Goal: Task Accomplishment & Management: Use online tool/utility

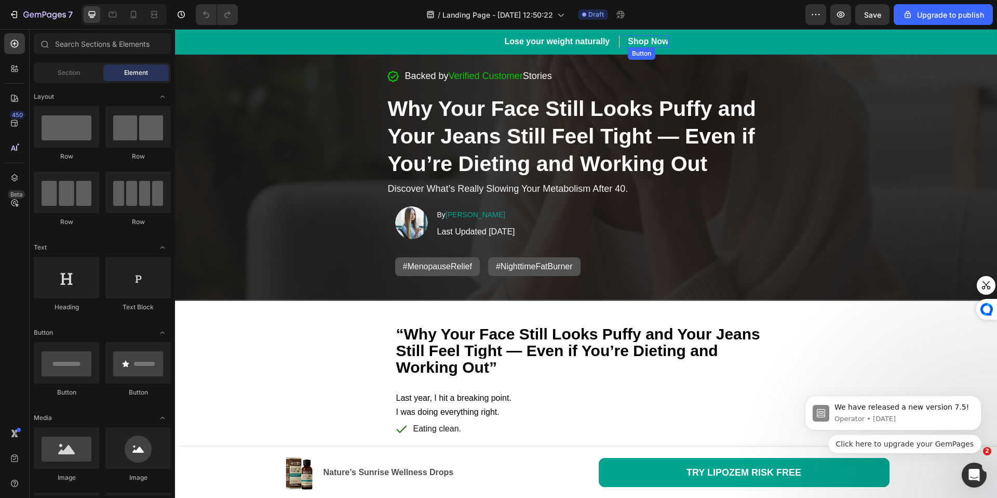
click at [648, 37] on div "Shop Now" at bounding box center [648, 41] width 41 height 12
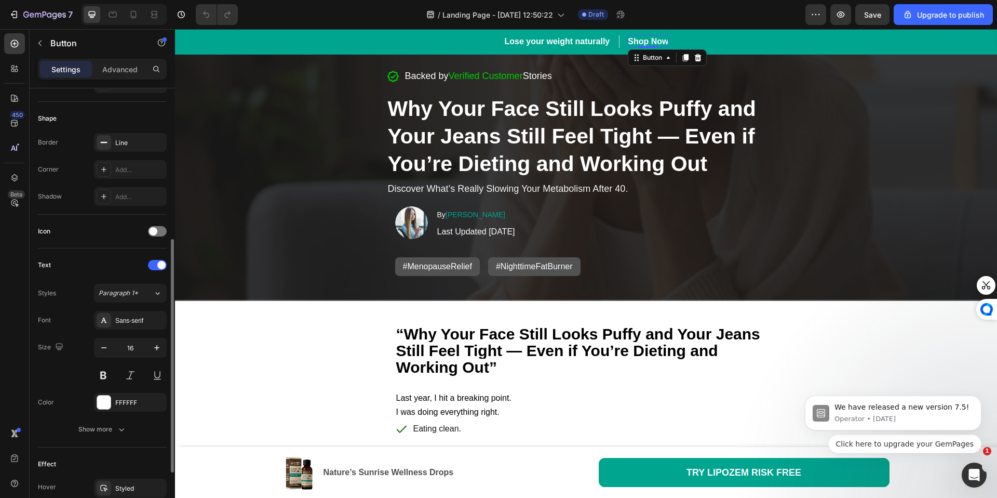
scroll to position [387, 0]
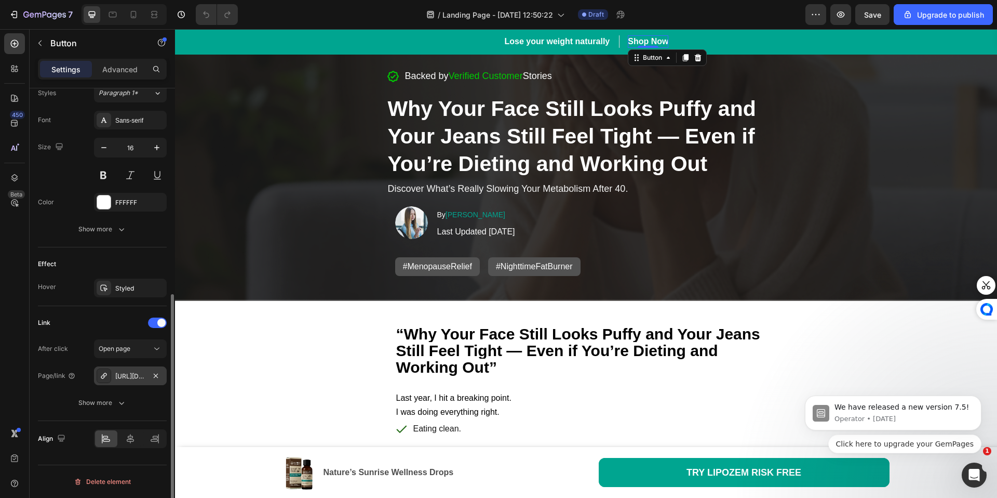
click at [143, 377] on div "https://naturesunrise.com/natures-sunrise-lymphatic-drainage-supplement" at bounding box center [130, 375] width 30 height 9
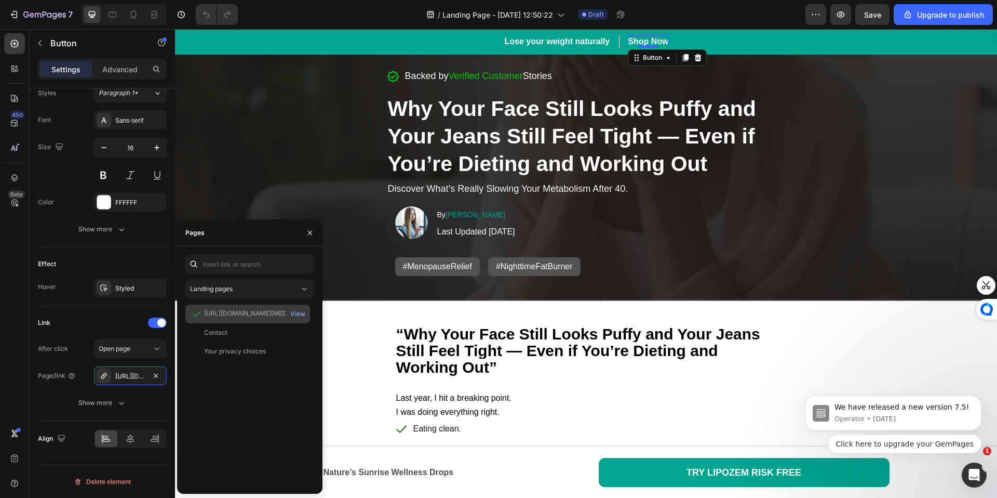
click at [224, 310] on div "https://naturesunrise.com/products/natures-sunrise-lymphatic-drainage-supplement" at bounding box center [254, 313] width 100 height 9
click at [302, 315] on div "View" at bounding box center [297, 313] width 15 height 9
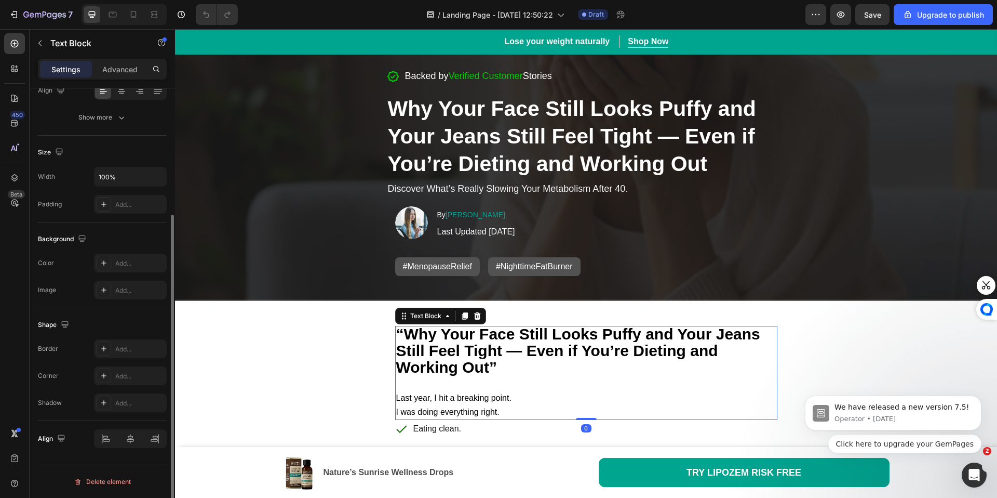
click at [642, 404] on p "Last year, I hit a breaking point. I was doing everything right." at bounding box center [586, 398] width 380 height 42
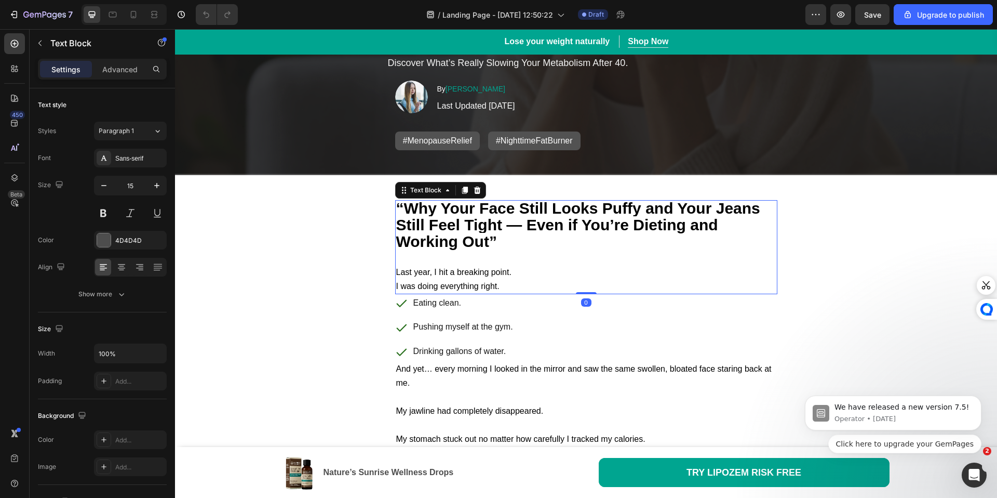
scroll to position [127, 0]
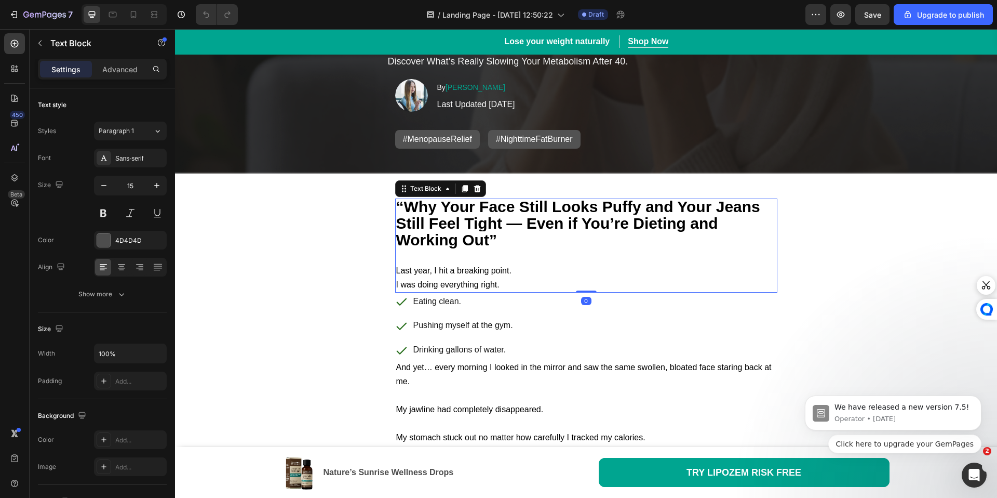
click at [642, 404] on p "My jawline had completely disappeared." at bounding box center [586, 402] width 380 height 28
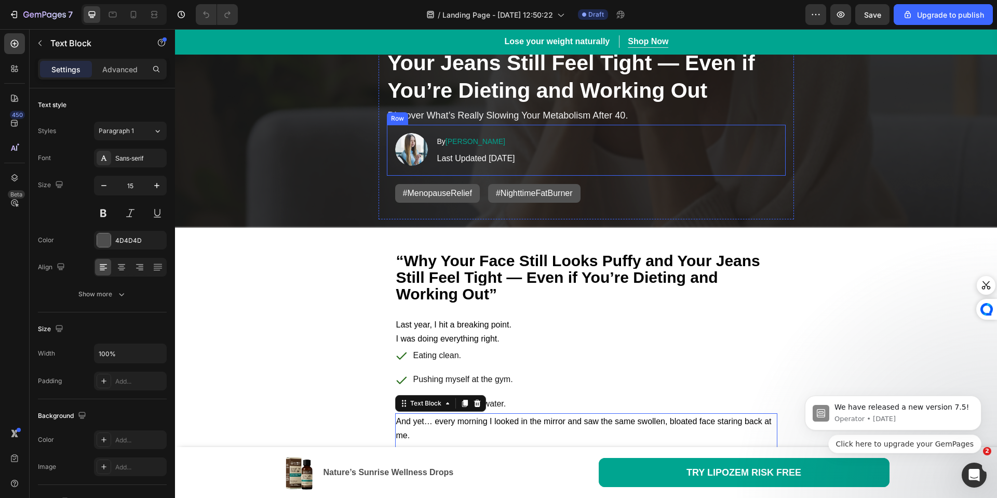
scroll to position [0, 0]
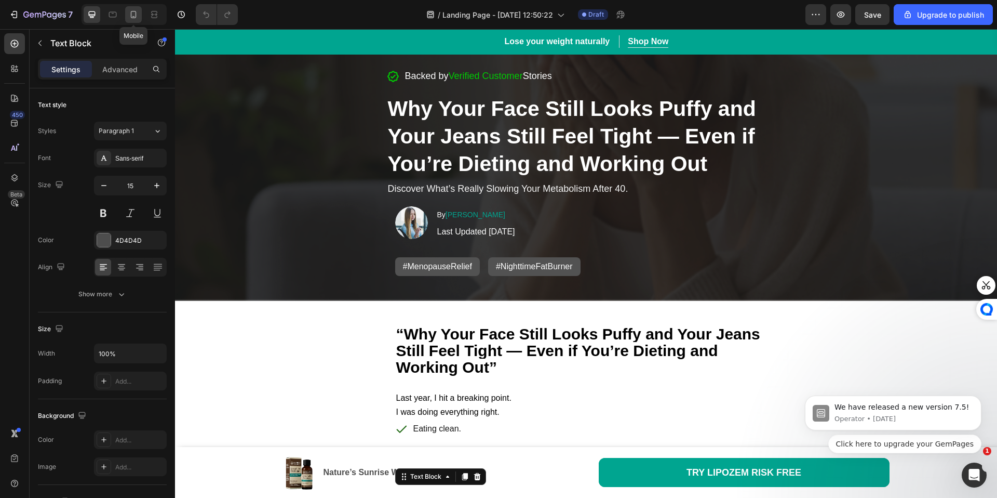
click at [135, 21] on div at bounding box center [133, 14] width 17 height 17
type input "12"
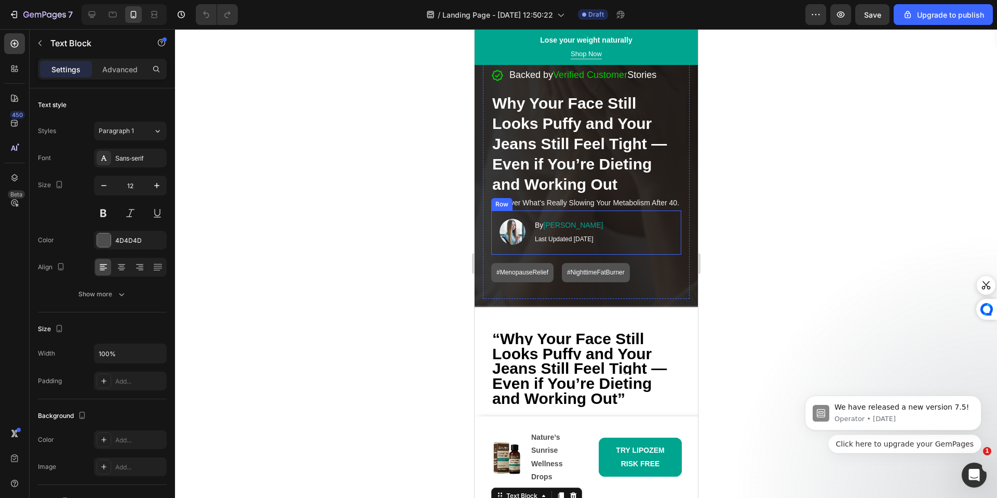
click at [633, 254] on div "Image By Emily M. Text Block Last Updated August 8, 2025 Text Block Row" at bounding box center [586, 232] width 190 height 44
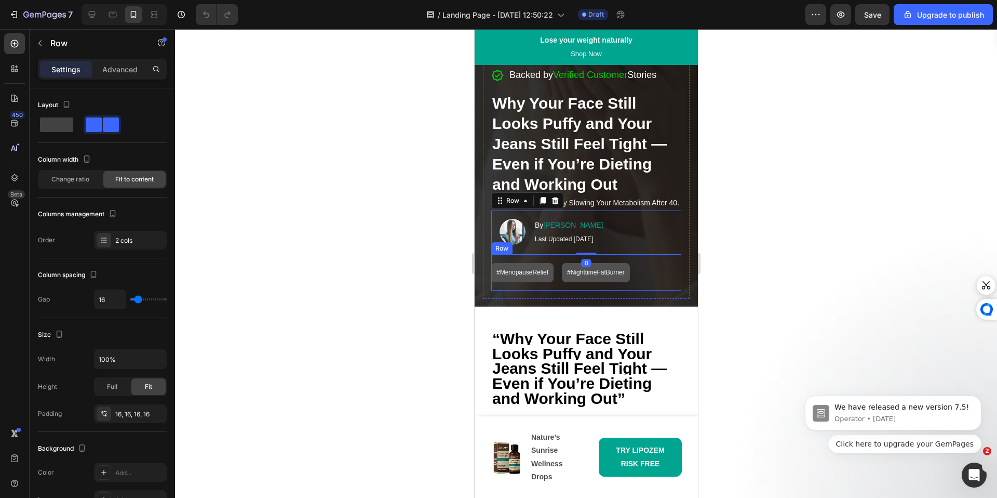
click at [668, 291] on div "#MenopauseRelief Button #NighttimeFatBurner Button Row" at bounding box center [586, 273] width 190 height 36
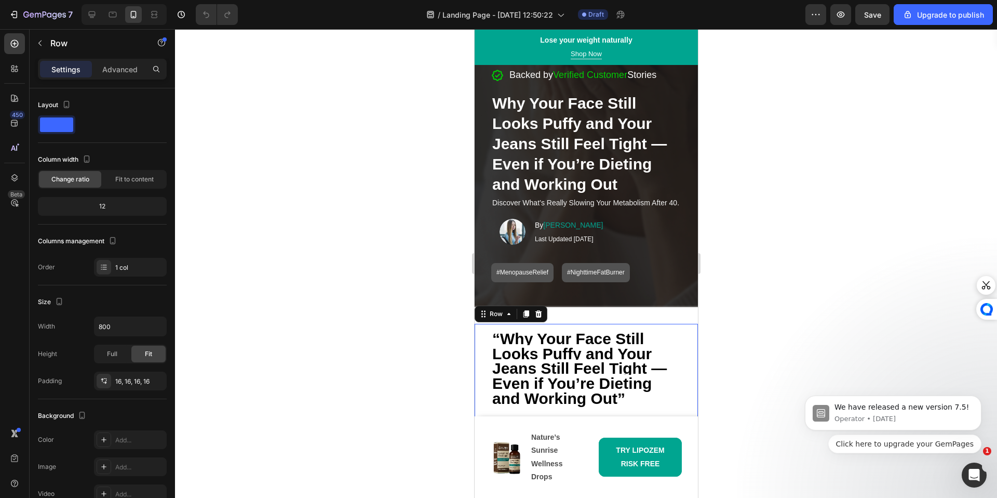
click at [392, 280] on div at bounding box center [586, 263] width 822 height 469
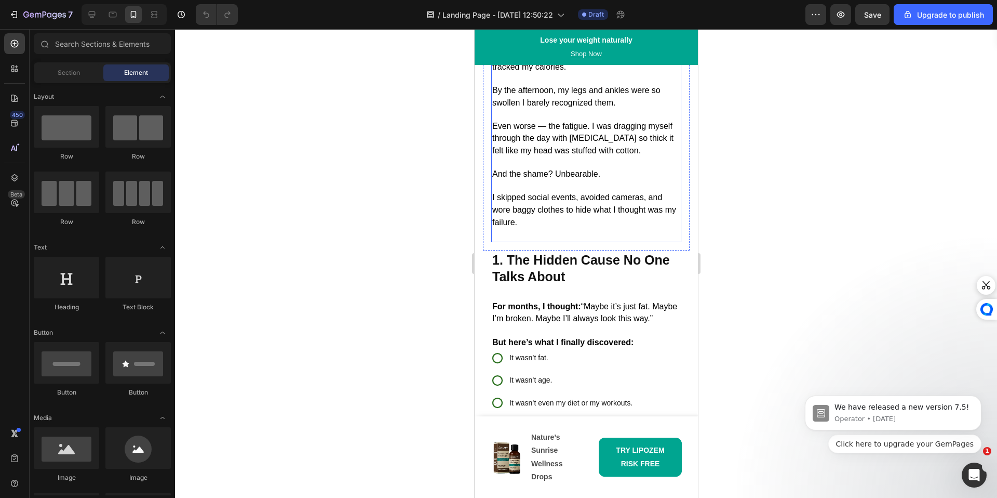
scroll to position [544, 0]
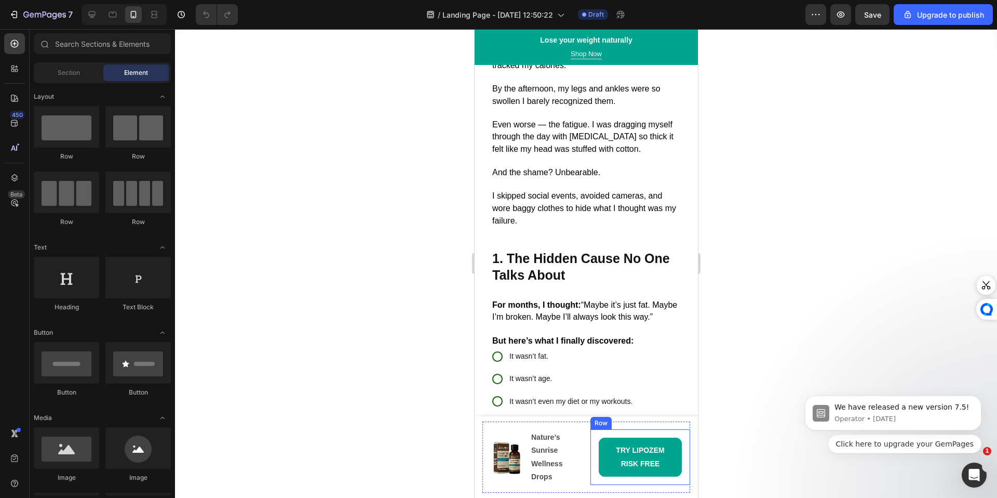
click at [592, 479] on div "TRY LIPOZEM RISK FREE Button Row" at bounding box center [640, 456] width 100 height 55
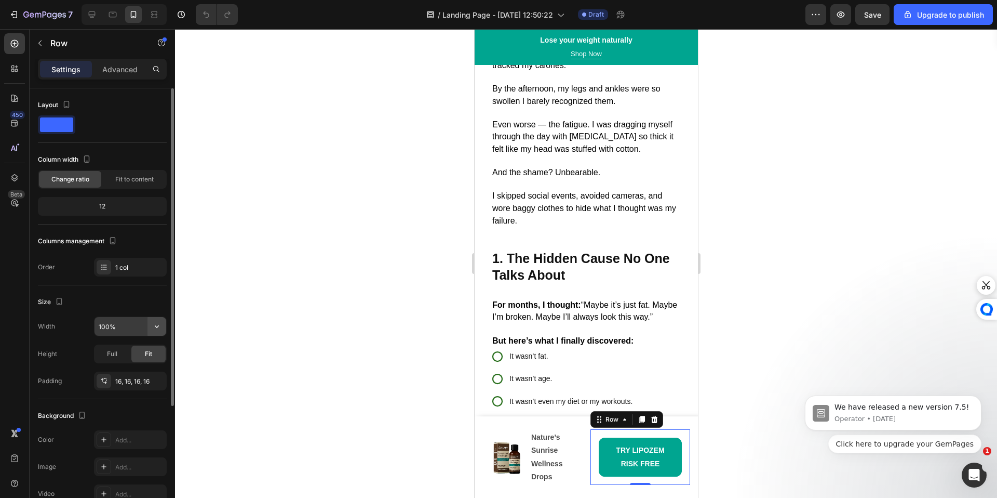
click at [148, 325] on button "button" at bounding box center [157, 326] width 19 height 19
click at [84, 305] on div "Size" at bounding box center [102, 301] width 129 height 17
click at [126, 329] on input "100%" at bounding box center [131, 326] width 72 height 19
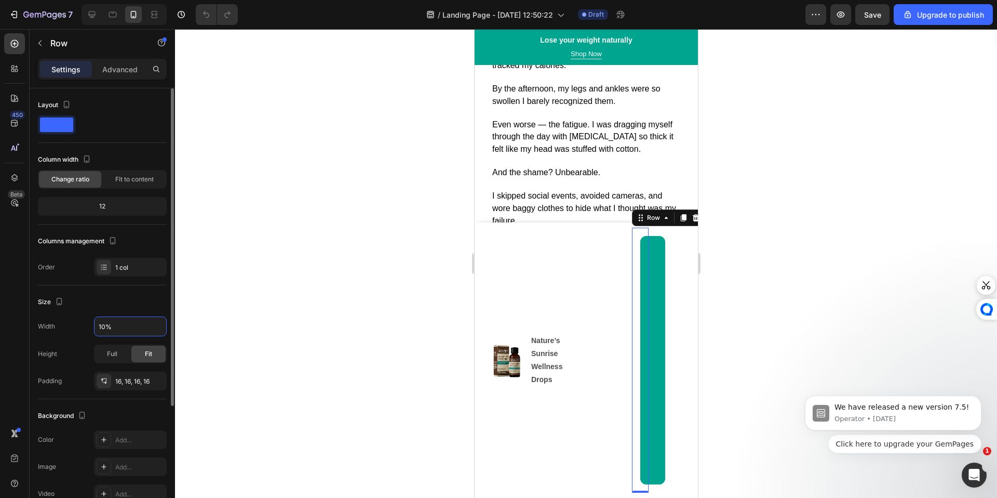
type input "100%"
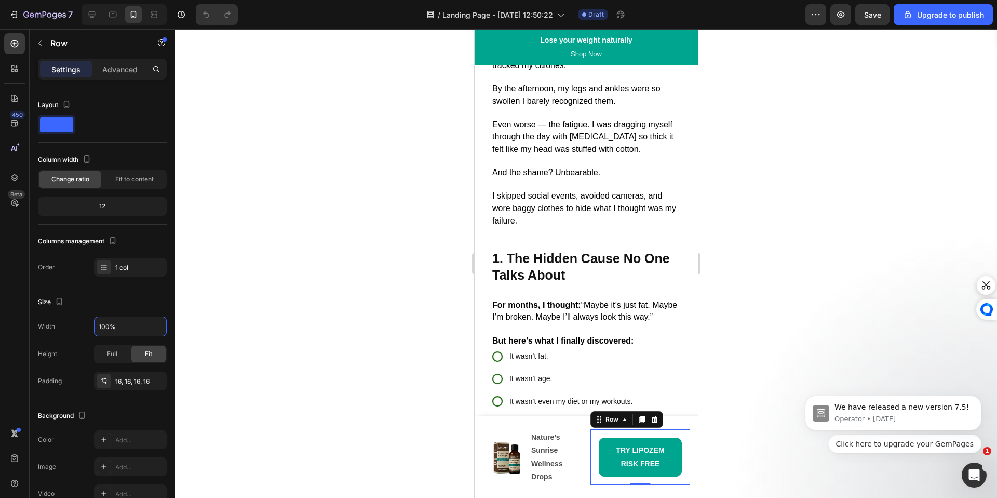
click at [270, 349] on div at bounding box center [586, 263] width 822 height 469
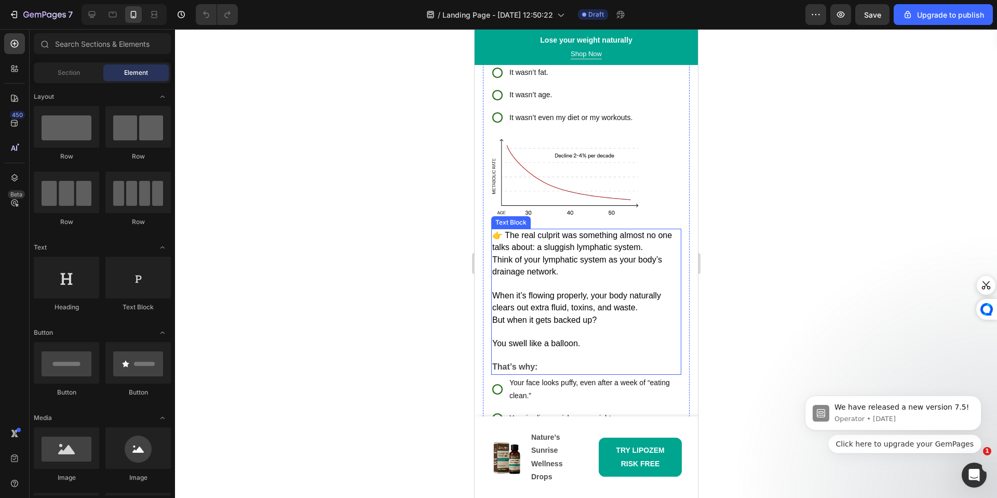
scroll to position [915, 0]
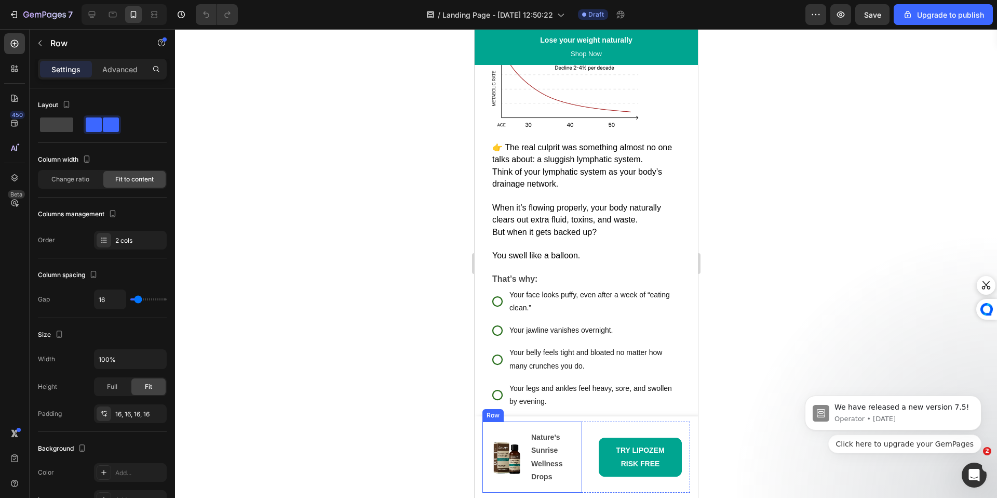
click at [573, 448] on div "Image Nature’s Sunrise Wellness Drops Text Block Row" at bounding box center [532, 456] width 100 height 71
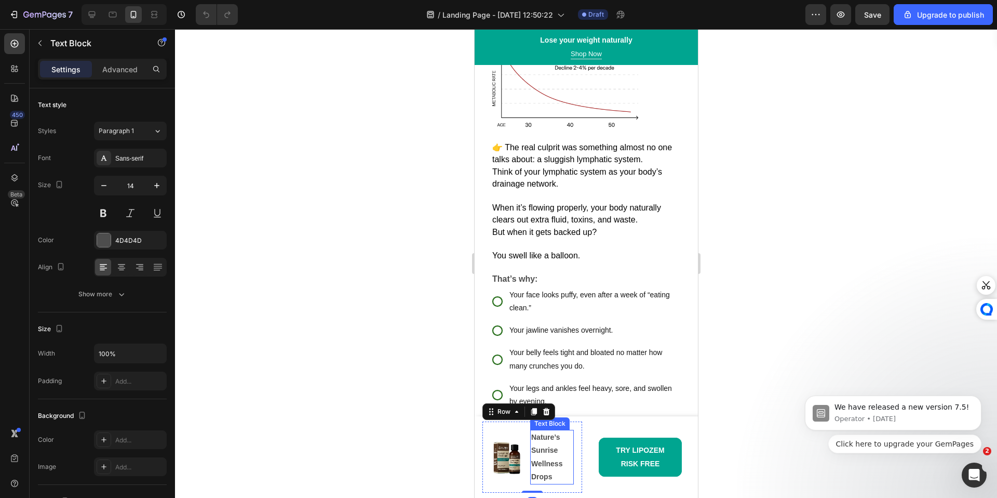
click at [539, 448] on strong "Nature’s Sunrise Wellness Drops" at bounding box center [546, 457] width 31 height 48
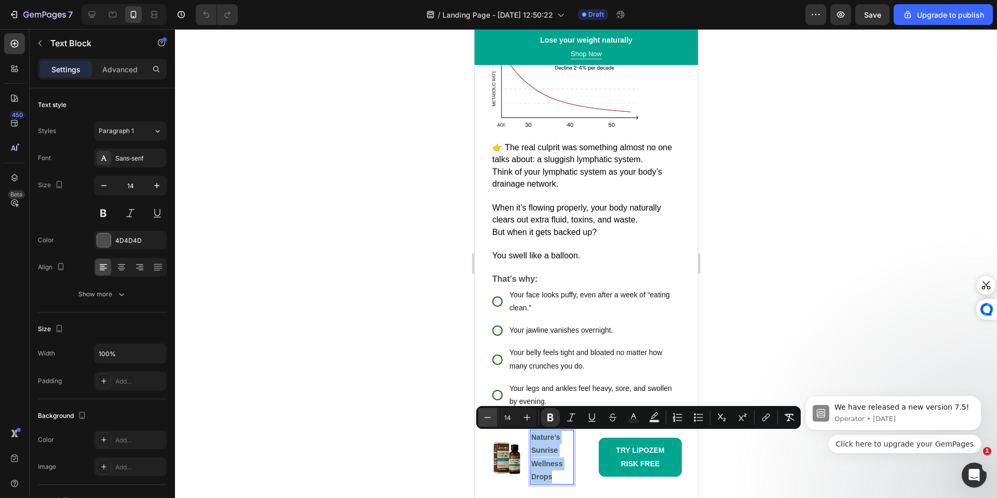
click at [494, 424] on button "Minus" at bounding box center [487, 417] width 19 height 19
click at [522, 419] on icon "Editor contextual toolbar" at bounding box center [527, 417] width 10 height 10
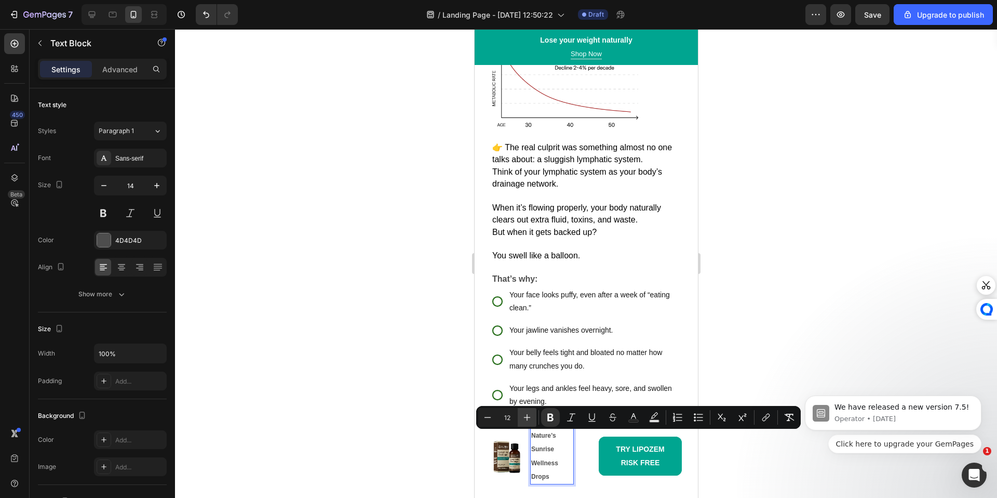
type input "13"
click at [363, 415] on div at bounding box center [586, 263] width 822 height 469
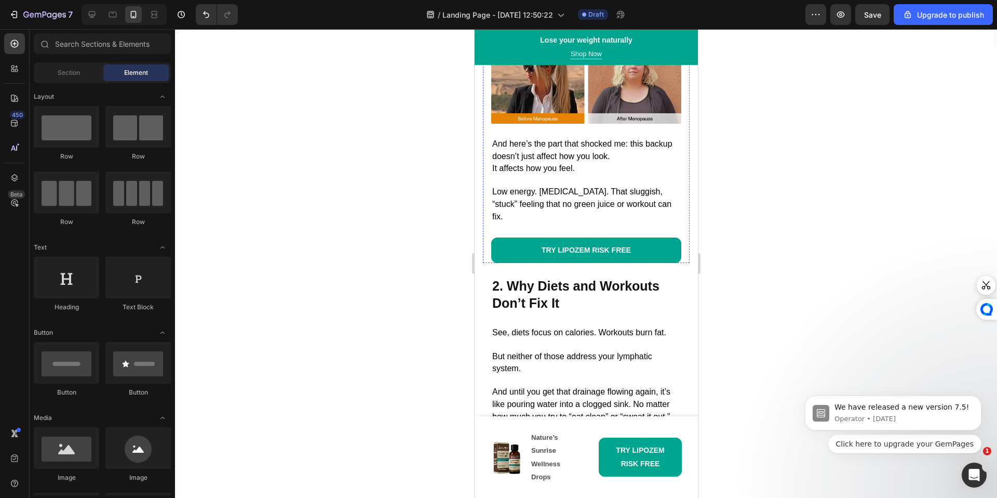
scroll to position [1297, 0]
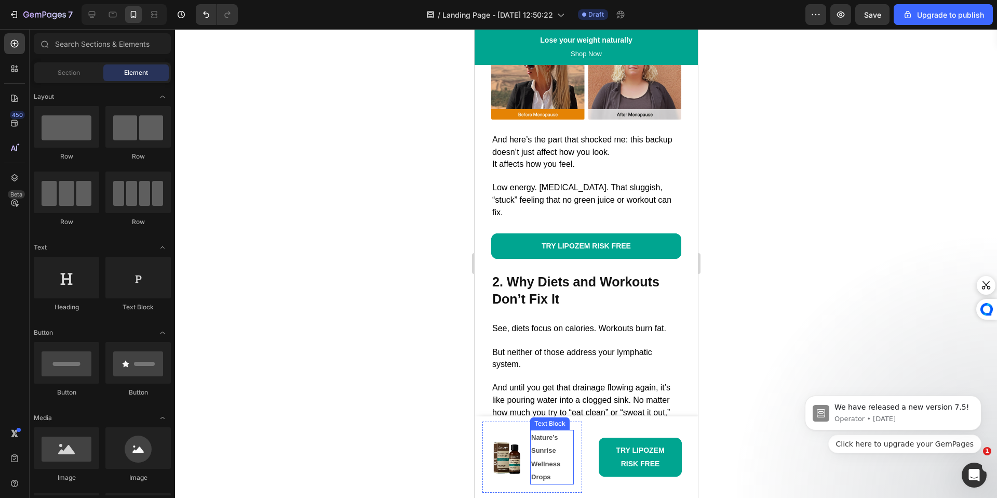
click at [553, 460] on strong "Nature’s Sunrise Wellness Drops" at bounding box center [545, 456] width 29 height 47
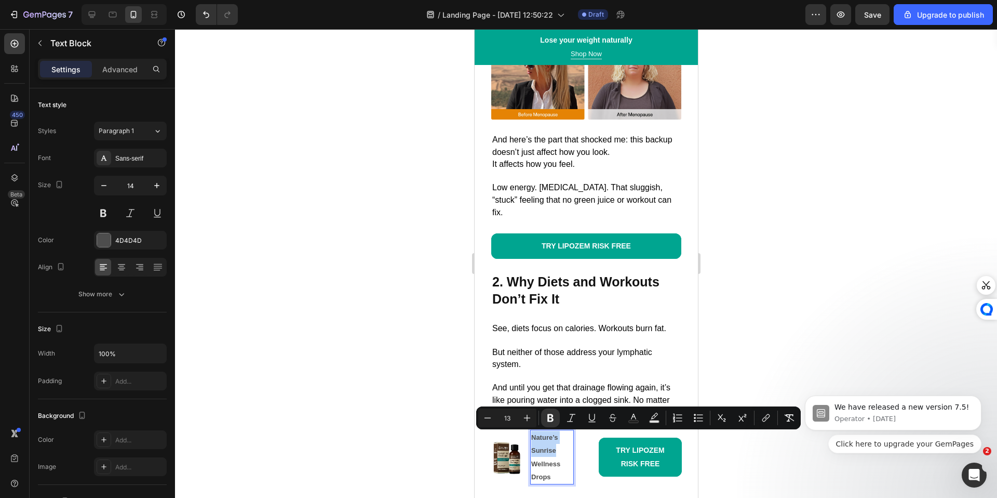
drag, startPoint x: 557, startPoint y: 453, endPoint x: 530, endPoint y: 439, distance: 30.7
click at [530, 439] on div "Nature’s Sunrise Wellness Drops" at bounding box center [552, 457] width 44 height 55
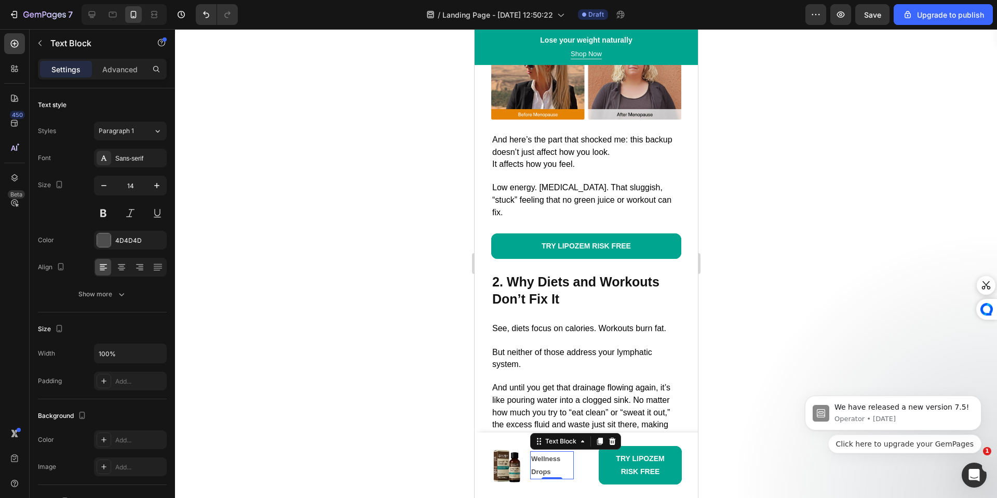
click at [409, 461] on div at bounding box center [586, 263] width 822 height 469
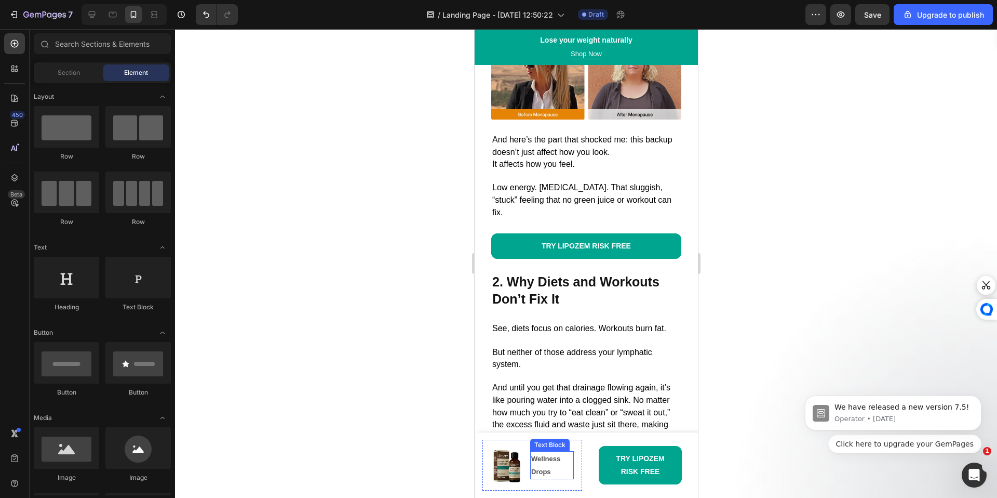
click at [537, 460] on strong "Wellness Drops" at bounding box center [545, 465] width 29 height 21
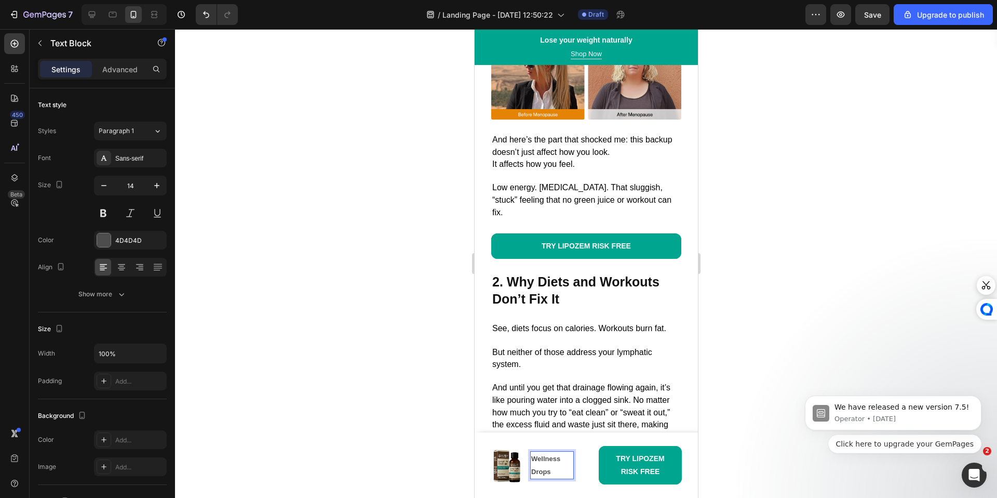
click at [535, 461] on strong "Wellness Drops" at bounding box center [545, 465] width 29 height 21
click at [738, 380] on div at bounding box center [586, 263] width 822 height 469
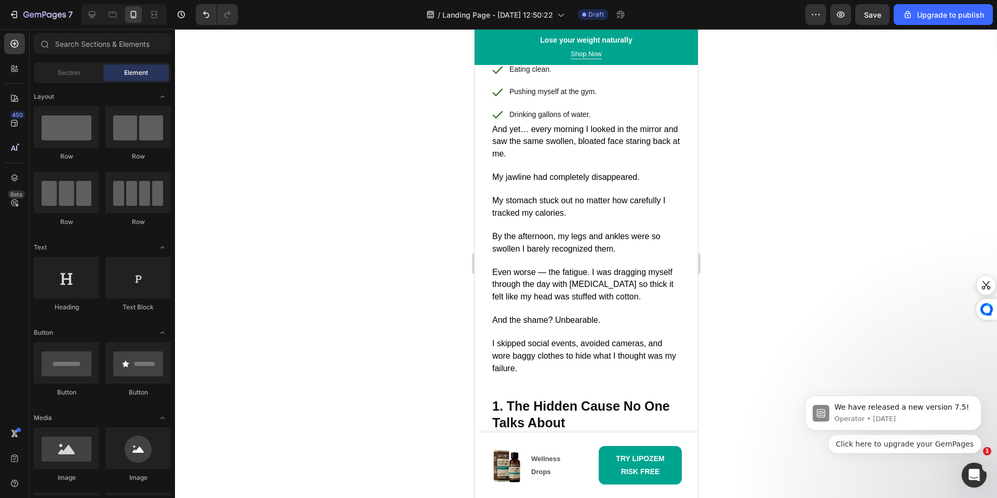
scroll to position [0, 0]
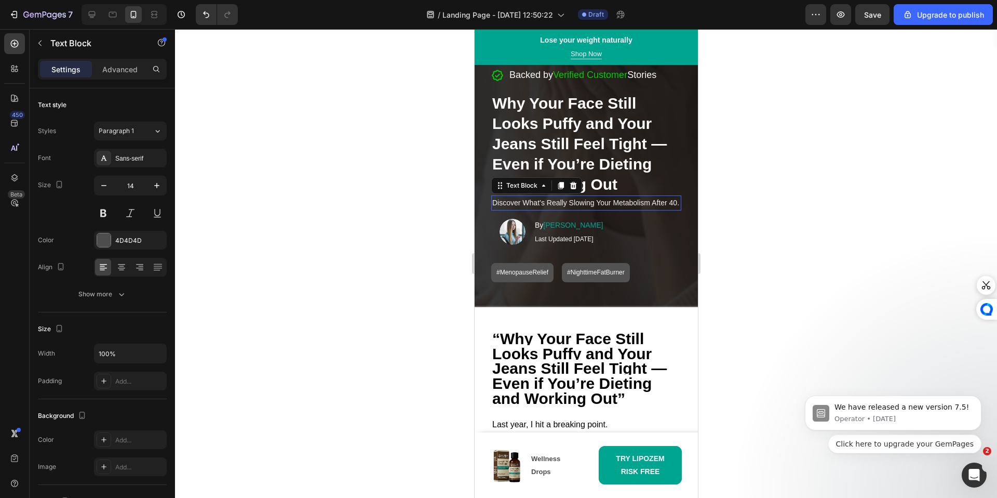
click at [641, 205] on span "Discover What’s Really Slowing Your Metabolism After 40." at bounding box center [585, 202] width 187 height 8
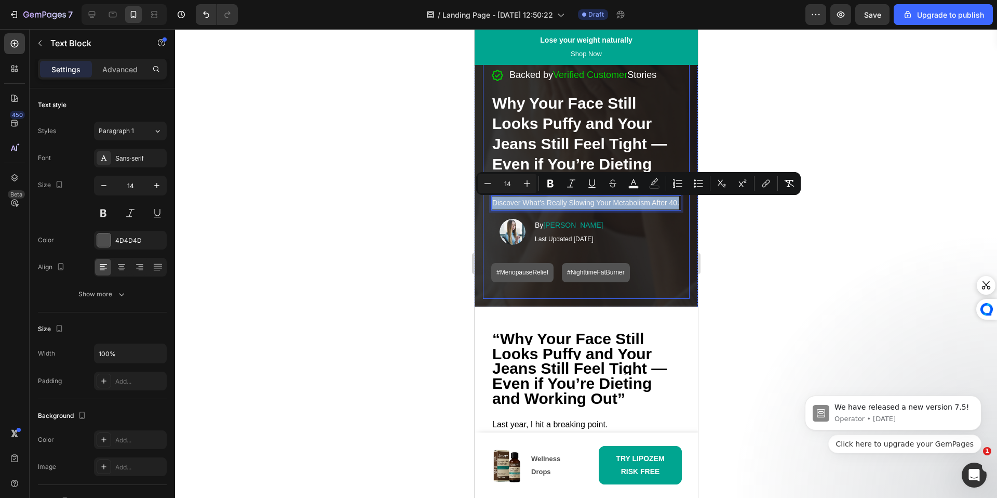
copy span "Discover What’s Really Slowing Your Metabolism After 40."
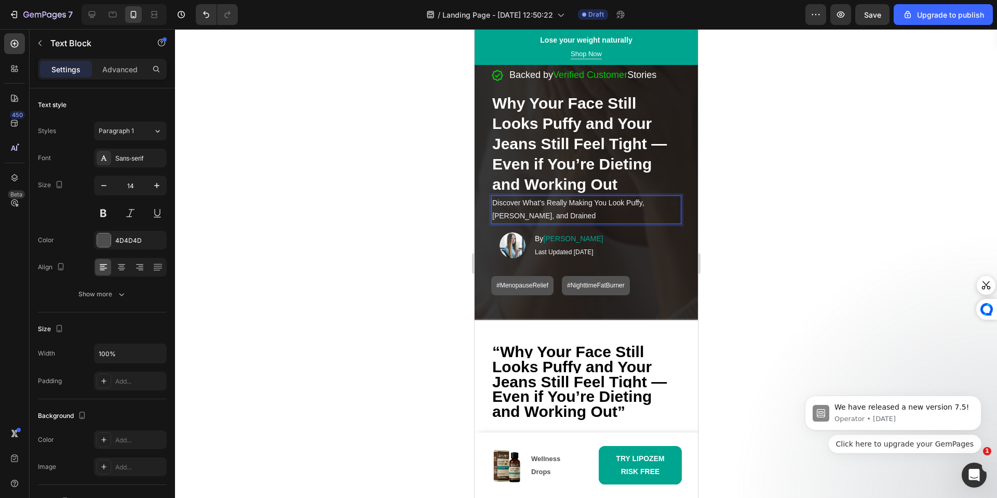
click at [776, 255] on div at bounding box center [586, 263] width 822 height 469
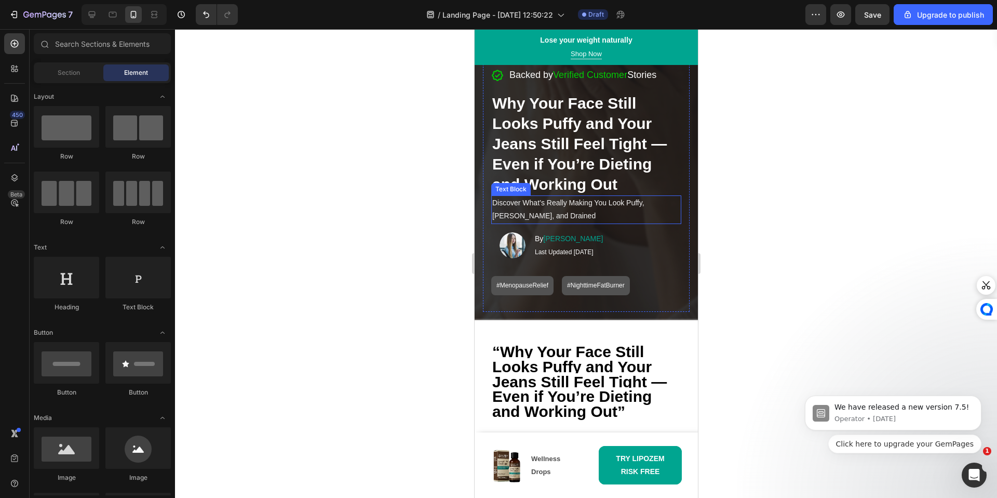
click at [603, 210] on p "Discover What’s Really Making You Look Puffy, Bloated, and Drained" at bounding box center [586, 209] width 188 height 26
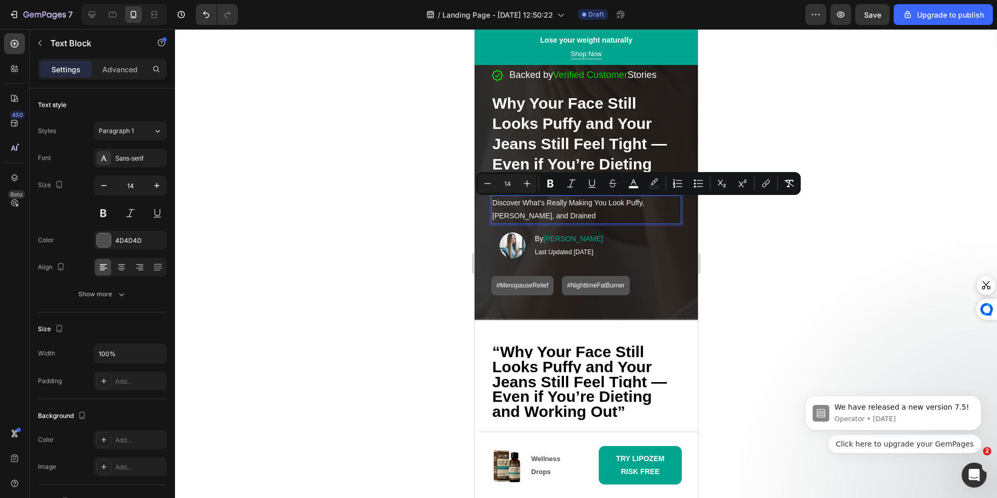
click at [601, 213] on p "Discover What’s Really Making You Look Puffy, Bloated, and Drained" at bounding box center [586, 209] width 188 height 26
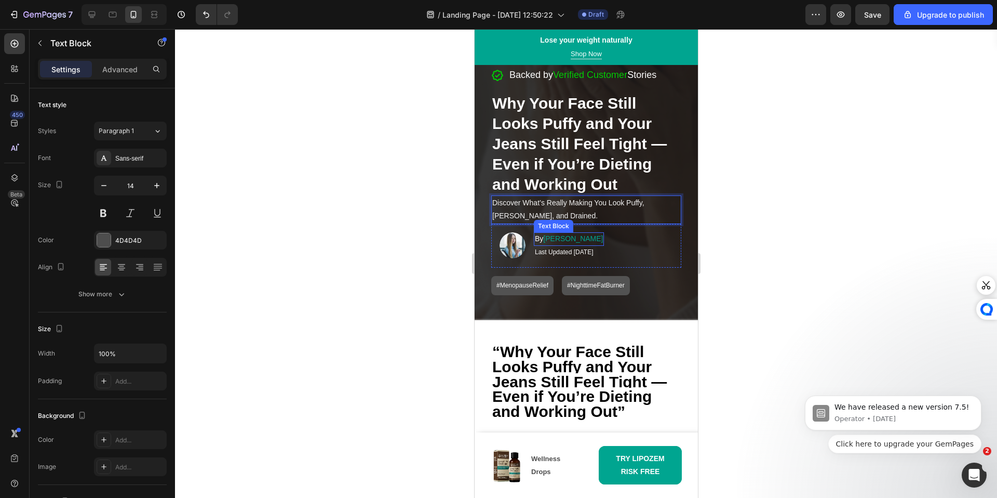
click at [568, 238] on span "Emily M." at bounding box center [573, 238] width 60 height 8
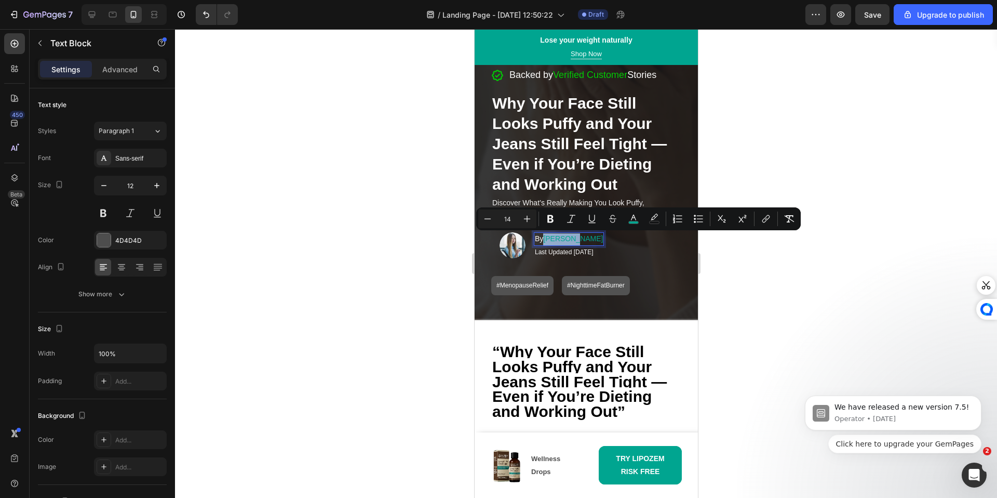
drag, startPoint x: 575, startPoint y: 240, endPoint x: 546, endPoint y: 238, distance: 29.1
click at [546, 238] on p "By Emily M." at bounding box center [568, 239] width 68 height 12
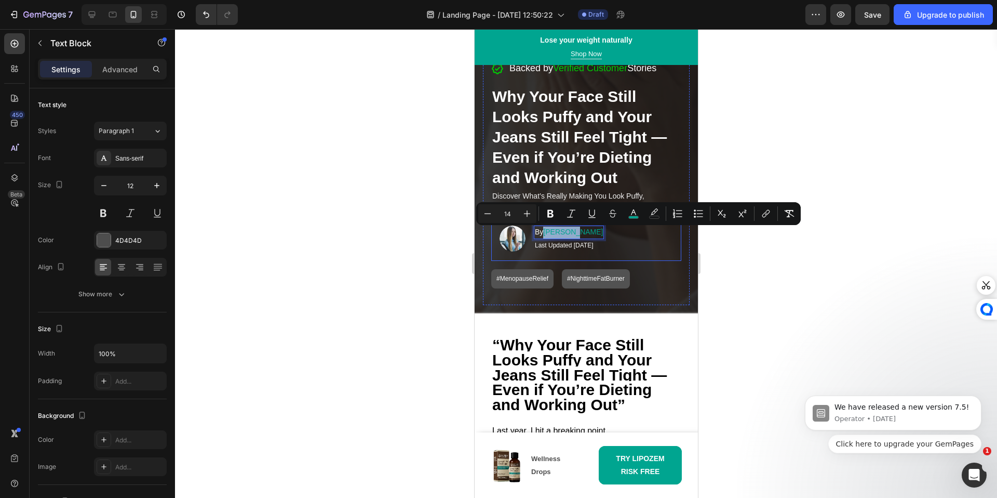
scroll to position [8, 0]
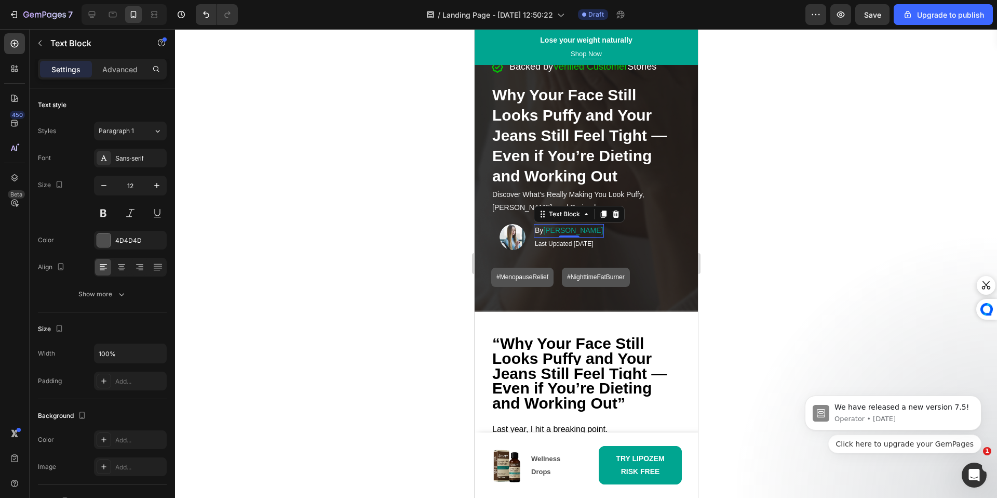
click at [832, 169] on div at bounding box center [586, 263] width 822 height 469
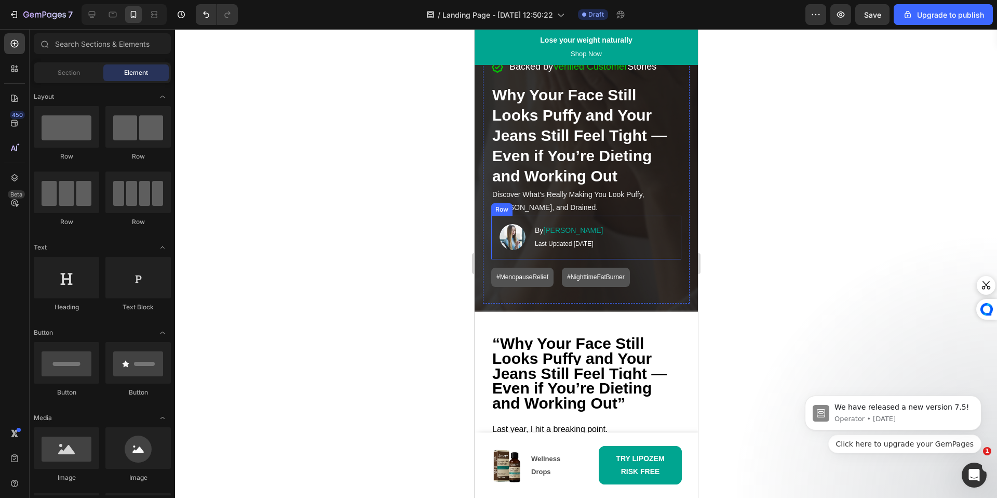
scroll to position [6, 0]
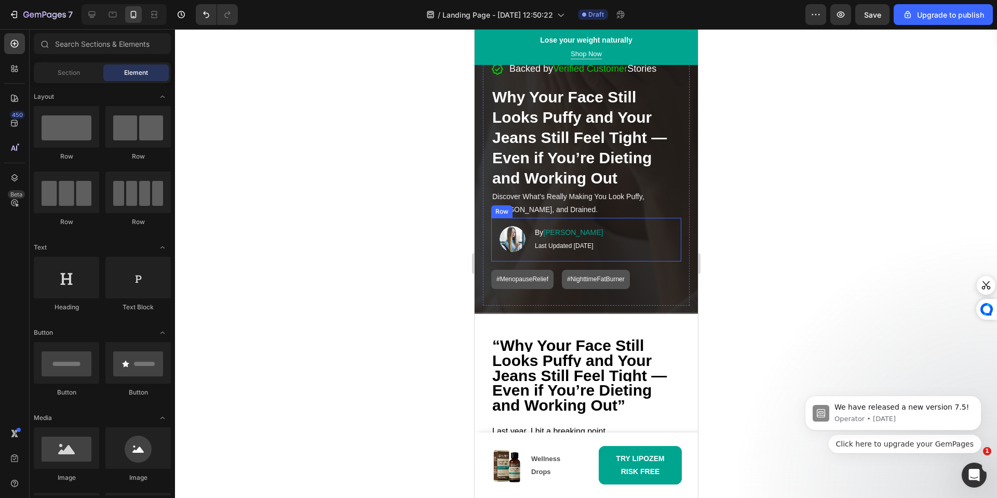
click at [619, 246] on div "Image By Mary K. Text Block Last Updated August 8, 2025 Text Block Row" at bounding box center [586, 240] width 190 height 44
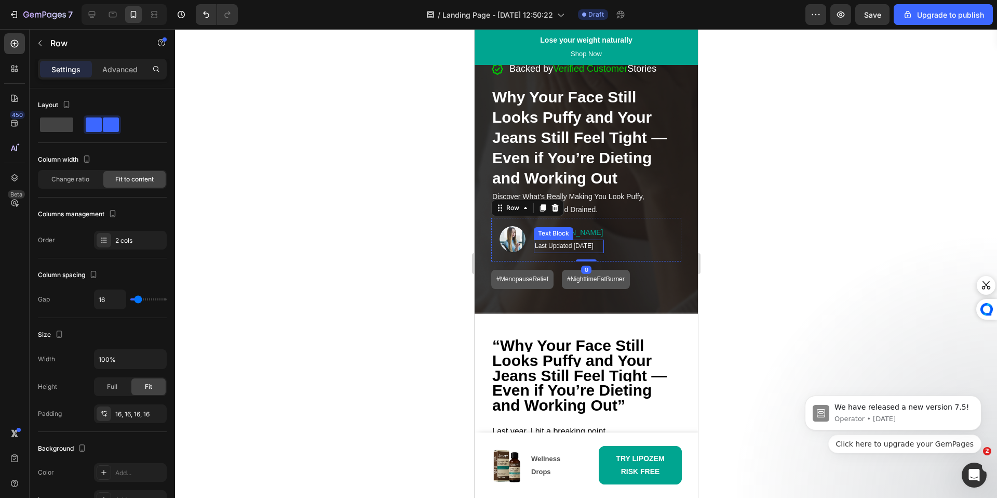
click at [595, 250] on p "Last Updated August 8, 2025" at bounding box center [568, 245] width 68 height 11
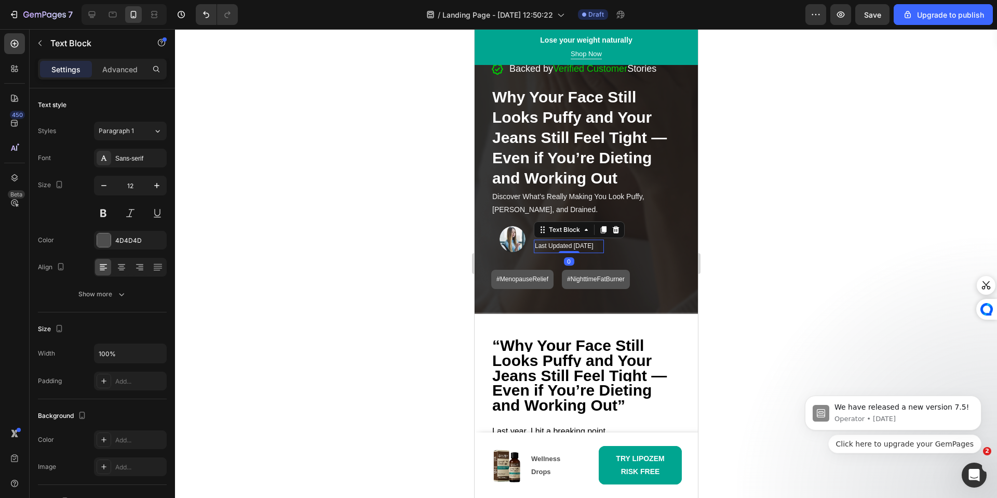
click at [593, 248] on span "Last Updated August 8, 2025" at bounding box center [563, 245] width 59 height 7
click at [734, 313] on div at bounding box center [586, 263] width 822 height 469
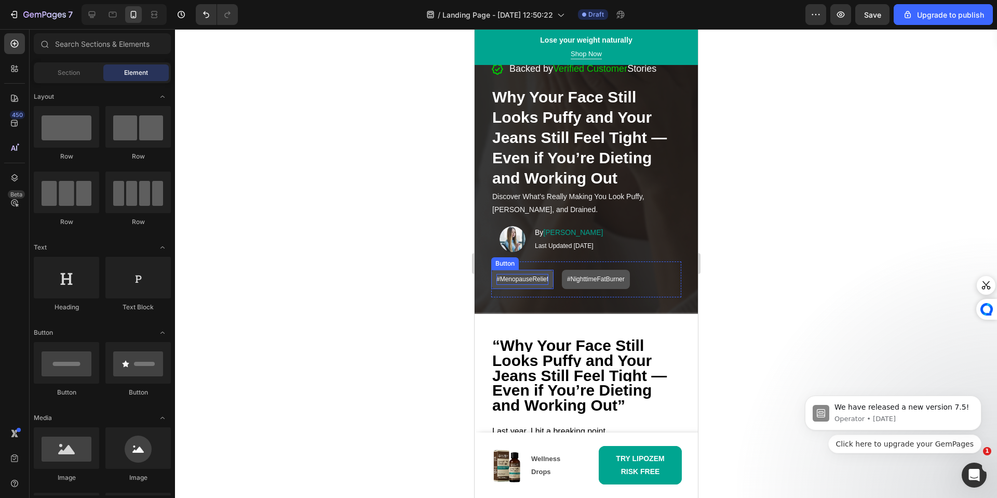
click at [537, 280] on p "#MenopauseRelief" at bounding box center [522, 279] width 52 height 11
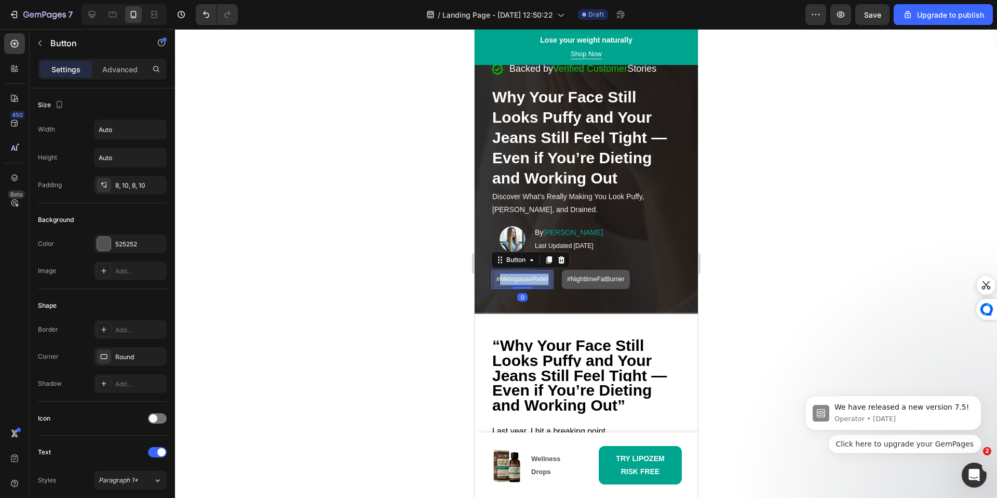
click at [537, 280] on p "#MenopauseRelief" at bounding box center [522, 279] width 52 height 11
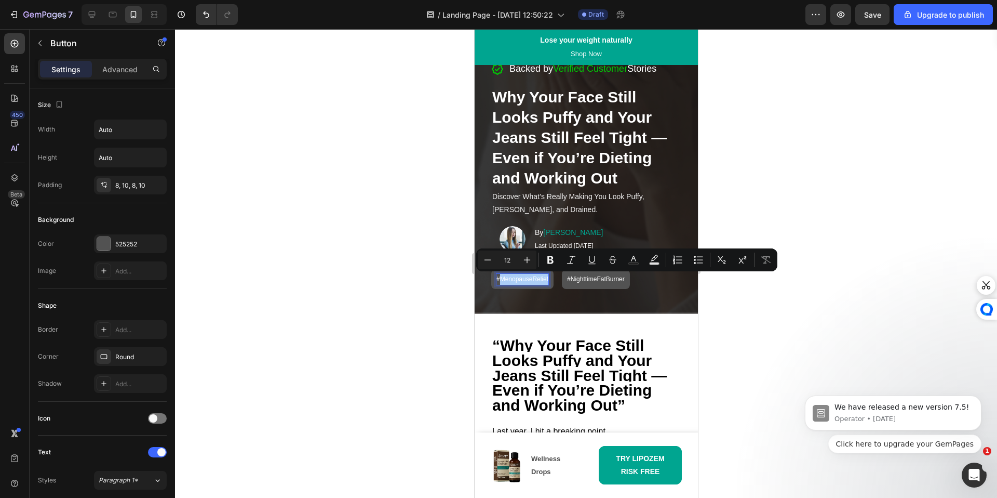
click at [787, 331] on div at bounding box center [586, 263] width 822 height 469
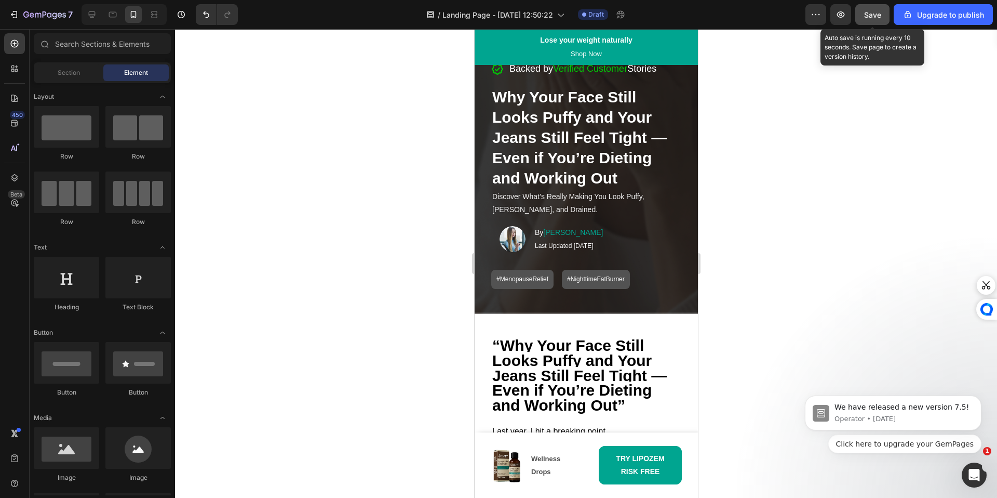
click at [868, 21] on button "Save" at bounding box center [873, 14] width 34 height 21
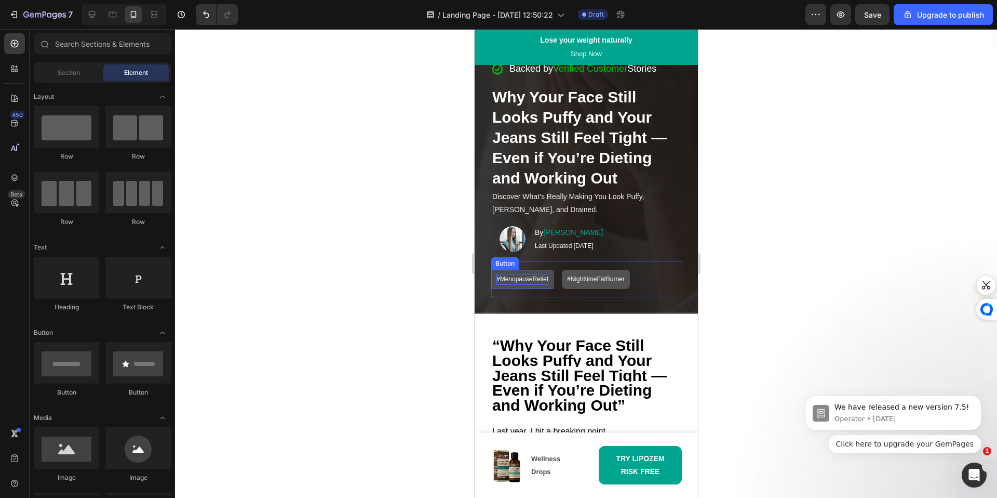
click at [535, 278] on p "#MenopauseRelief" at bounding box center [522, 279] width 52 height 11
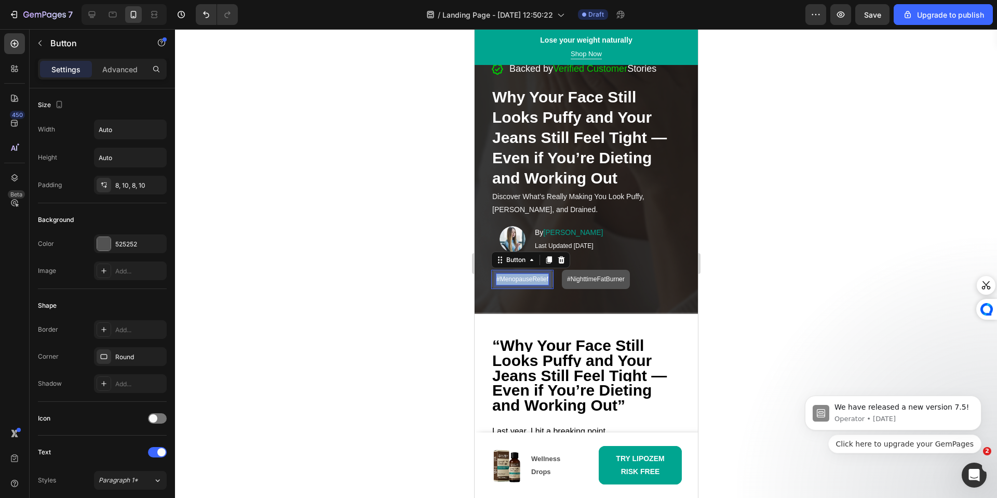
click at [535, 278] on p "#MenopauseRelief" at bounding box center [522, 279] width 52 height 11
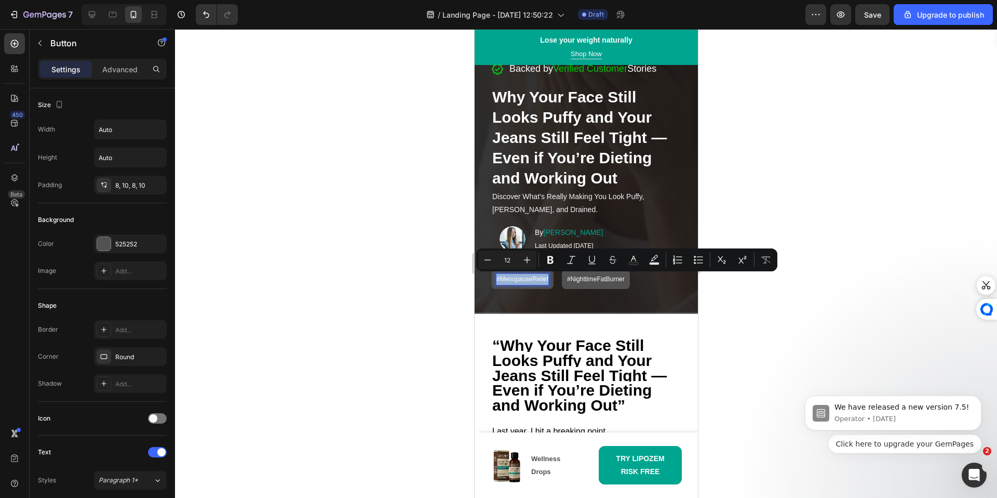
type input "16"
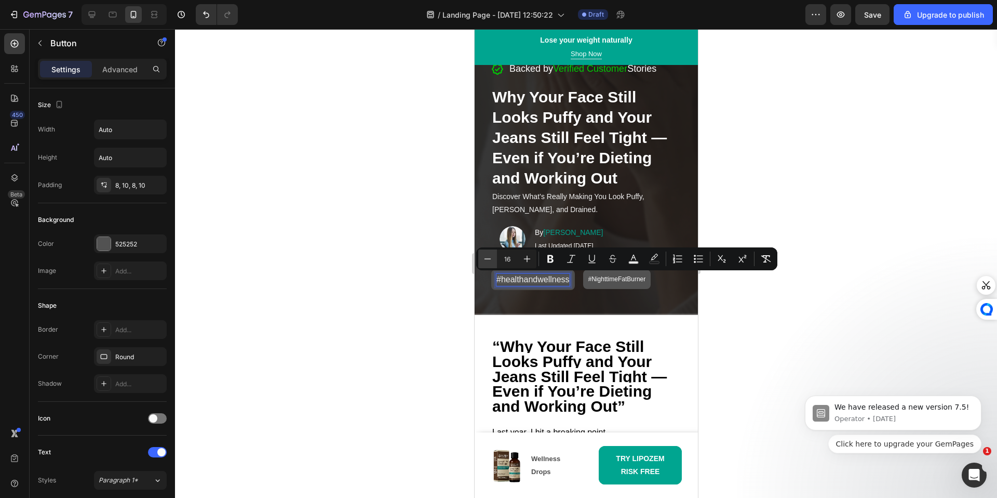
click at [485, 257] on icon "Editor contextual toolbar" at bounding box center [488, 258] width 10 height 10
type input "13"
click at [595, 284] on p "#NighttimeFatBurner" at bounding box center [603, 279] width 58 height 11
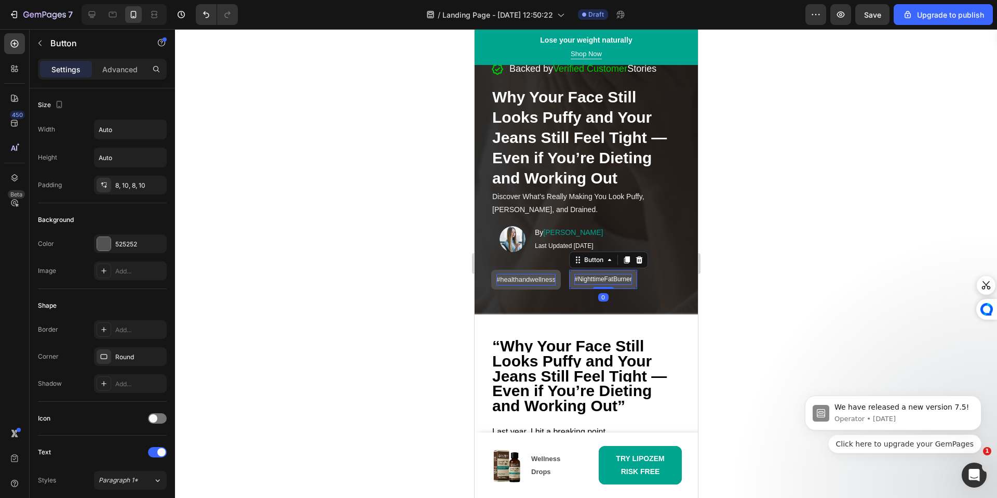
click at [596, 281] on p "#NighttimeFatBurner" at bounding box center [603, 279] width 58 height 11
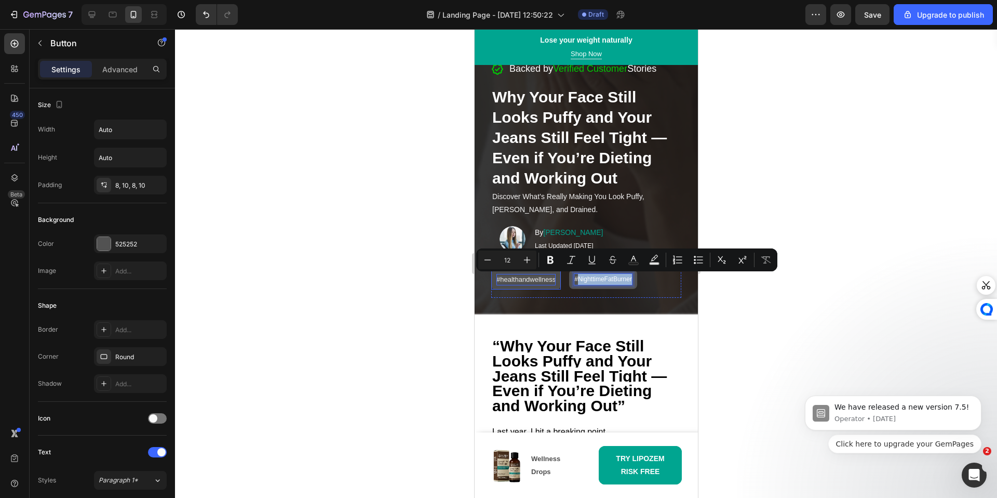
click at [518, 280] on span "#healthandwellness" at bounding box center [525, 279] width 59 height 8
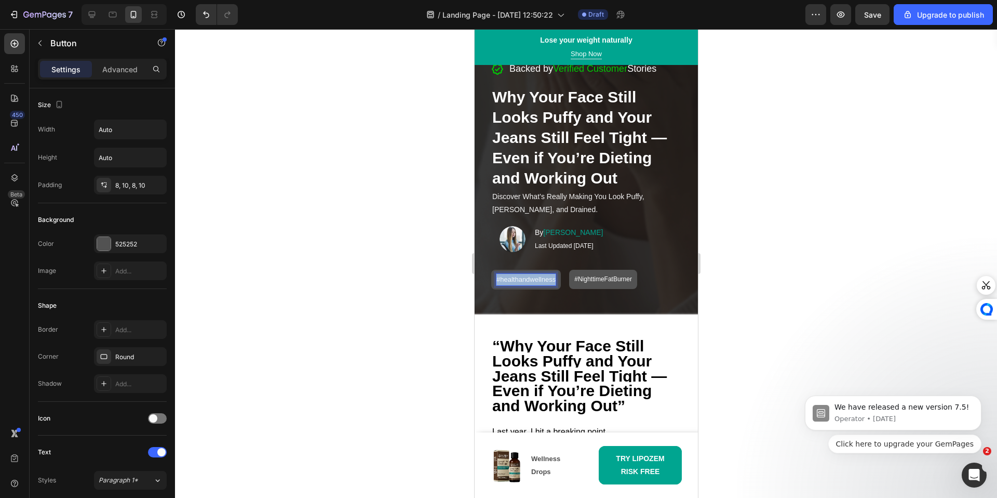
click at [518, 280] on span "#healthandwellness" at bounding box center [525, 279] width 59 height 8
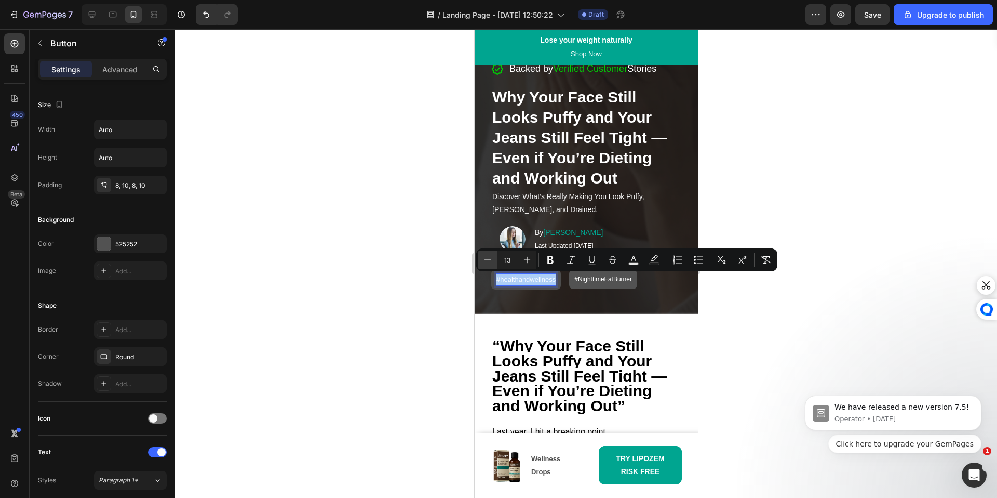
click at [483, 262] on icon "Editor contextual toolbar" at bounding box center [488, 260] width 10 height 10
type input "12"
click at [456, 273] on div at bounding box center [586, 263] width 822 height 469
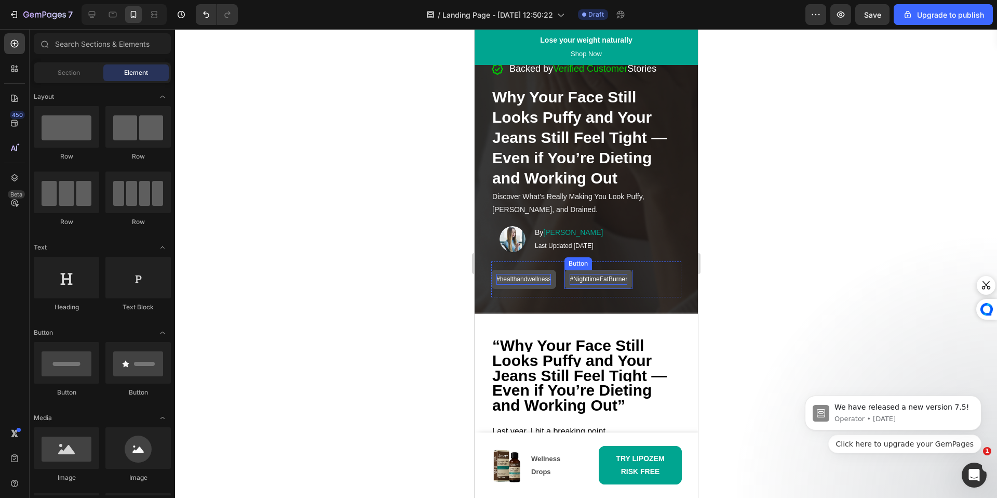
click at [595, 282] on p "#NighttimeFatBurner" at bounding box center [598, 279] width 58 height 11
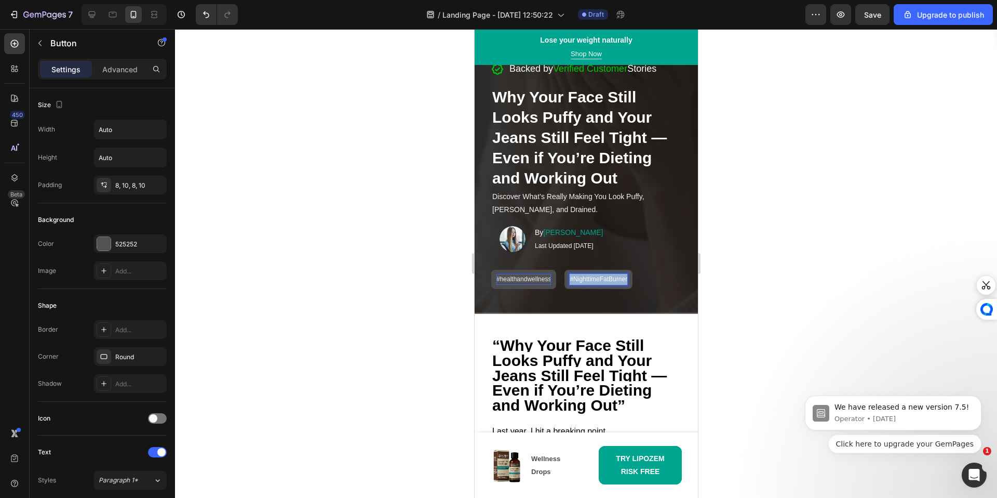
click at [595, 282] on p "#NighttimeFatBurner" at bounding box center [598, 279] width 58 height 11
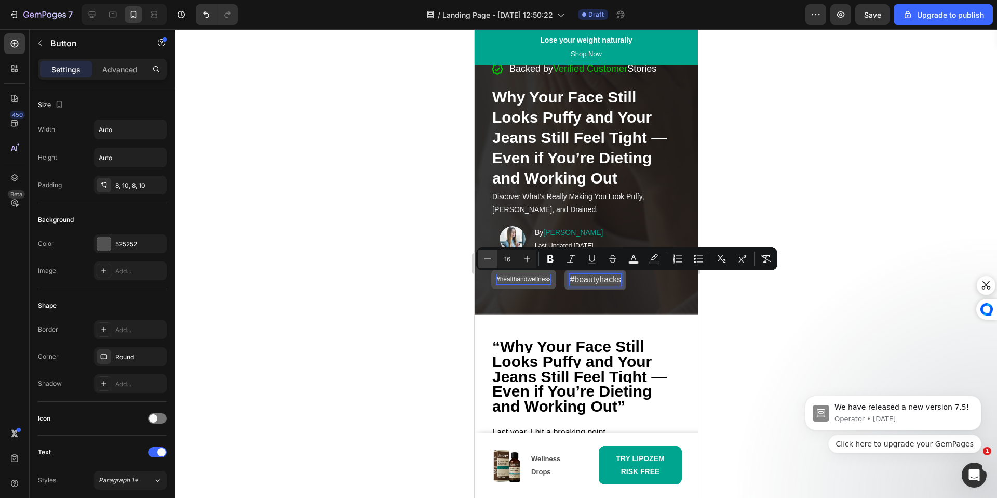
click at [492, 259] on icon "Editor contextual toolbar" at bounding box center [488, 258] width 10 height 10
type input "12"
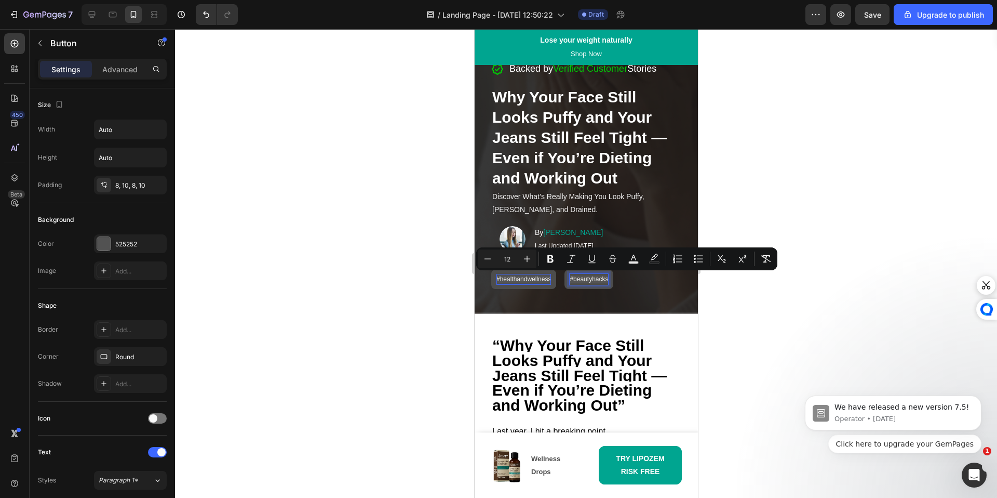
click at [729, 341] on div at bounding box center [586, 263] width 822 height 469
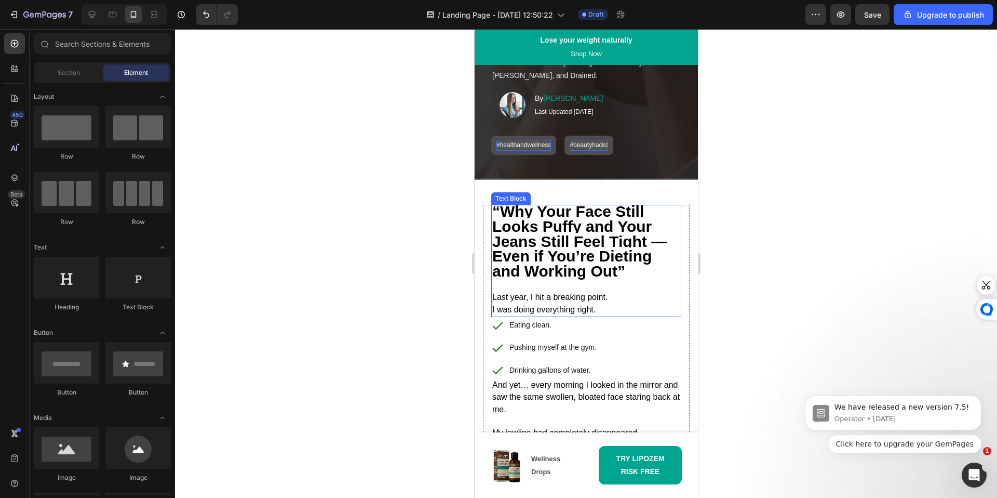
scroll to position [153, 0]
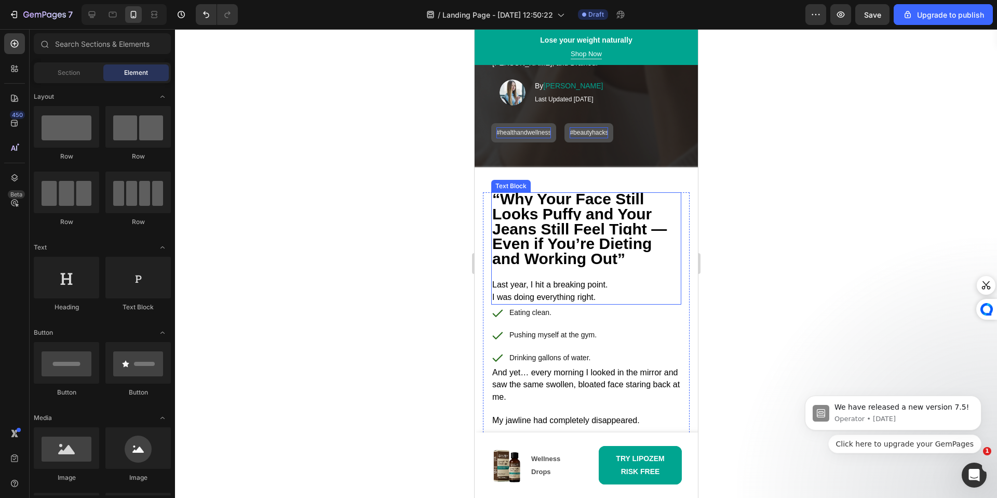
click at [503, 200] on strong "“Why Your Face Still Looks Puffy and Your Jeans Still Feel Tight — Even if You’…" at bounding box center [579, 228] width 175 height 76
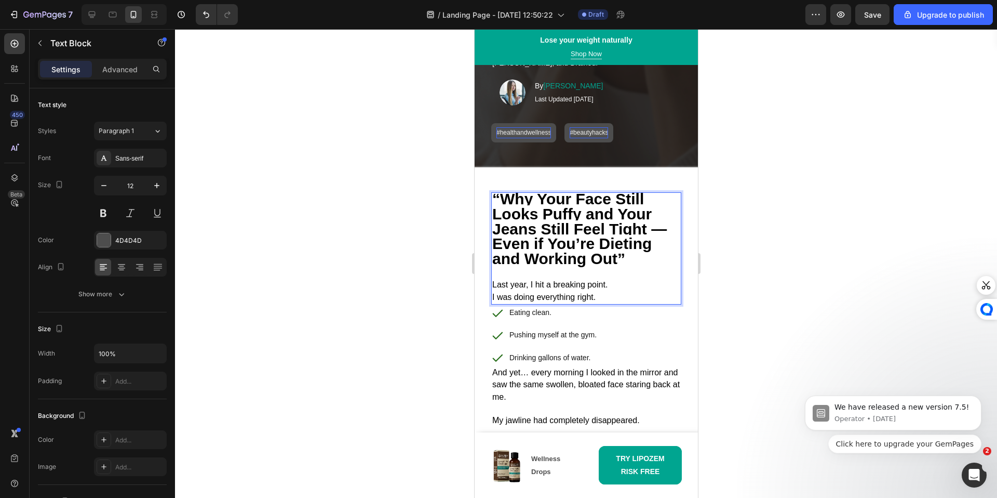
click at [502, 200] on strong "“Why Your Face Still Looks Puffy and Your Jeans Still Feel Tight — Even if You’…" at bounding box center [579, 228] width 175 height 76
click at [526, 199] on strong "Why Your Face Still Looks Puffy and Your Jeans Still Feel Tight — Even if You’r…" at bounding box center [579, 228] width 175 height 76
click at [871, 340] on div at bounding box center [586, 263] width 822 height 469
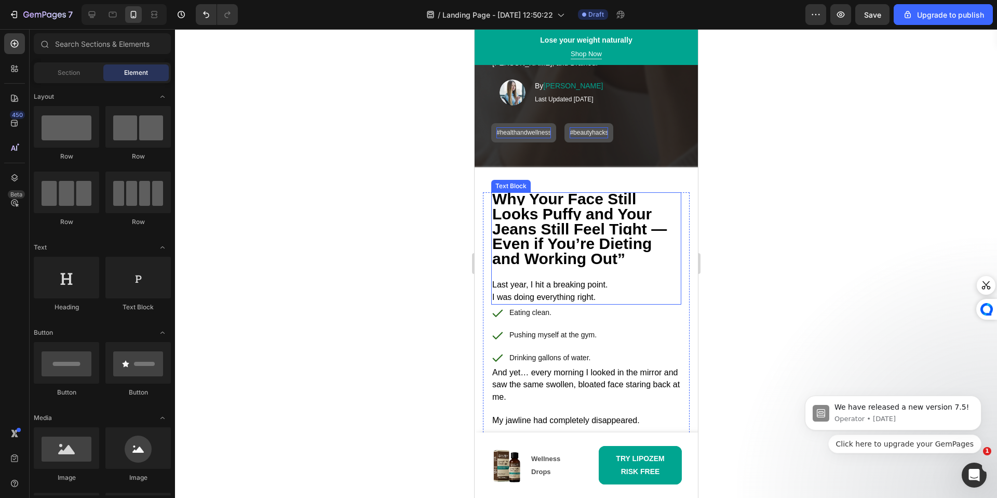
click at [543, 224] on strong "Why Your Face Still Looks Puffy and Your Jeans Still Feel Tight — Even if You’r…" at bounding box center [579, 228] width 175 height 76
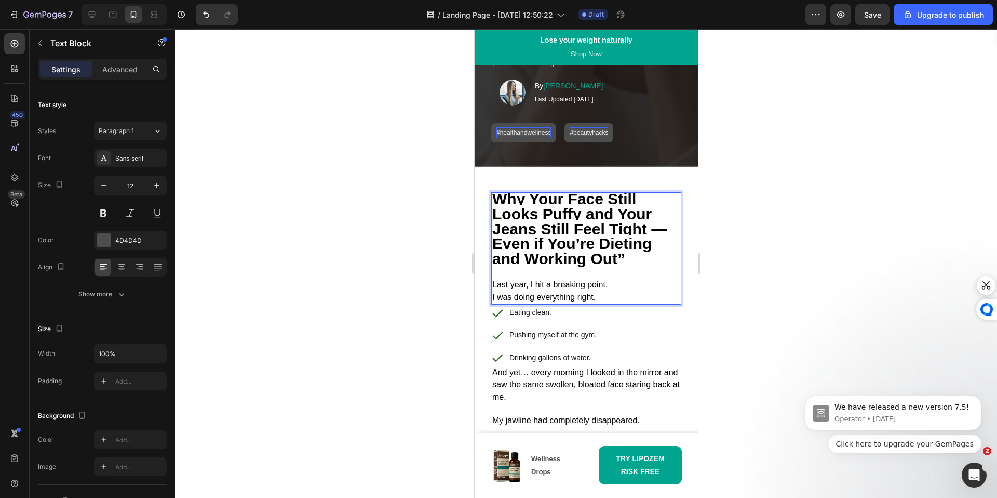
click at [625, 264] on p "Why Your Face Still Looks Puffy and Your Jeans Still Feel Tight — Even if You’r…" at bounding box center [586, 230] width 188 height 74
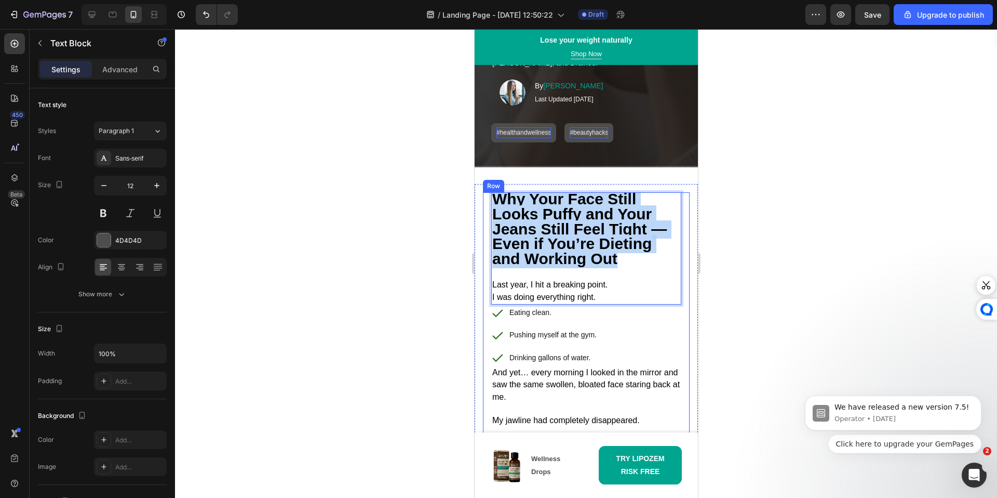
drag, startPoint x: 643, startPoint y: 262, endPoint x: 482, endPoint y: 192, distance: 175.2
click at [483, 192] on div "Why Your Face Still Looks Puffy and Your Jeans Still Feel Tight — Even if You’r…" at bounding box center [586, 415] width 207 height 447
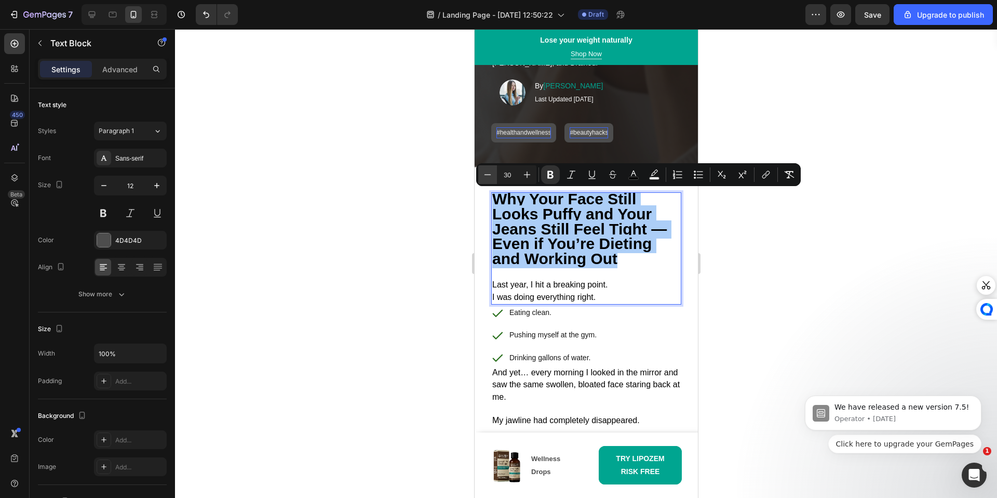
click at [488, 181] on button "Minus" at bounding box center [487, 174] width 19 height 19
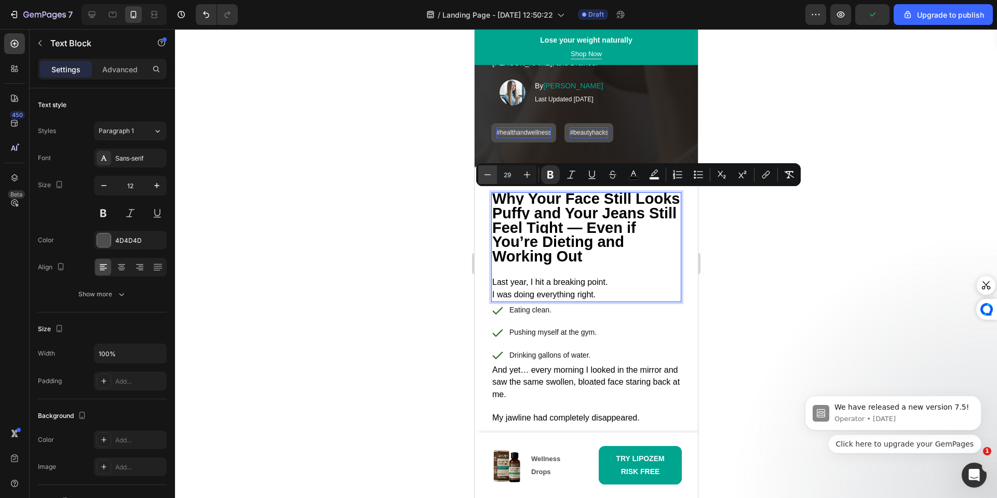
click at [487, 175] on icon "Editor contextual toolbar" at bounding box center [488, 174] width 10 height 10
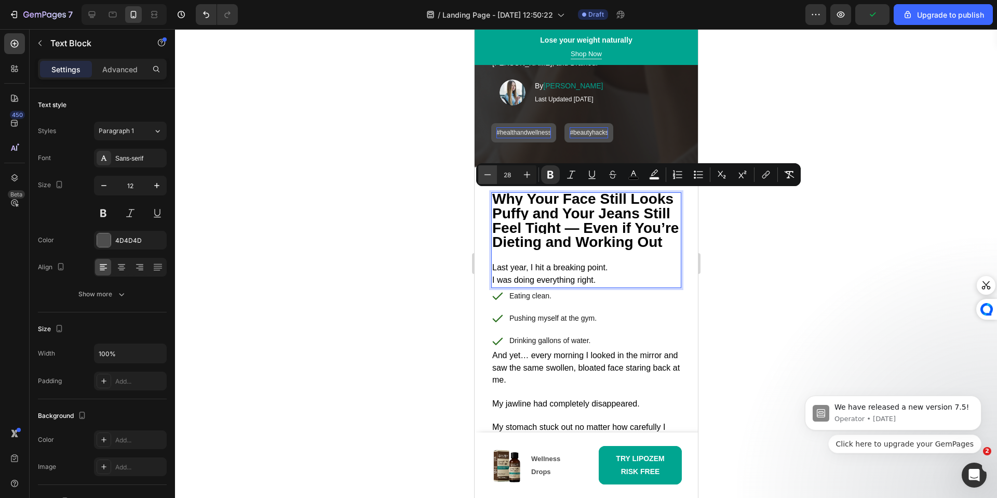
click at [487, 175] on icon "Editor contextual toolbar" at bounding box center [488, 174] width 10 height 10
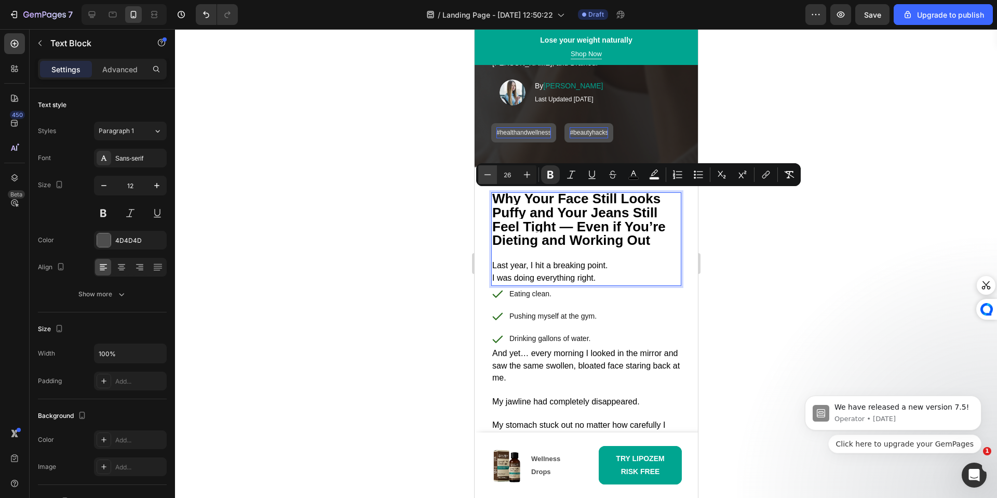
click at [487, 175] on icon "Editor contextual toolbar" at bounding box center [488, 174] width 10 height 10
type input "23"
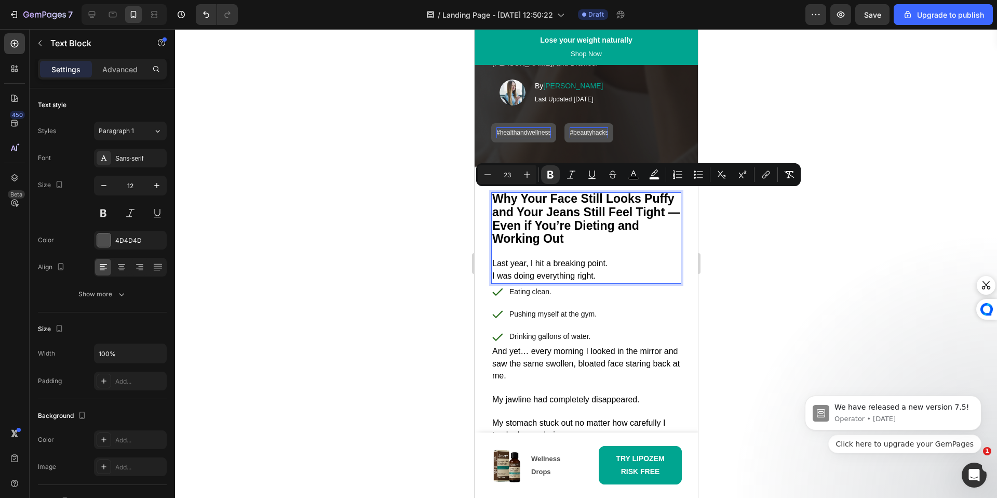
click at [742, 298] on div at bounding box center [586, 263] width 822 height 469
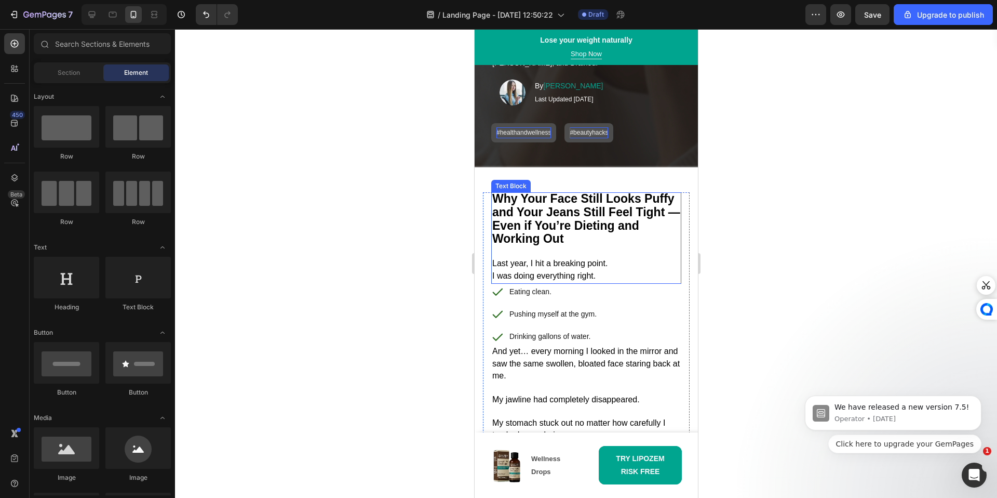
click at [592, 235] on p "Why Your Face Still Looks Puffy and Your Jeans Still Feel Tight — Even if You’r…" at bounding box center [586, 219] width 188 height 53
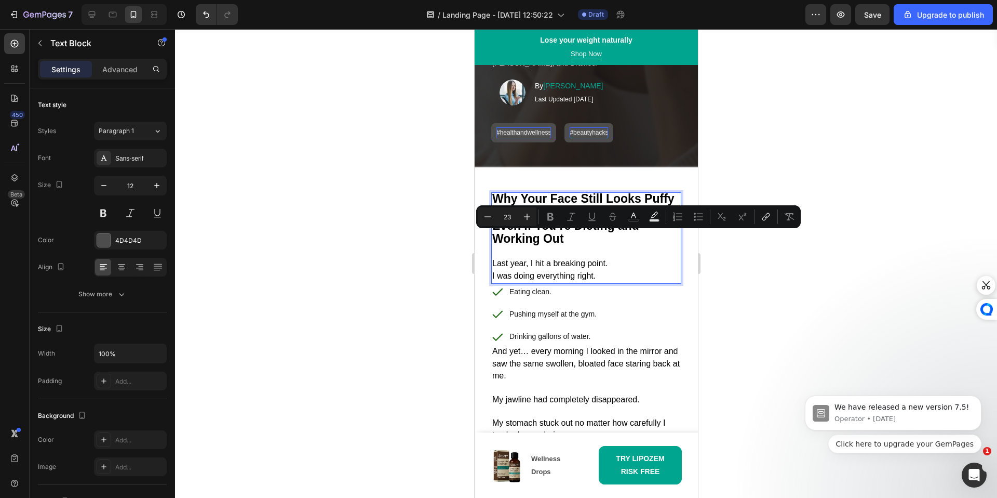
click at [538, 256] on p "Last year, I hit a breaking point. I was doing everything right." at bounding box center [586, 265] width 188 height 36
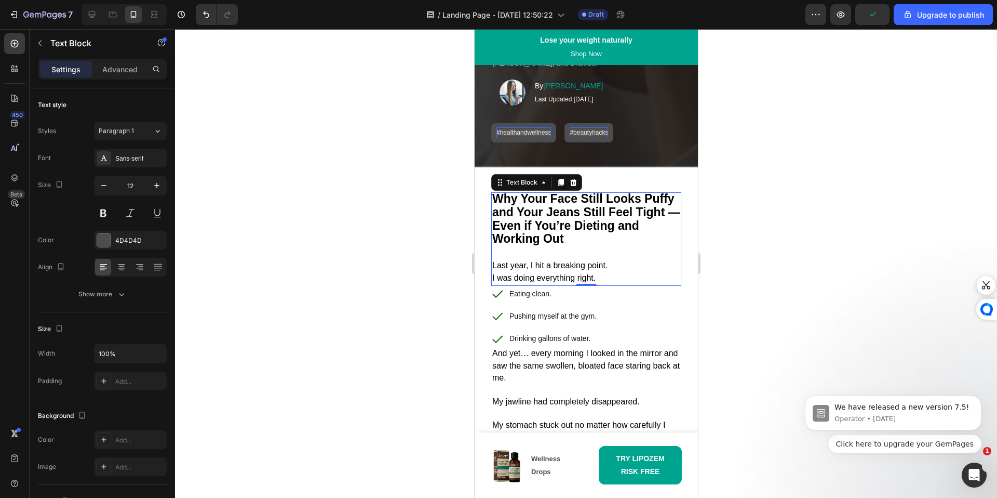
click at [316, 313] on div at bounding box center [586, 263] width 822 height 469
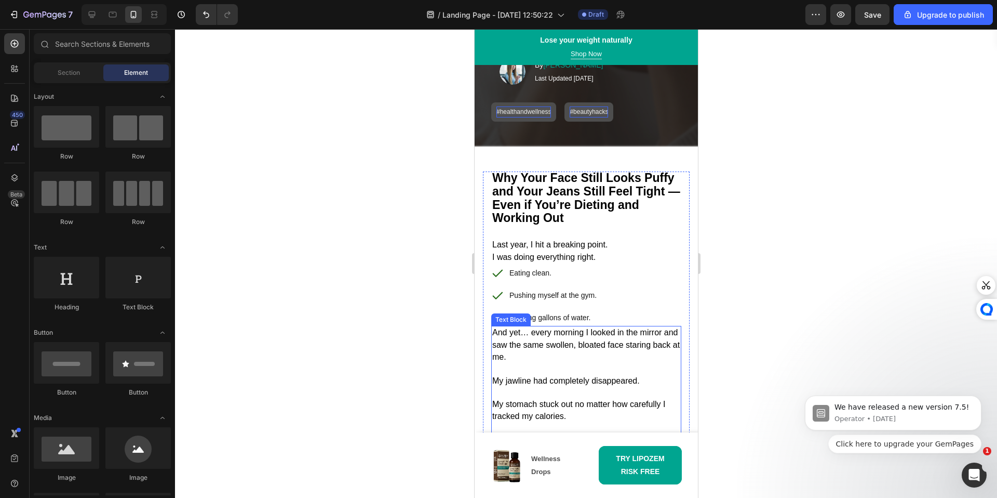
scroll to position [187, 0]
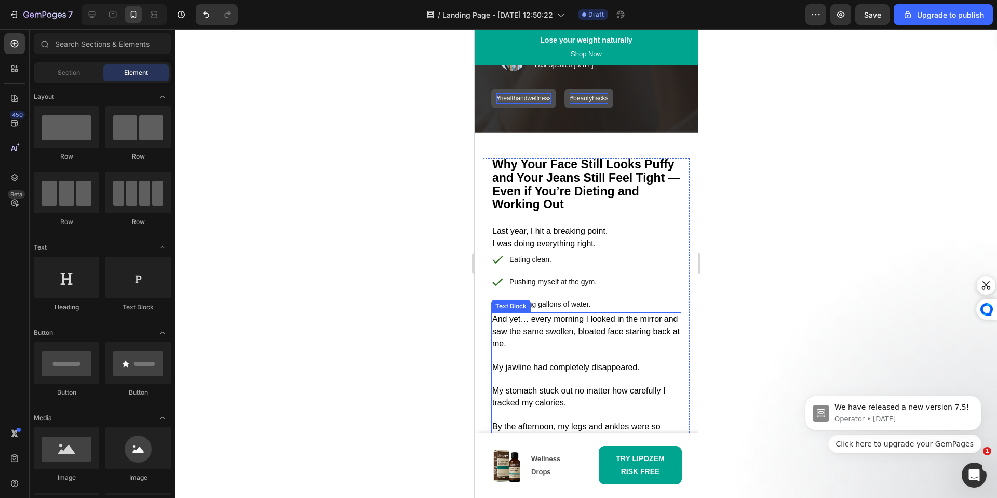
click at [440, 222] on div at bounding box center [586, 263] width 822 height 469
click at [509, 218] on p "⁠⁠⁠⁠⁠⁠⁠ Last year, I hit a breaking point. I was doing everything right." at bounding box center [586, 231] width 188 height 38
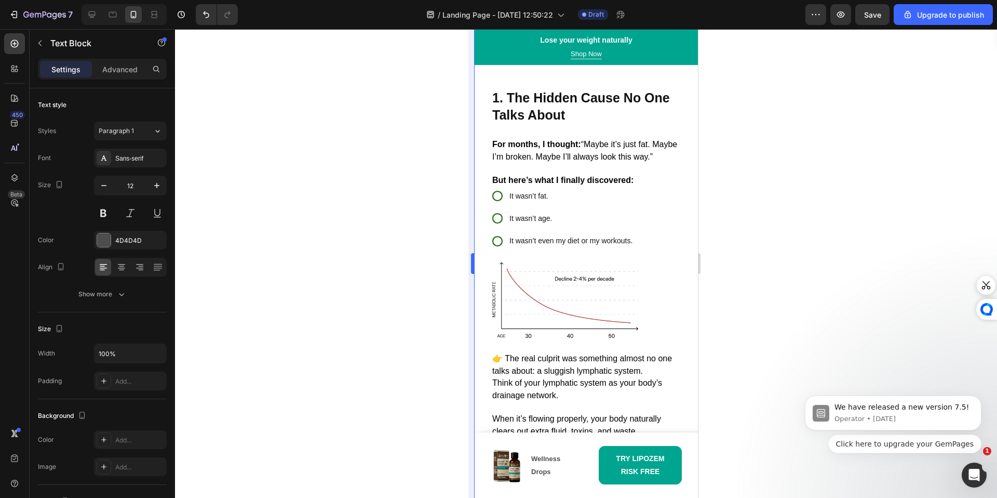
scroll to position [686, 0]
click at [500, 216] on icon at bounding box center [497, 217] width 10 height 10
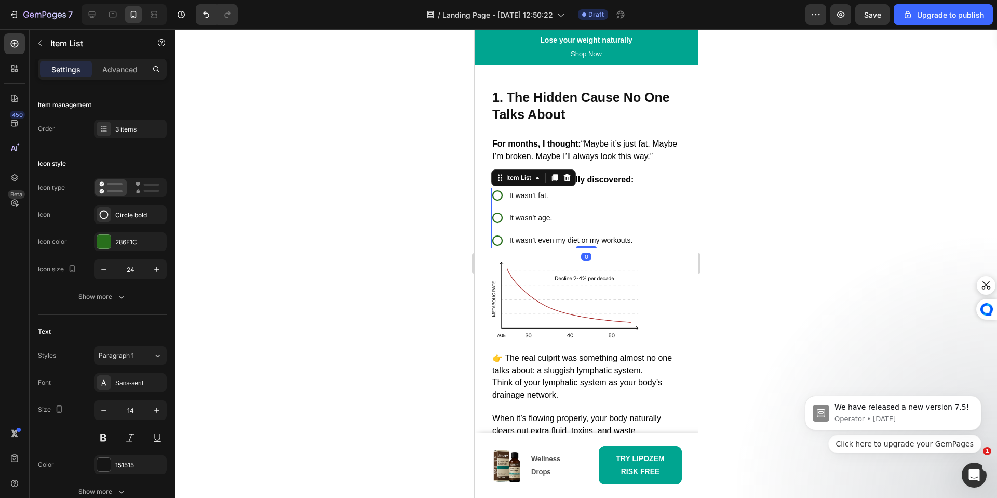
click at [500, 221] on icon at bounding box center [497, 217] width 12 height 12
click at [522, 351] on div "👉 The real culprit was something almost no one talks about: a sluggish lymphati…" at bounding box center [586, 424] width 190 height 146
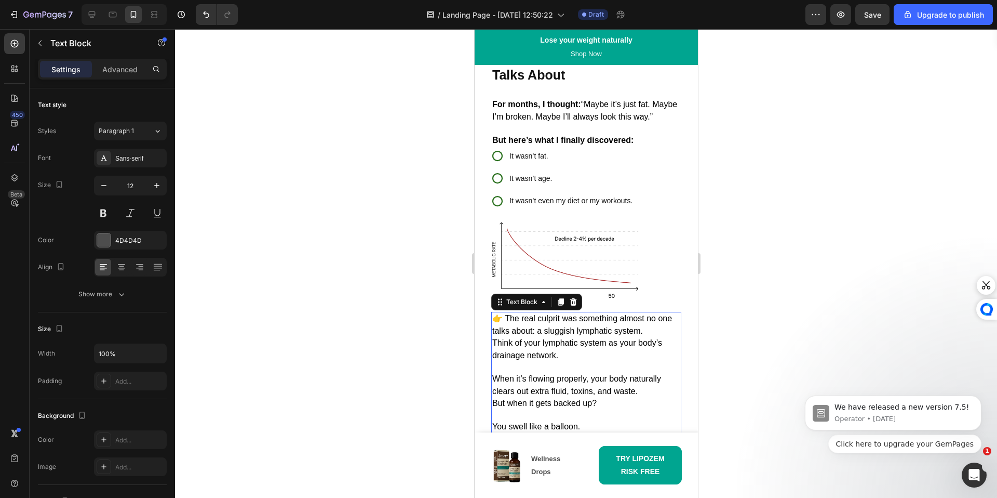
scroll to position [733, 0]
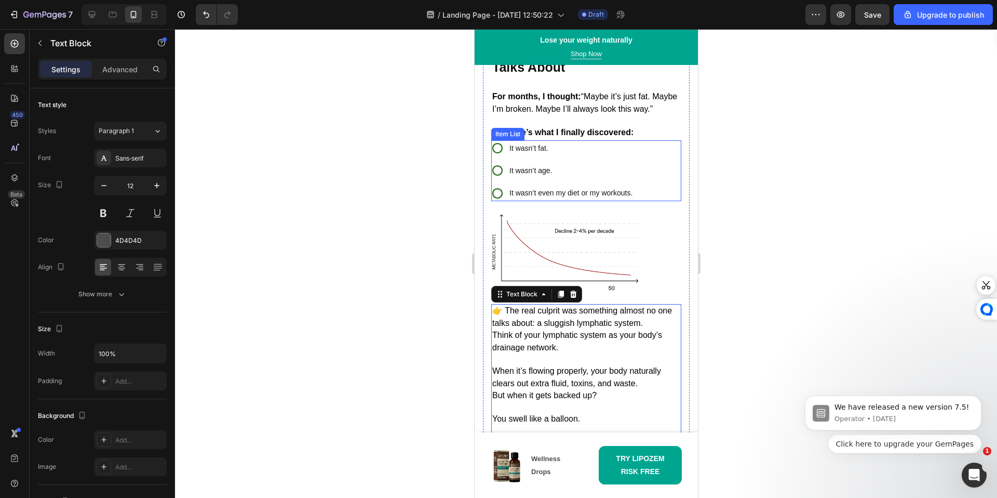
click at [494, 151] on icon at bounding box center [497, 148] width 12 height 12
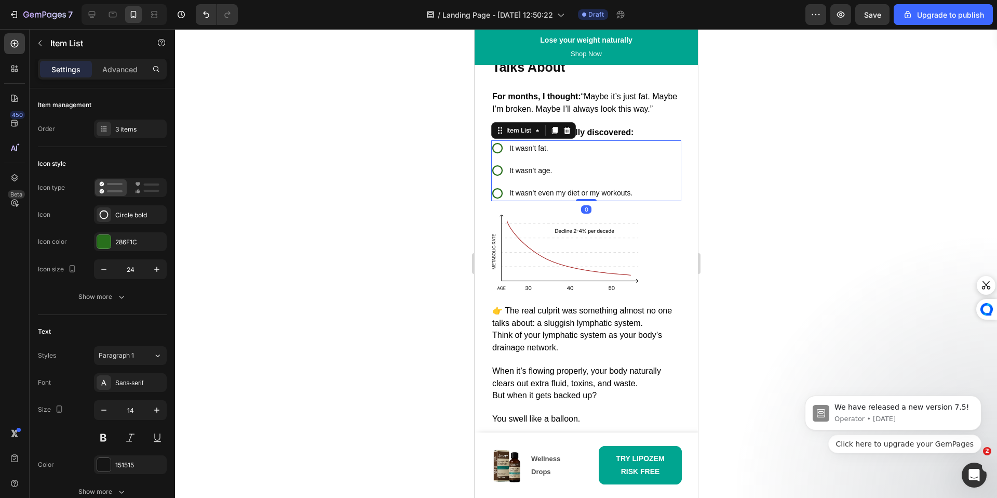
click at [494, 151] on icon at bounding box center [497, 148] width 12 height 12
click at [501, 149] on icon at bounding box center [497, 148] width 12 height 12
click at [102, 239] on div at bounding box center [104, 242] width 14 height 14
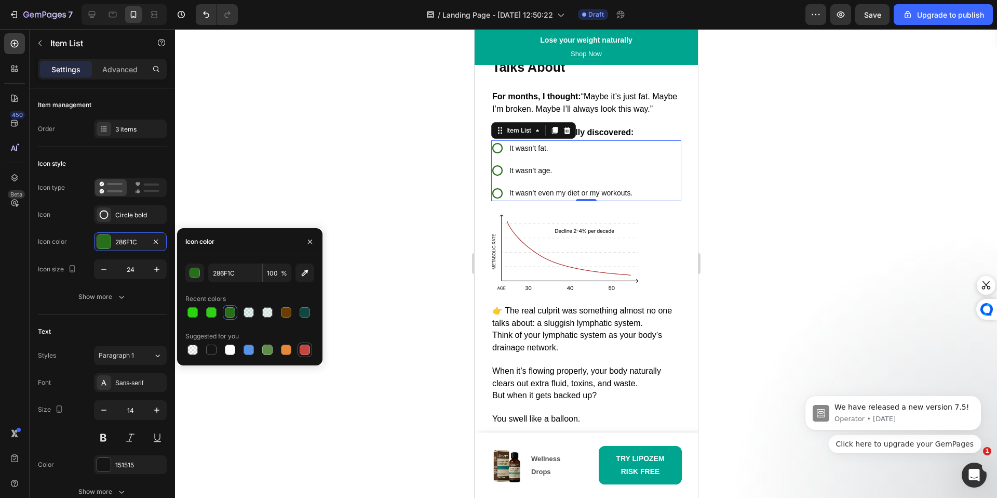
click at [299, 348] on div at bounding box center [305, 349] width 12 height 12
type input "C5453F"
click at [456, 341] on div at bounding box center [586, 263] width 822 height 469
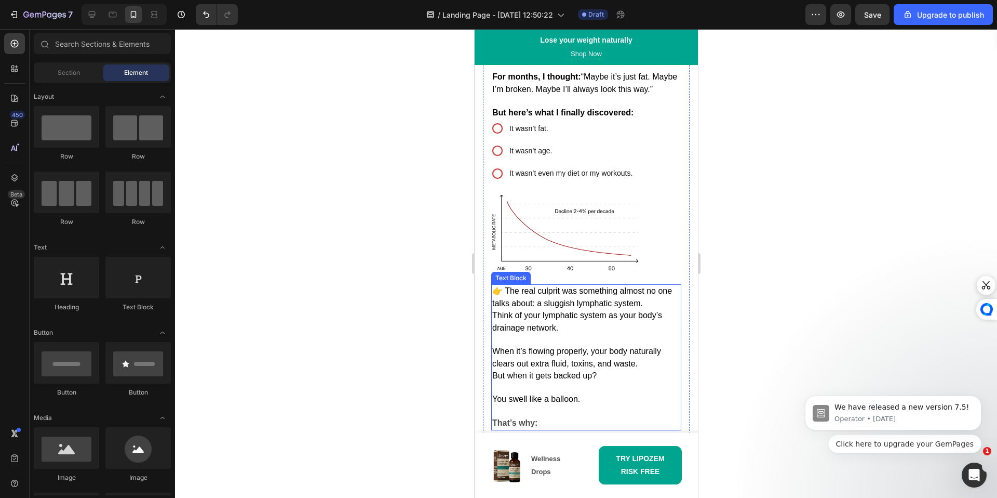
scroll to position [753, 0]
click at [568, 260] on img at bounding box center [567, 232] width 152 height 76
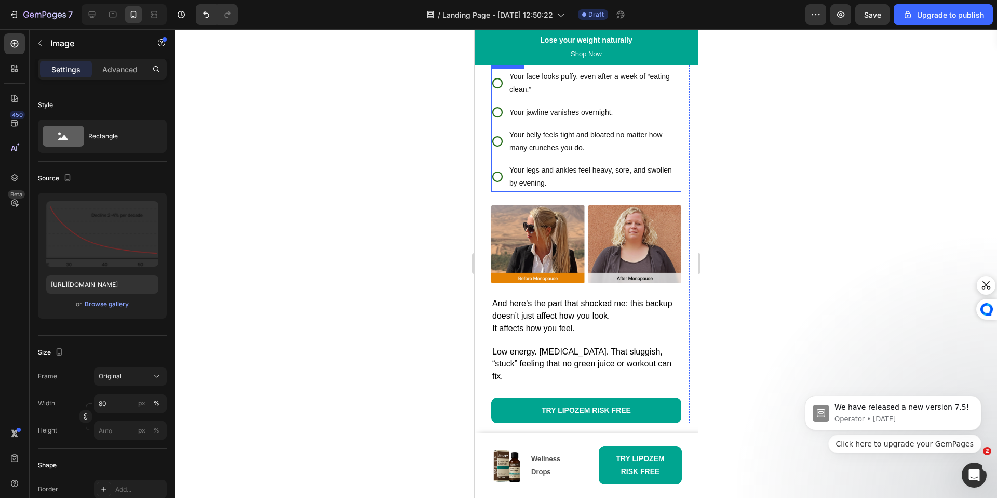
scroll to position [1105, 0]
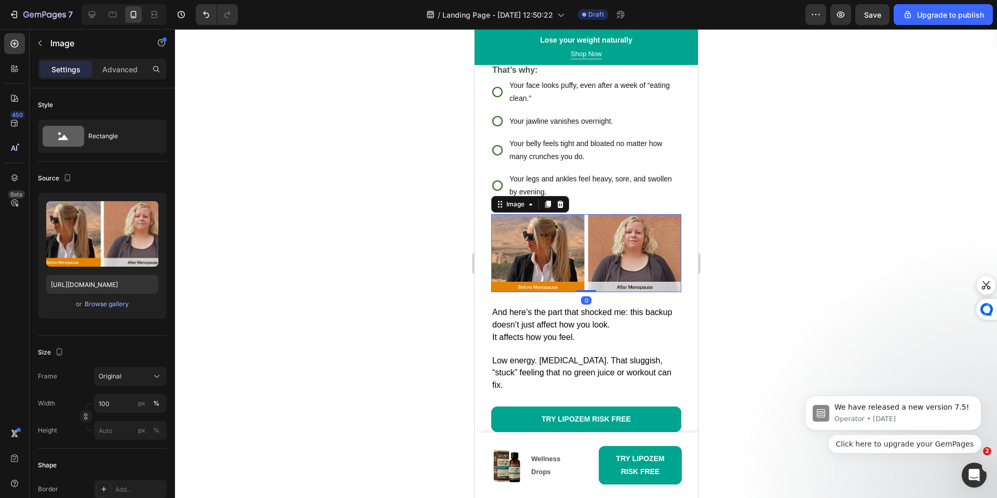
click at [573, 248] on img at bounding box center [586, 253] width 190 height 78
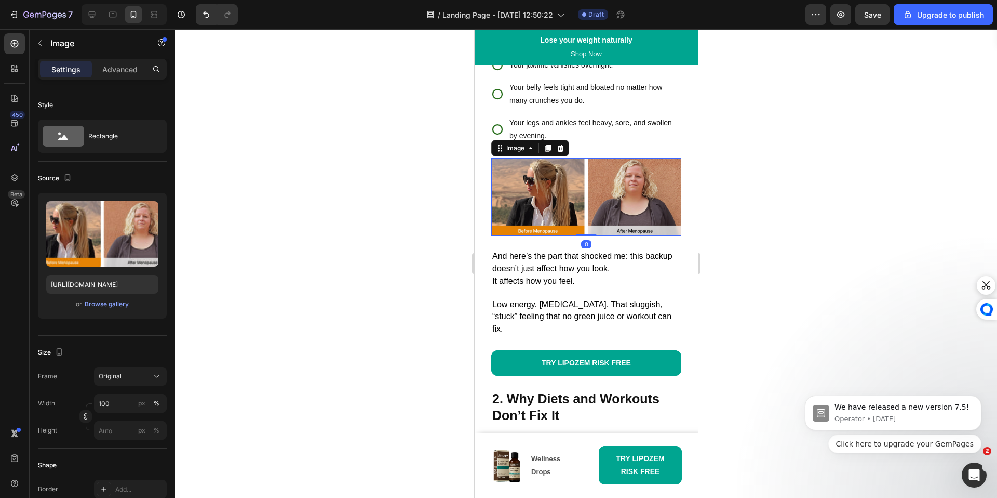
scroll to position [1164, 0]
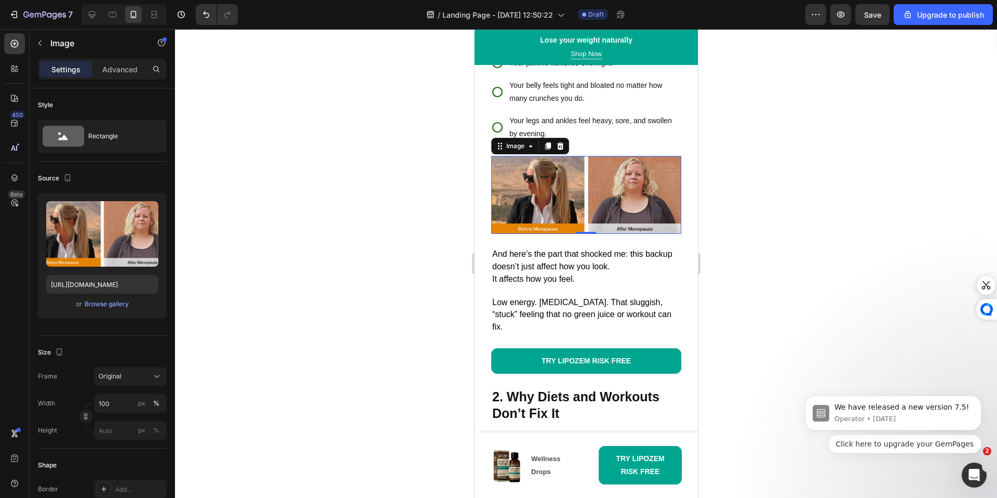
click at [573, 249] on span "And here’s the part that shocked me: this backup doesn’t just affect how you lo…" at bounding box center [582, 259] width 180 height 21
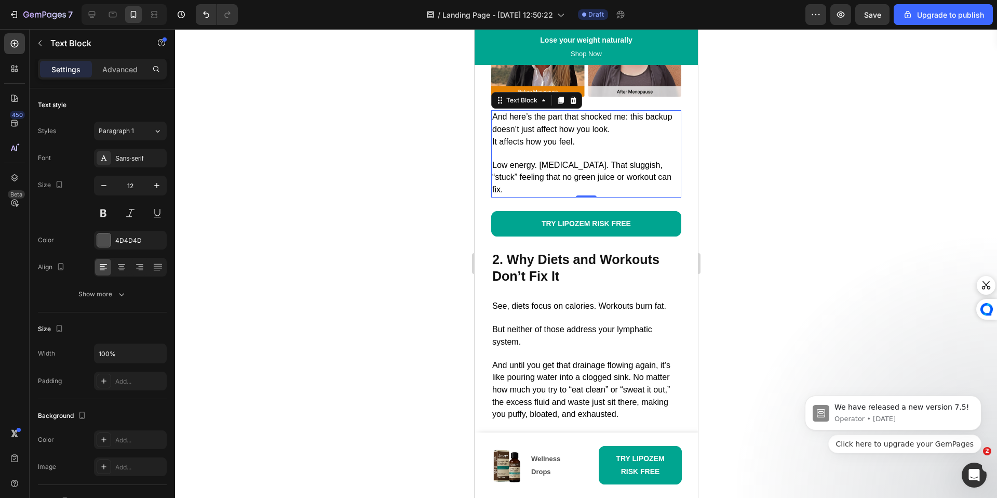
scroll to position [1306, 0]
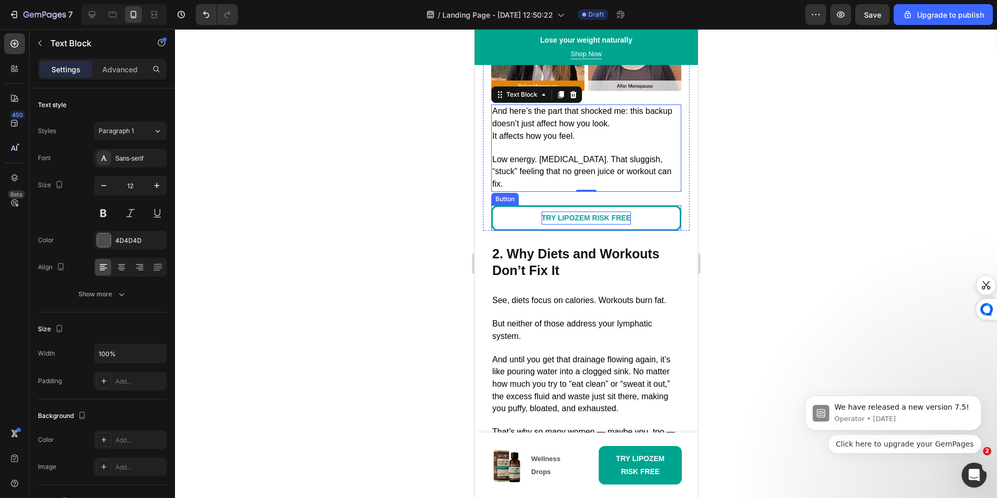
click at [597, 213] on strong "TRY LIPOZEM RISK FREE" at bounding box center [585, 217] width 89 height 8
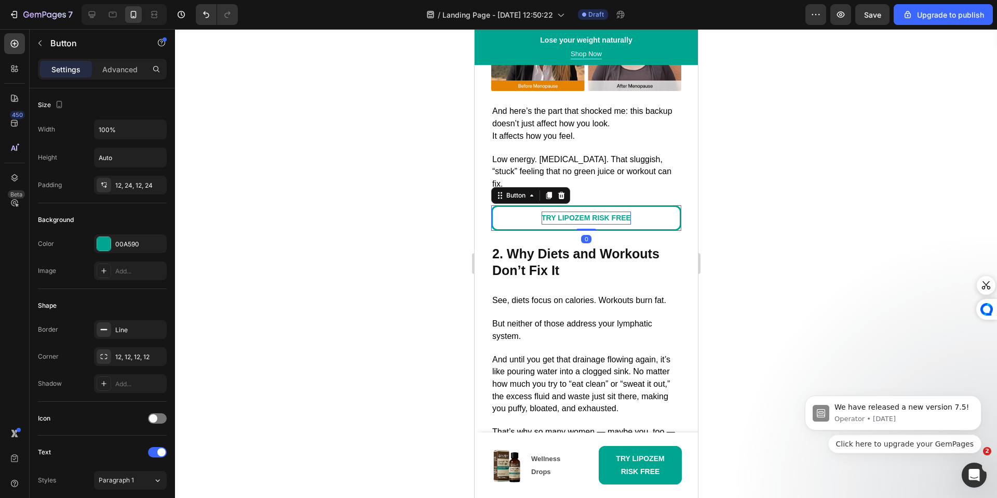
click at [597, 213] on strong "TRY LIPOZEM RISK FREE" at bounding box center [585, 217] width 89 height 8
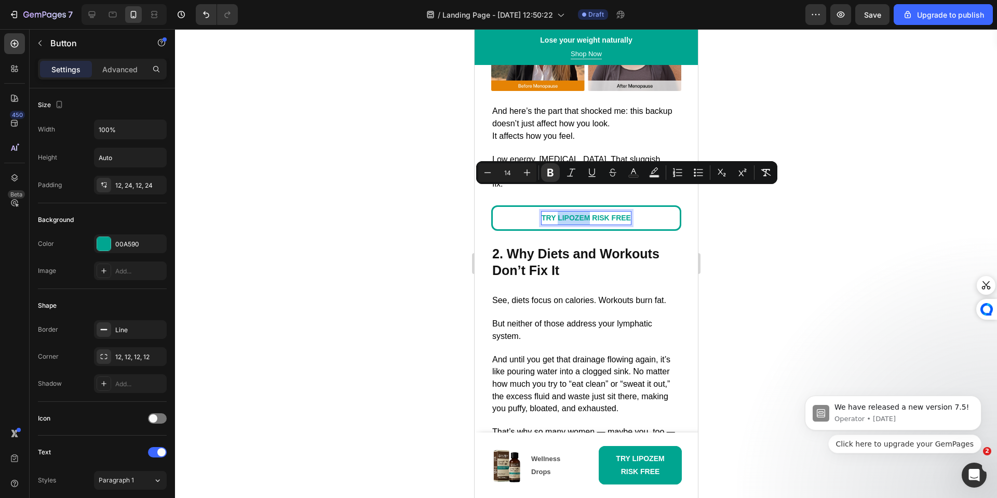
drag, startPoint x: 554, startPoint y: 193, endPoint x: 586, endPoint y: 196, distance: 32.4
click at [586, 213] on strong "TRY LIPOZEM RISK FREE" at bounding box center [585, 217] width 89 height 8
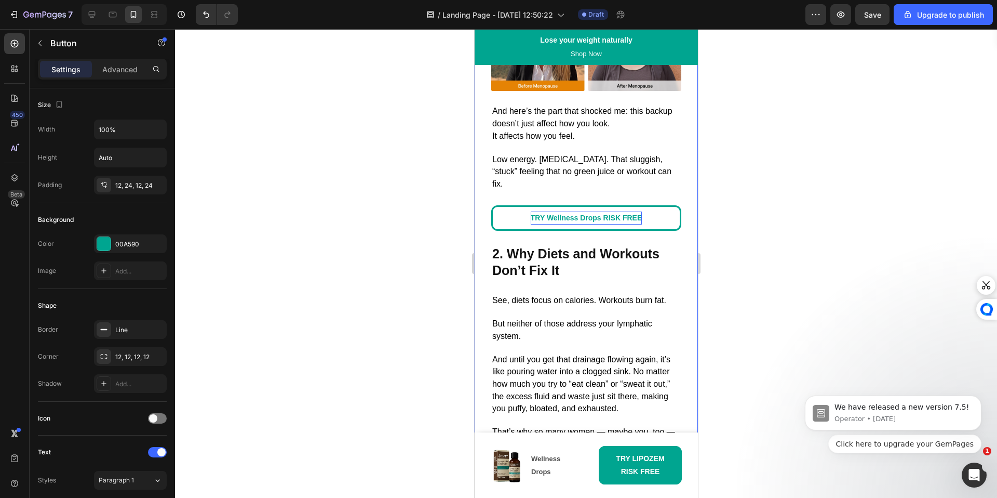
click at [736, 253] on div at bounding box center [586, 263] width 822 height 469
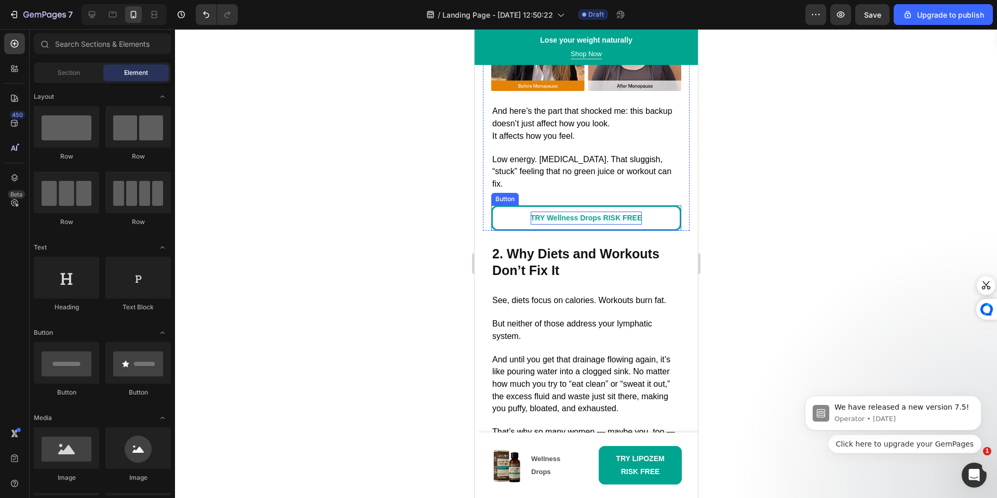
click at [602, 213] on strong "TRY Wellness Drops RISK FREE" at bounding box center [585, 217] width 111 height 8
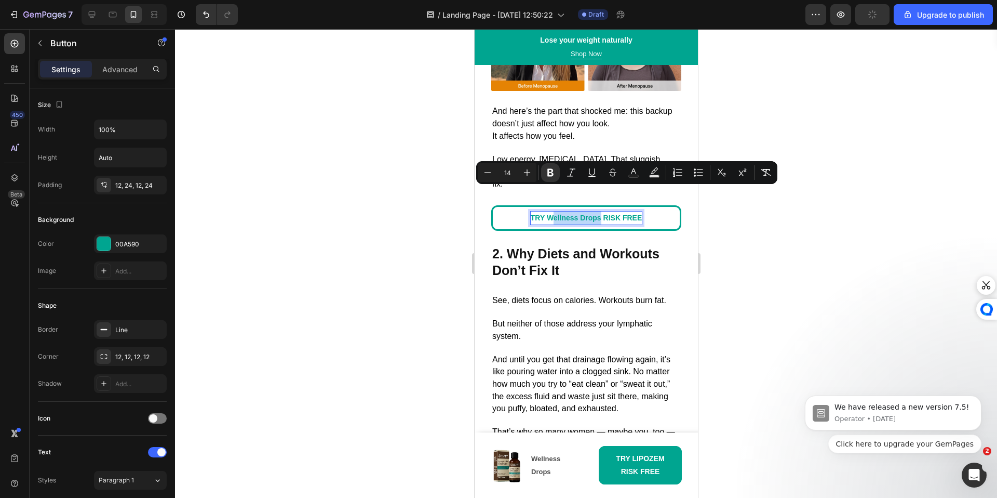
drag, startPoint x: 597, startPoint y: 193, endPoint x: 547, endPoint y: 192, distance: 49.4
click at [547, 213] on strong "TRY Wellness Drops RISK FREE" at bounding box center [585, 217] width 111 height 8
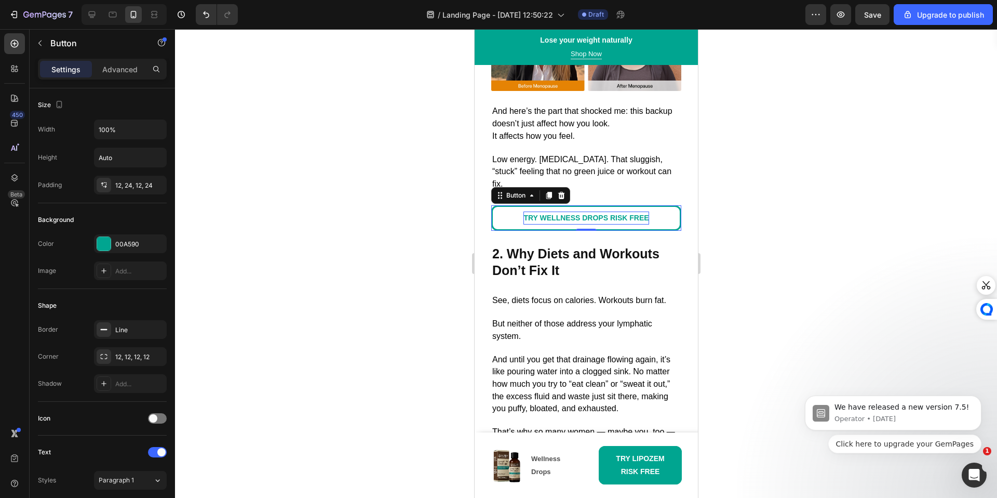
click at [773, 280] on div at bounding box center [586, 263] width 822 height 469
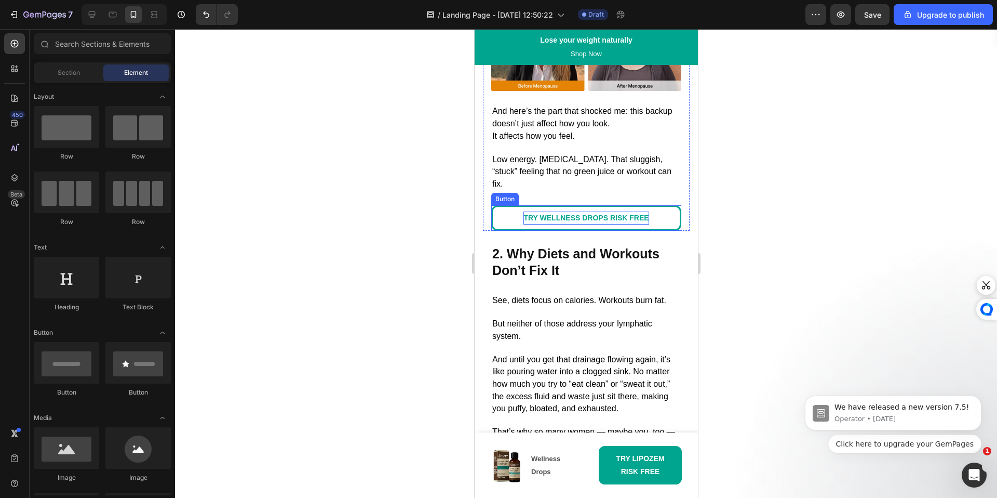
click at [593, 213] on strong "TRY WELLNESS DROPS RISK FREE" at bounding box center [585, 217] width 125 height 8
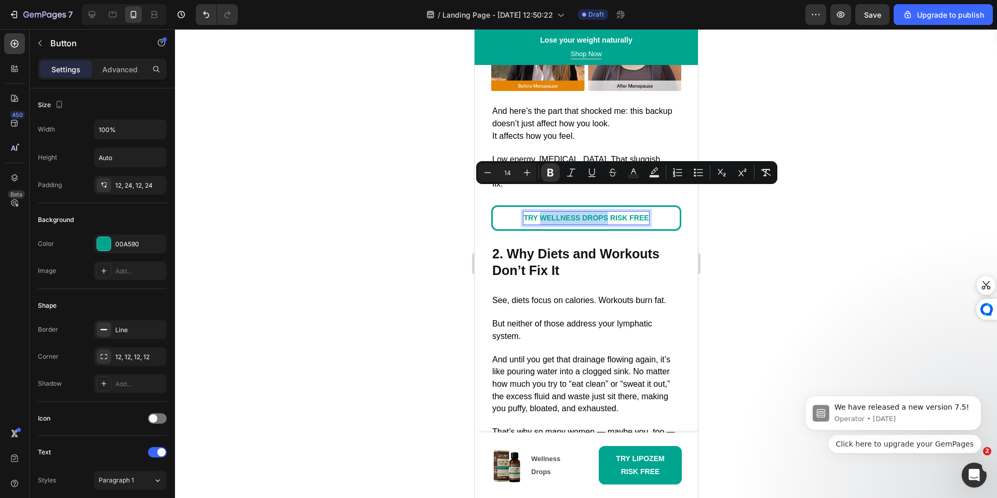
drag, startPoint x: 604, startPoint y: 194, endPoint x: 535, endPoint y: 194, distance: 69.1
click at [535, 213] on strong "TRY WELLNESS DROPS RISK FREE" at bounding box center [585, 217] width 125 height 8
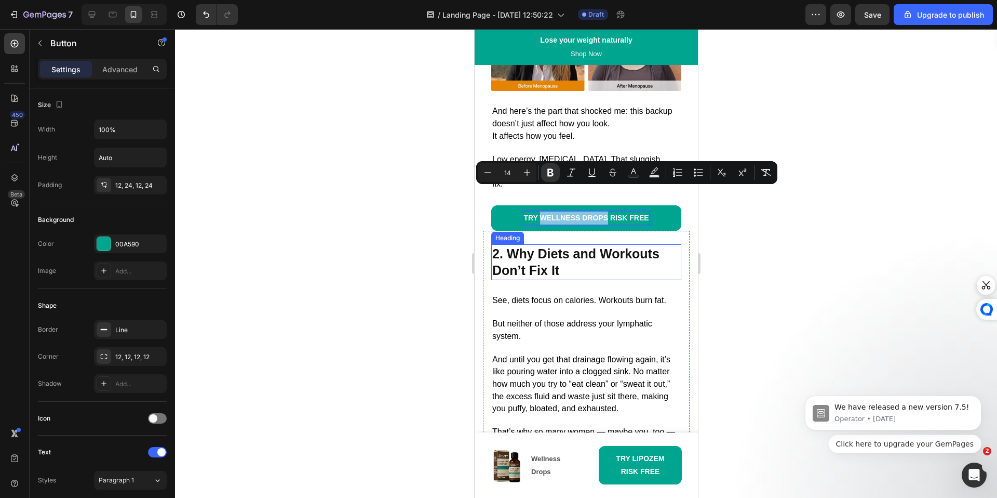
copy strong "WELLNESS DROPS"
click at [648, 476] on p "TRY LIPOZEM RISK FREE" at bounding box center [640, 465] width 58 height 26
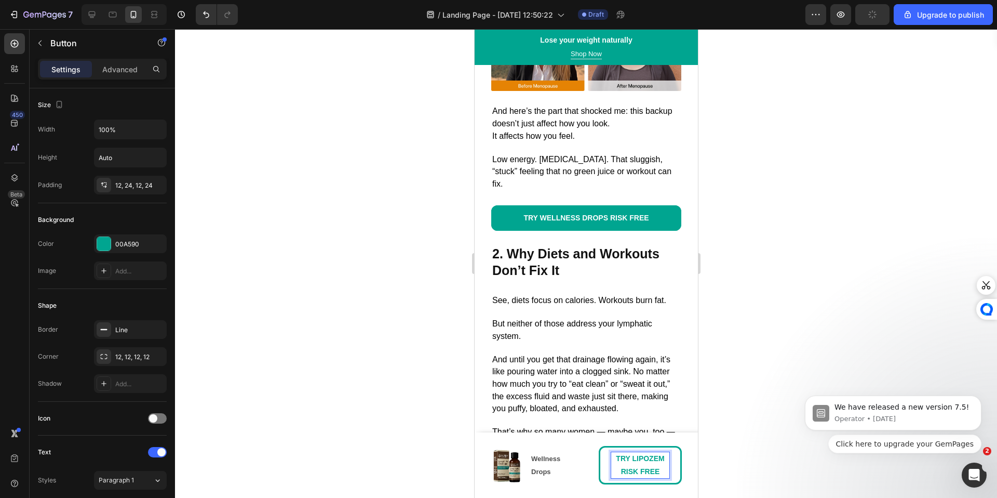
click at [648, 467] on strong "TRY LIPOZEM RISK FREE" at bounding box center [640, 464] width 48 height 21
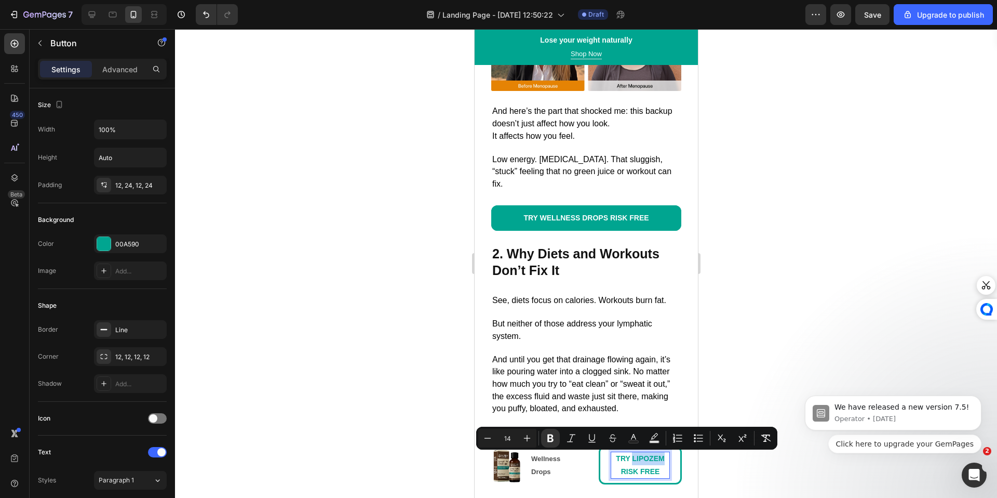
drag, startPoint x: 657, startPoint y: 459, endPoint x: 626, endPoint y: 463, distance: 31.4
click at [626, 463] on p "TRY LIPOZEM RISK FREE" at bounding box center [640, 465] width 58 height 26
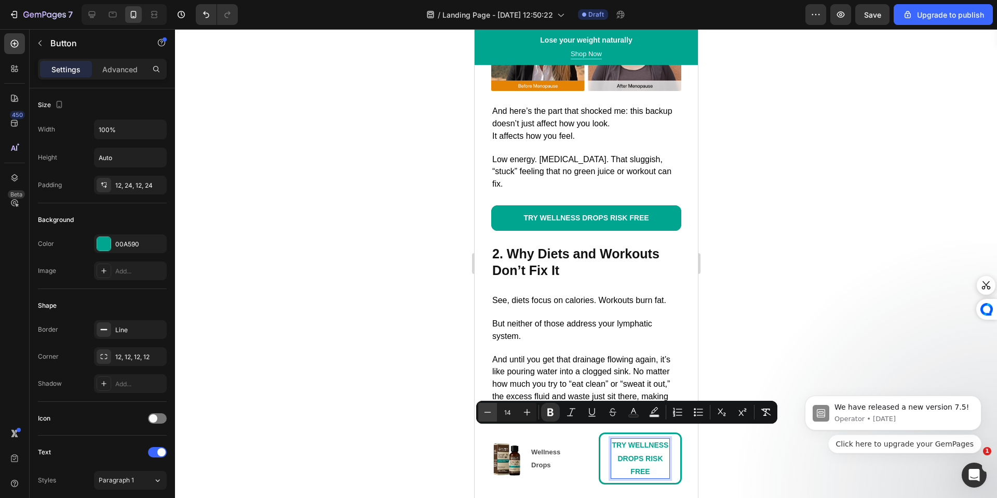
click at [497, 410] on button "Minus" at bounding box center [487, 412] width 19 height 19
click at [496, 410] on button "Minus" at bounding box center [487, 412] width 19 height 19
type input "10"
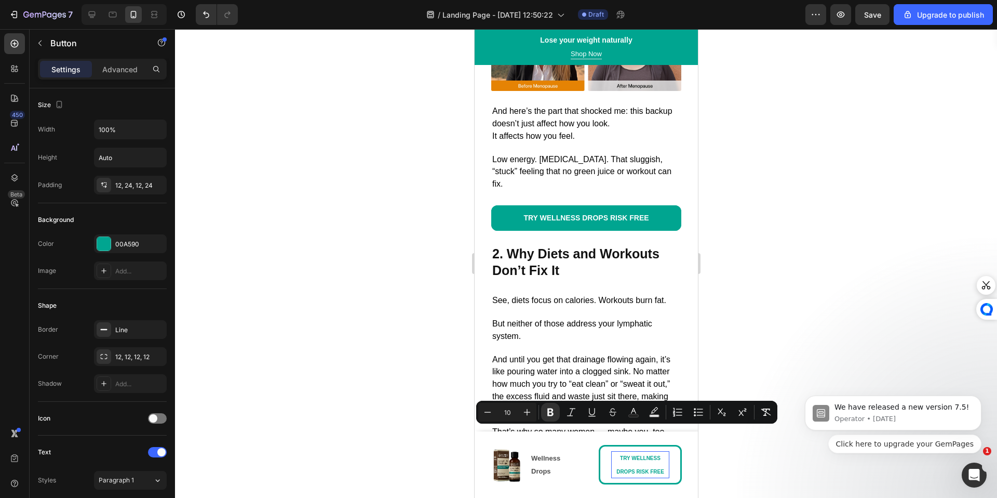
click at [418, 442] on div at bounding box center [586, 263] width 822 height 469
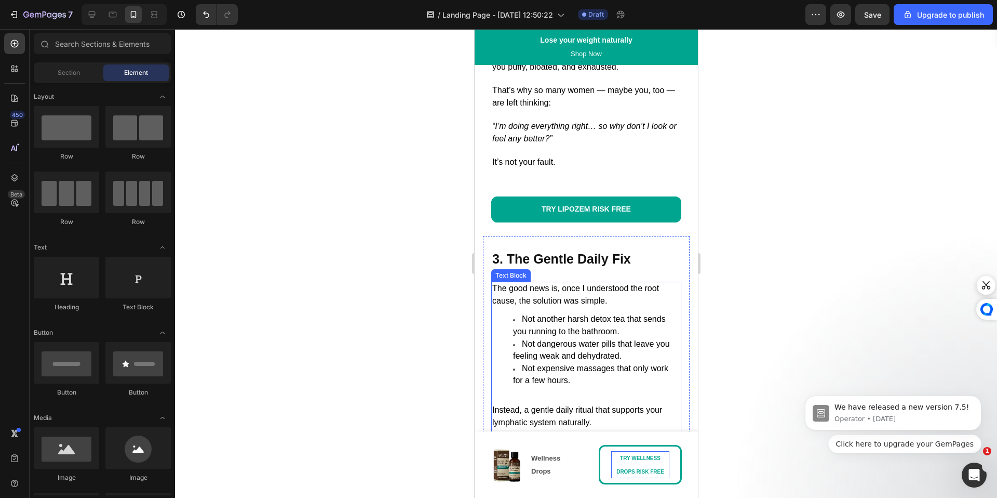
scroll to position [1650, 0]
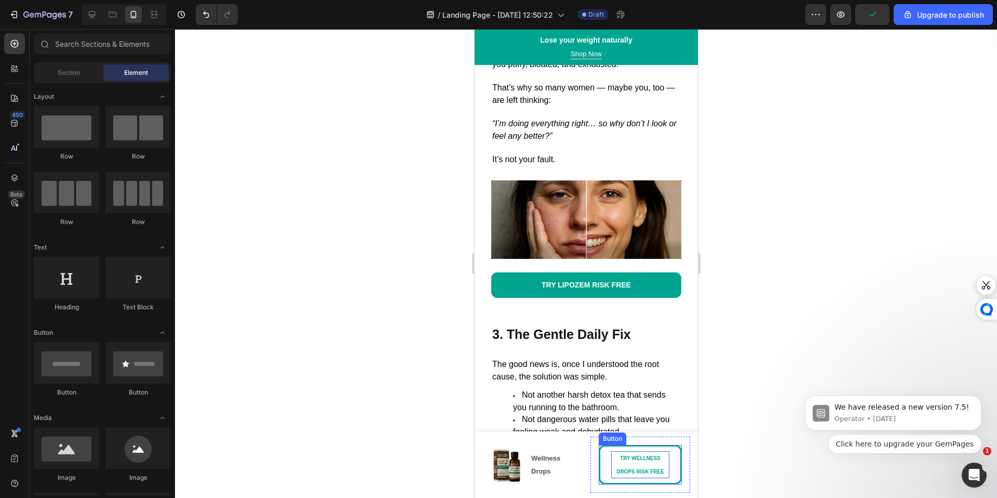
click at [654, 473] on strong "TRY WELLNESS DROPS RISK FREE" at bounding box center [640, 464] width 48 height 19
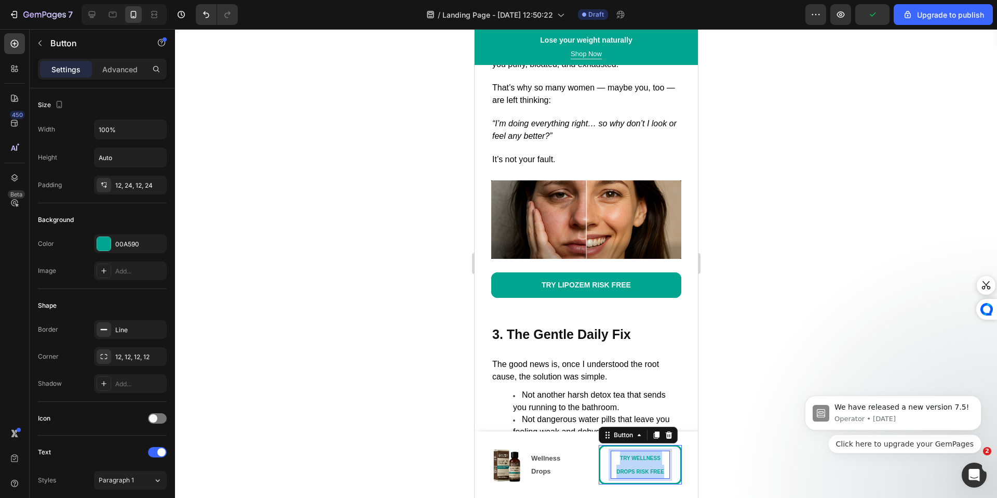
click at [654, 473] on strong "TRY WELLNESS DROPS RISK FREE" at bounding box center [640, 464] width 48 height 19
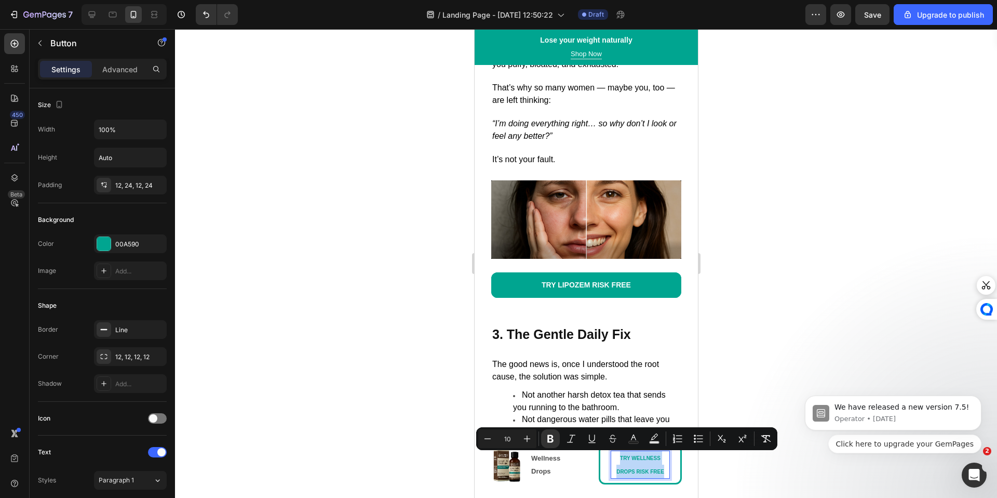
copy strong "TRY WELLNESS DROPS RISK FREE"
click at [586, 280] on strong "TRY LIPOZEM RISK FREE" at bounding box center [585, 284] width 89 height 8
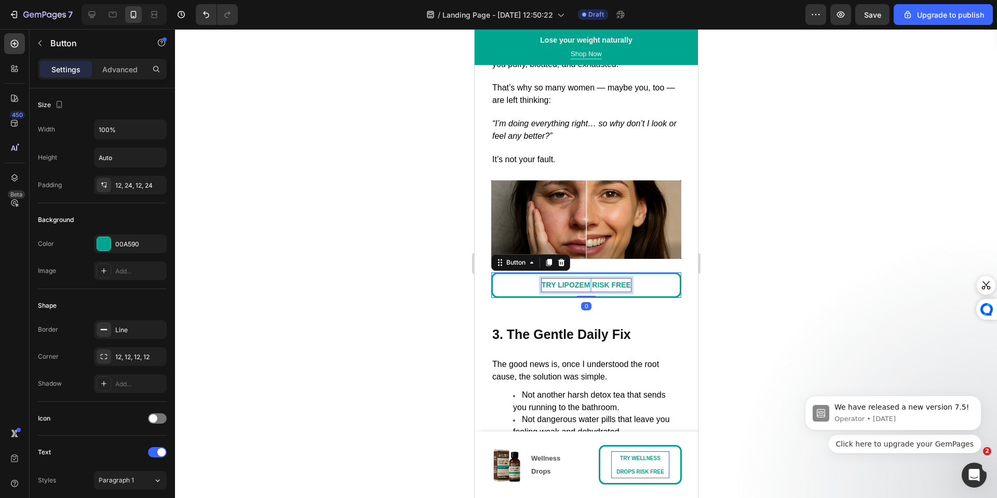
click at [586, 280] on strong "TRY LIPOZEM RISK FREE" at bounding box center [585, 284] width 89 height 8
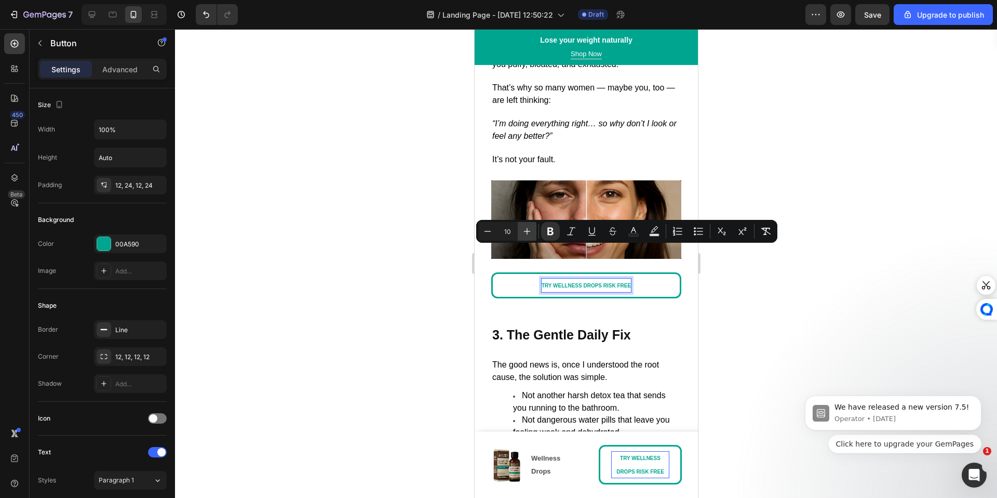
click at [526, 229] on icon "Editor contextual toolbar" at bounding box center [527, 231] width 10 height 10
type input "12"
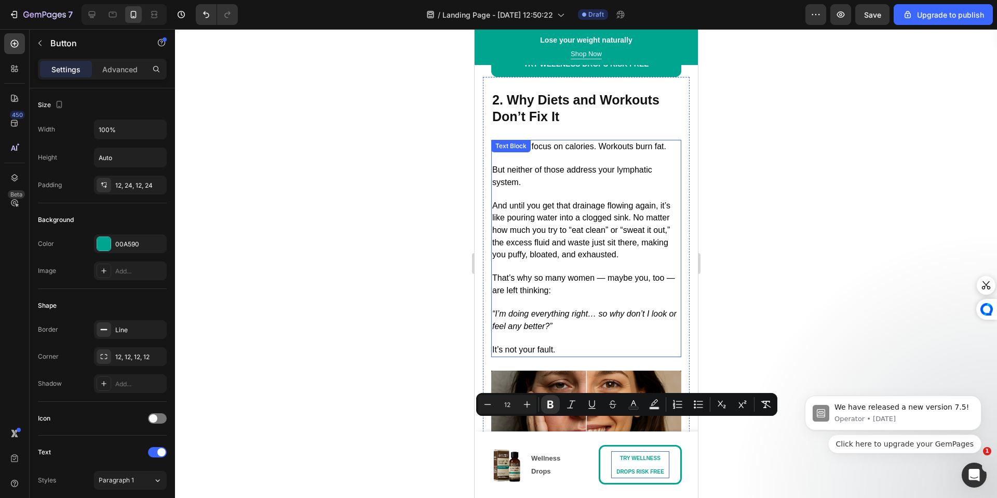
scroll to position [1301, 0]
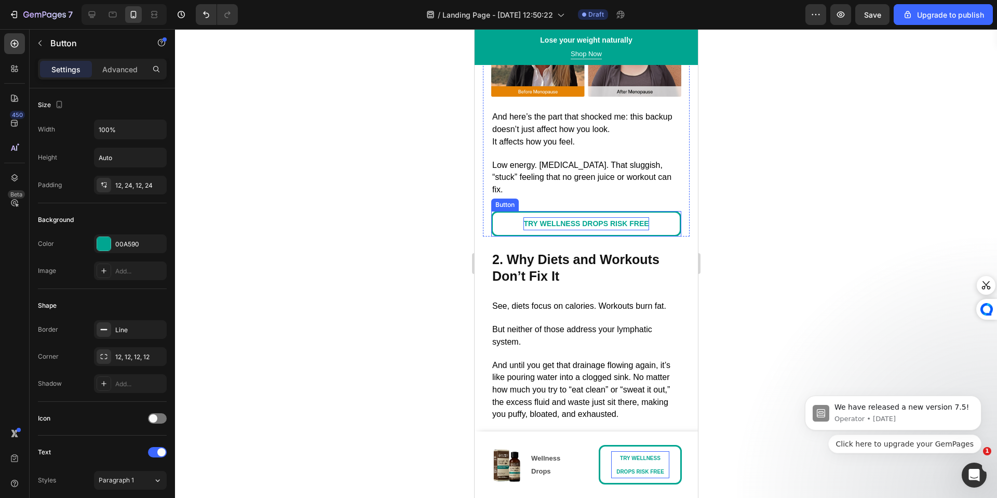
click at [584, 217] on p "TRY WELLNESS DROPS RISK FREE" at bounding box center [585, 223] width 125 height 13
click at [583, 219] on strong "TRY WELLNESS DROPS RISK FREE" at bounding box center [585, 223] width 125 height 8
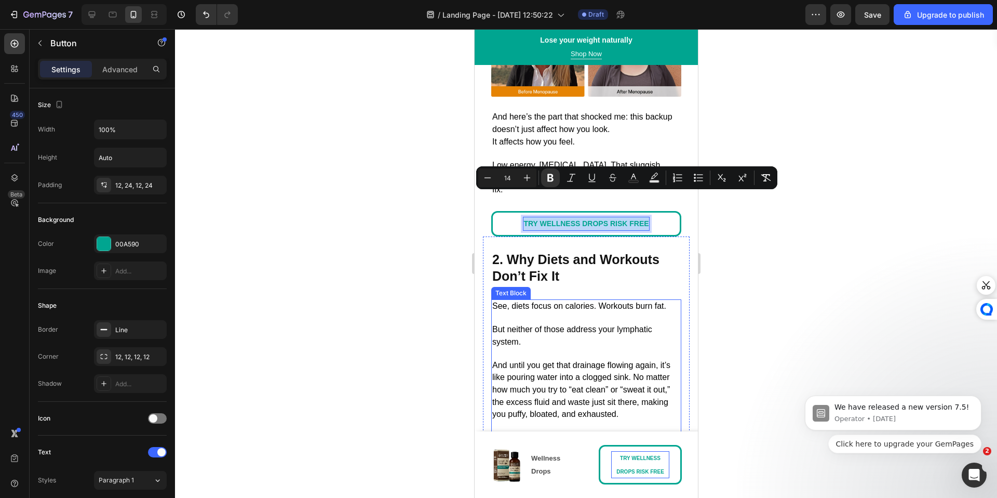
copy strong "TRY WELLNESS DROPS RISK FREE"
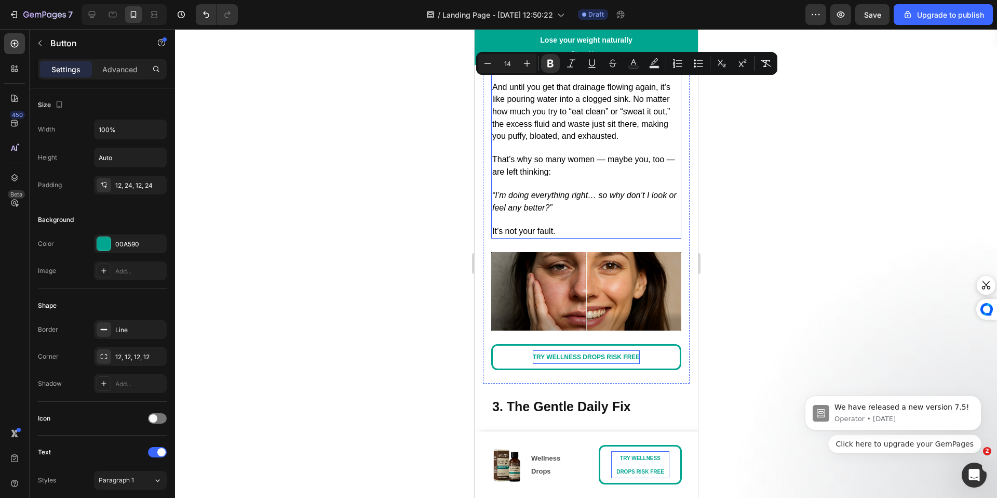
scroll to position [1582, 0]
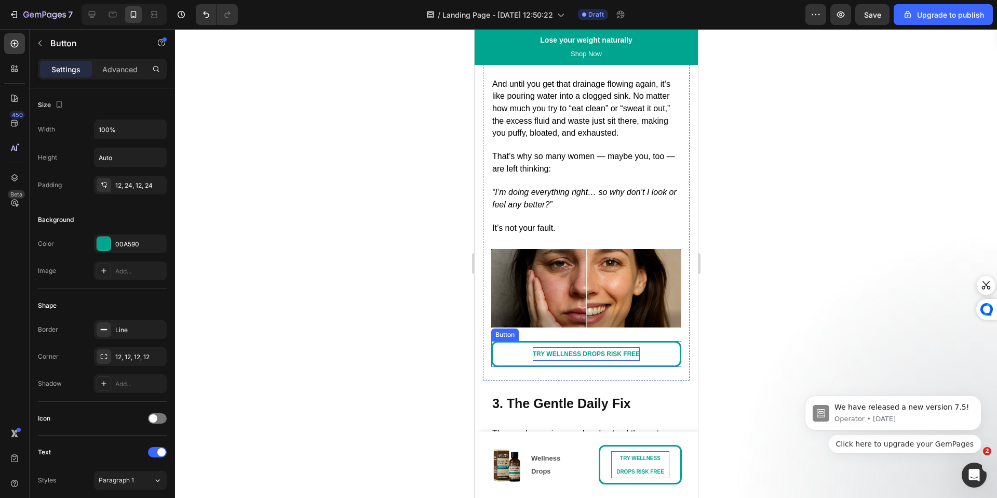
click at [587, 350] on strong "TRY WELLNESS DROPS RISK FREE" at bounding box center [586, 353] width 108 height 7
click at [588, 380] on div "Title Line" at bounding box center [586, 387] width 190 height 14
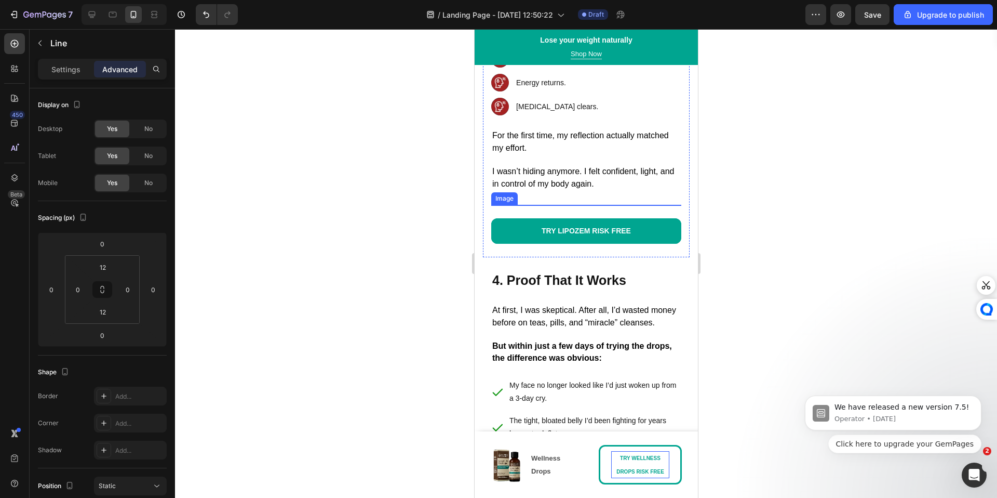
scroll to position [2275, 0]
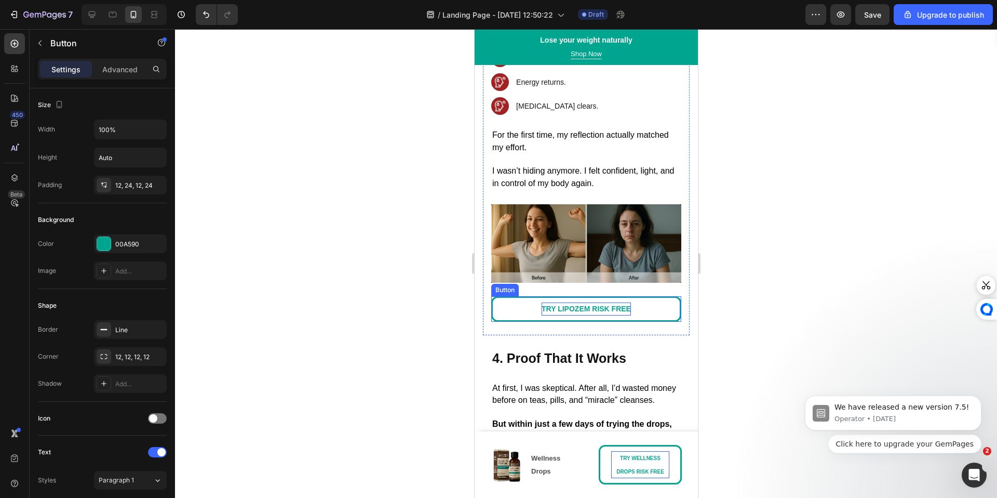
click at [604, 313] on strong "TRY LIPOZEM RISK FREE" at bounding box center [585, 308] width 89 height 8
click at [591, 349] on div "Title Line 0" at bounding box center [586, 342] width 190 height 14
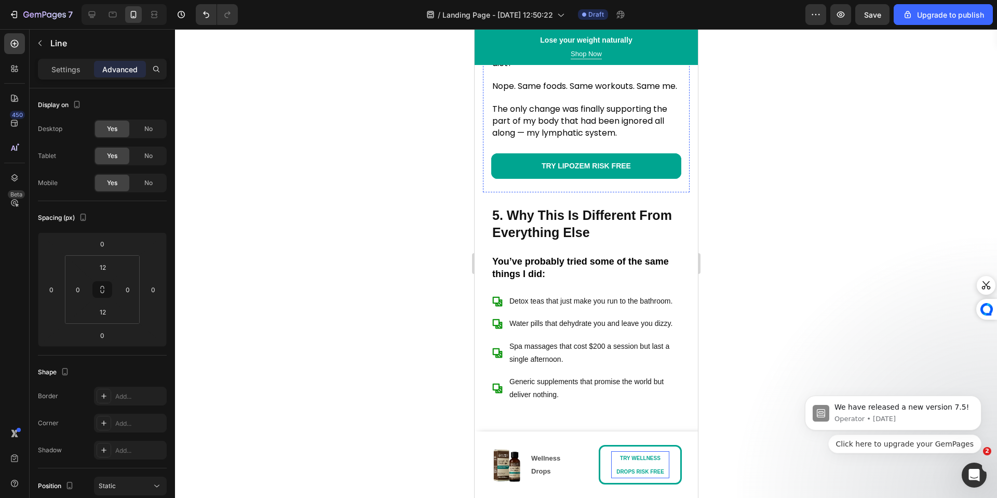
scroll to position [2928, 0]
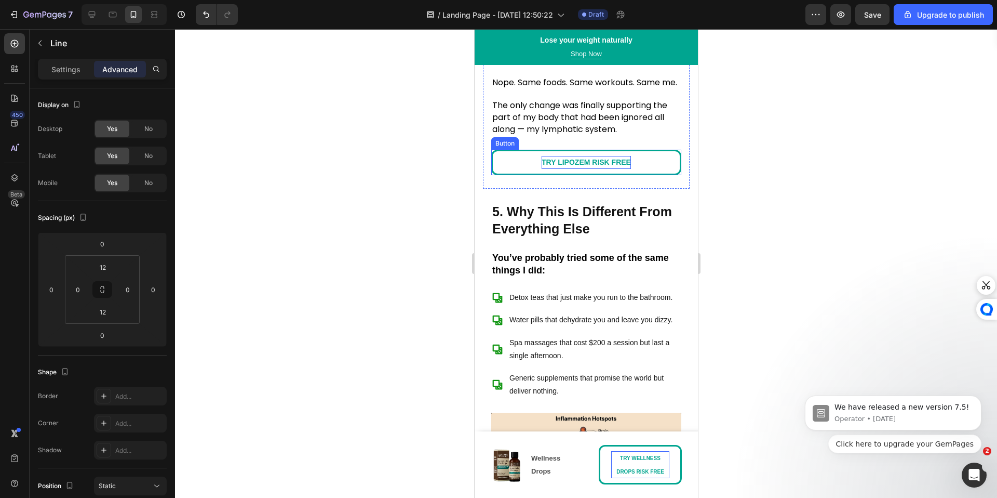
click at [588, 166] on strong "TRY LIPOZEM RISK FREE" at bounding box center [585, 162] width 89 height 8
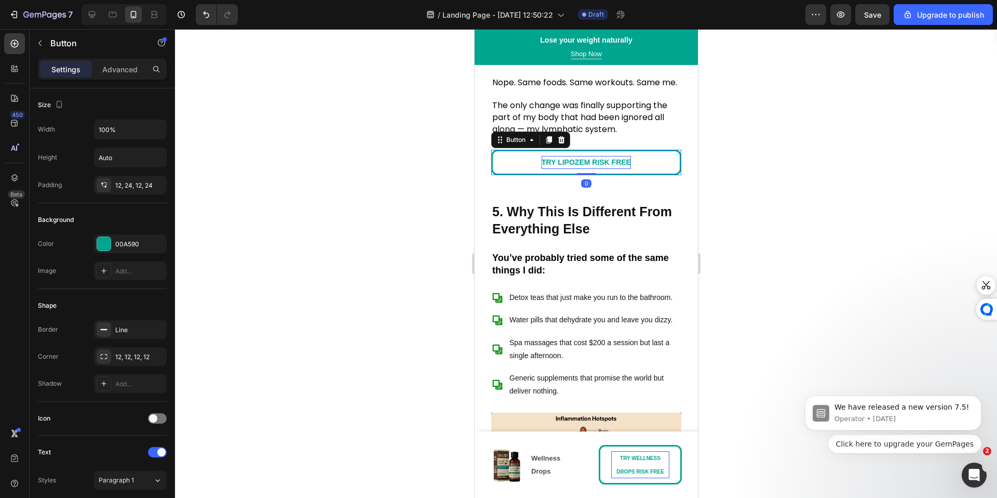
click at [588, 166] on strong "TRY LIPOZEM RISK FREE" at bounding box center [585, 162] width 89 height 8
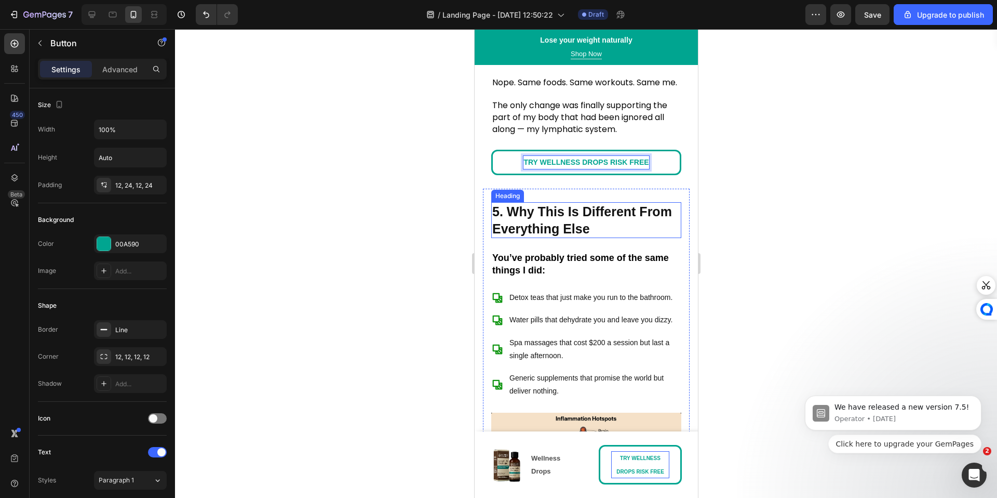
click at [578, 236] on strong "5. Why This Is Different From Everything Else" at bounding box center [582, 220] width 180 height 32
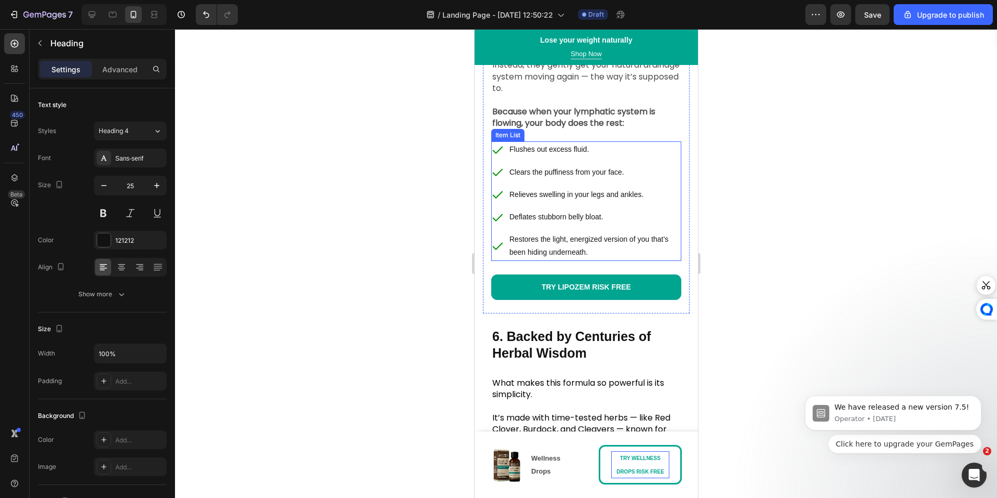
scroll to position [3549, 0]
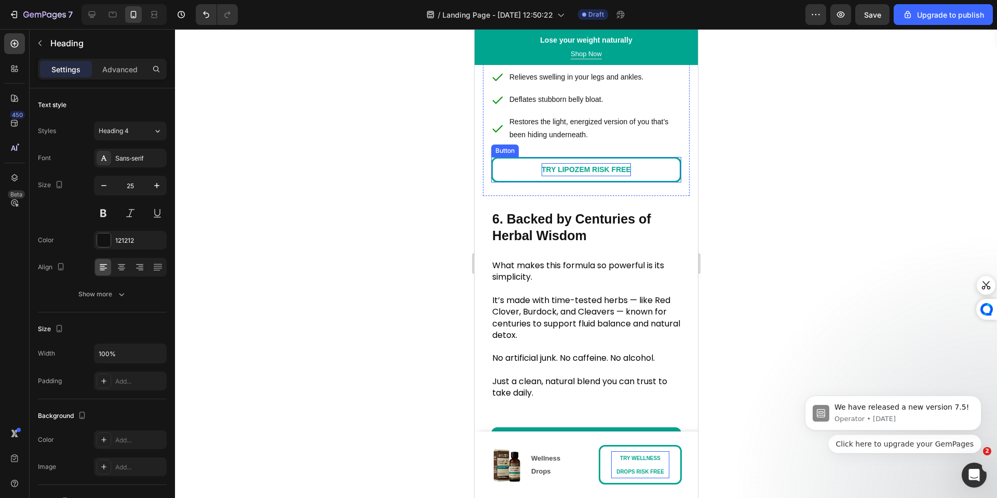
click at [591, 173] on strong "TRY LIPOZEM RISK FREE" at bounding box center [585, 169] width 89 height 8
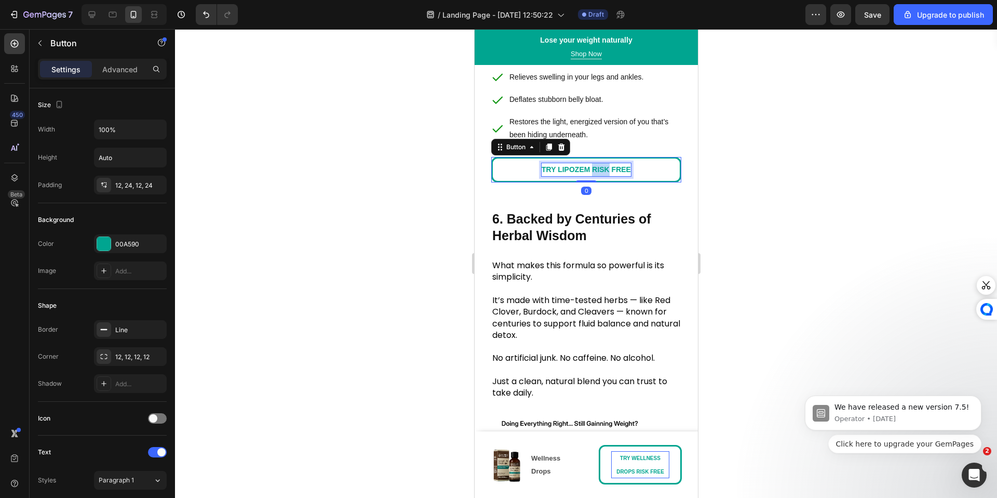
click at [591, 173] on strong "TRY LIPOZEM RISK FREE" at bounding box center [585, 169] width 89 height 8
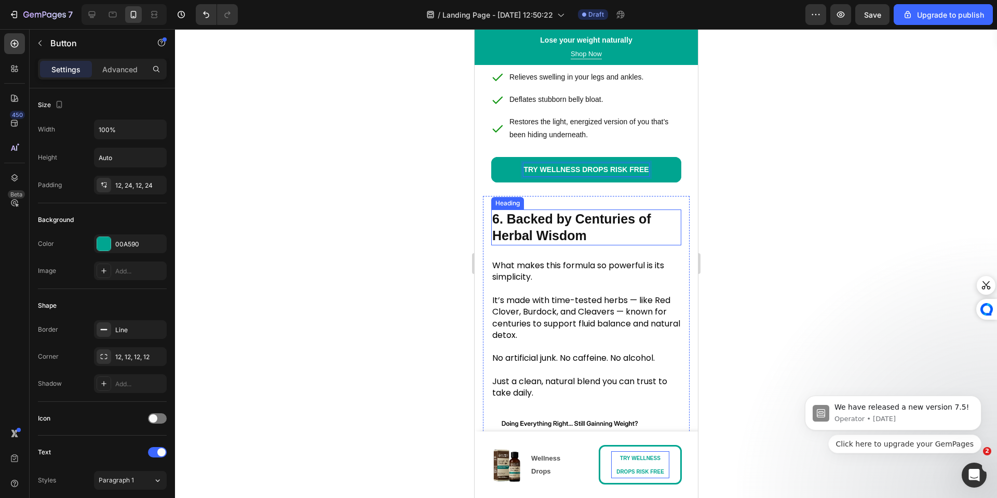
click at [571, 243] on strong "6. Backed by Centuries of Herbal Wisdom" at bounding box center [571, 227] width 159 height 32
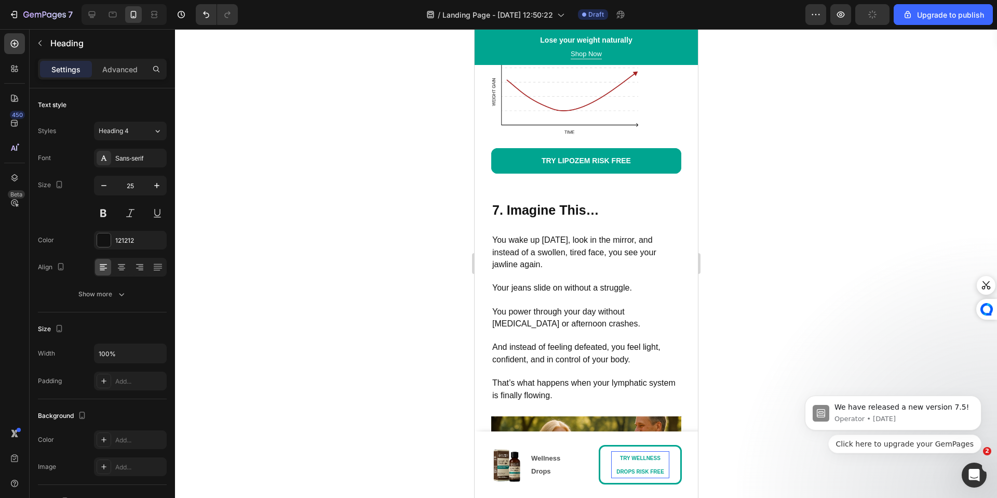
scroll to position [4076, 0]
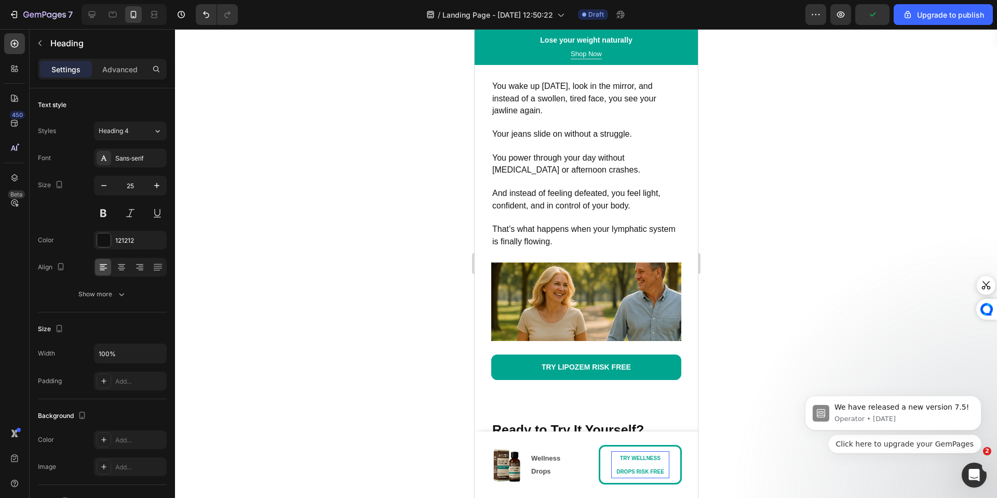
click at [581, 11] on strong "TRY LIPOZEM RISK FREE" at bounding box center [585, 7] width 89 height 8
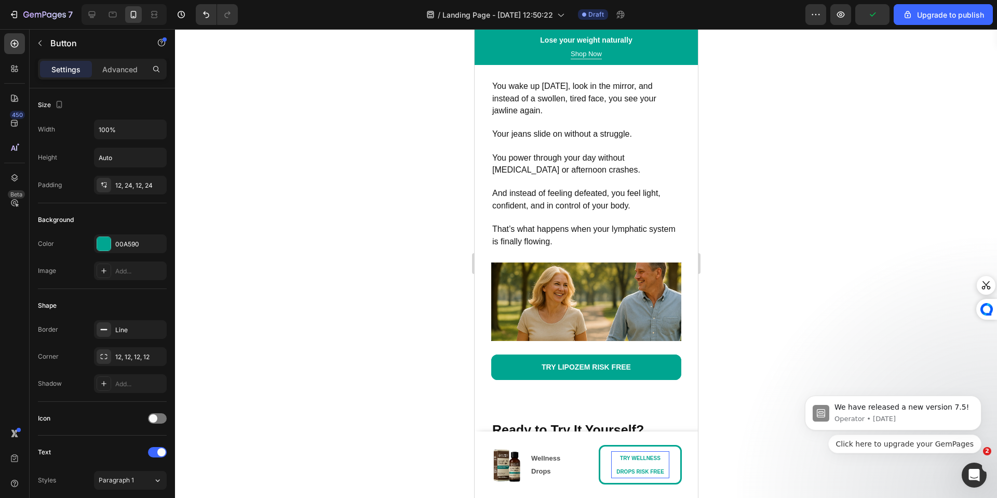
click at [581, 11] on strong "TRY LIPOZEM RISK FREE" at bounding box center [585, 7] width 89 height 8
click at [568, 138] on span "Your jeans slide on without a struggle." at bounding box center [562, 133] width 140 height 9
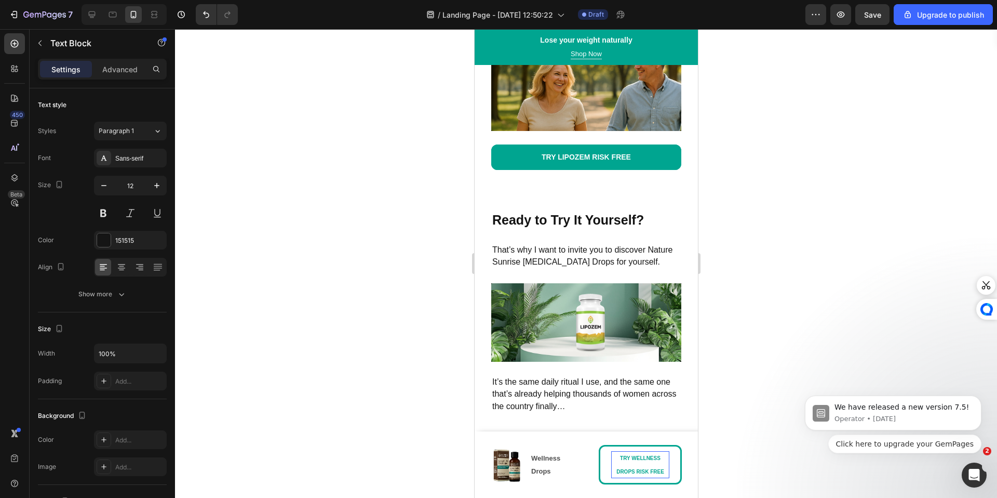
scroll to position [4392, 0]
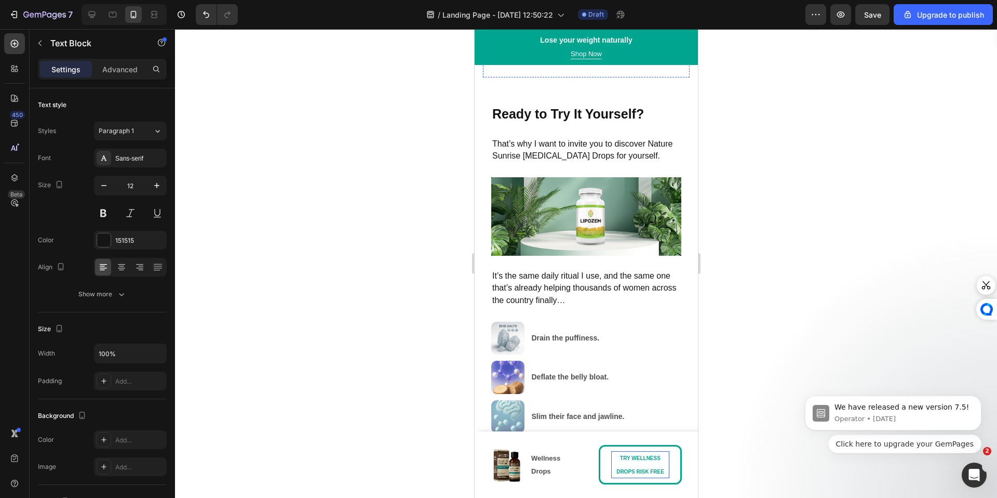
click at [581, 64] on link "TRY LIPOZEM RISK FREE" at bounding box center [586, 50] width 190 height 25
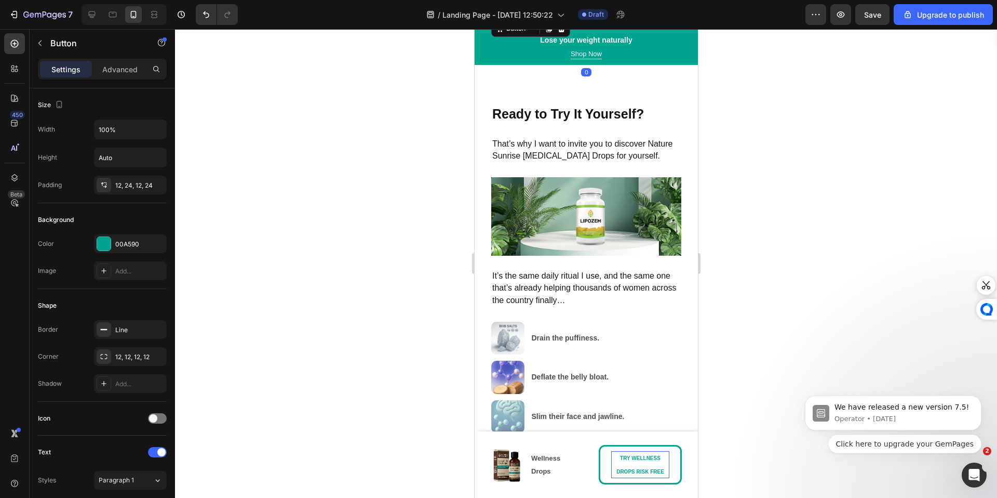
click at [582, 55] on strong "TRY LIPOZEM RISK FREE" at bounding box center [585, 51] width 89 height 8
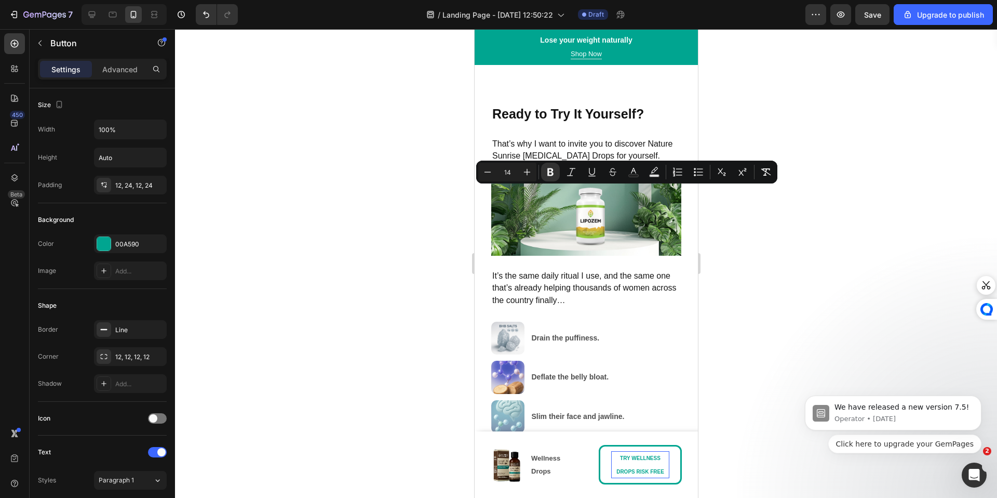
copy strong "TRY LIPOZEM RISK FREE"
click at [792, 298] on div at bounding box center [586, 263] width 822 height 469
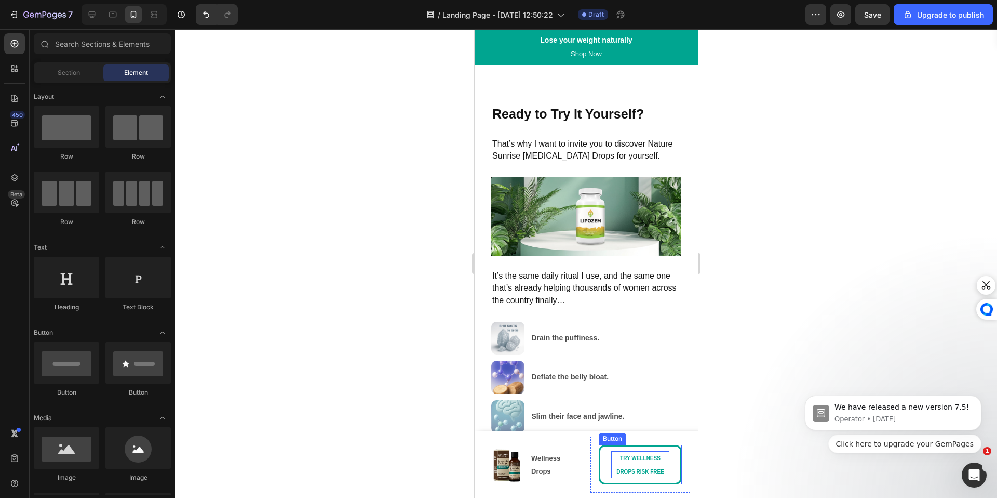
click at [673, 477] on link "TRY WELLNESS DROPS RISK FREE" at bounding box center [639, 464] width 83 height 39
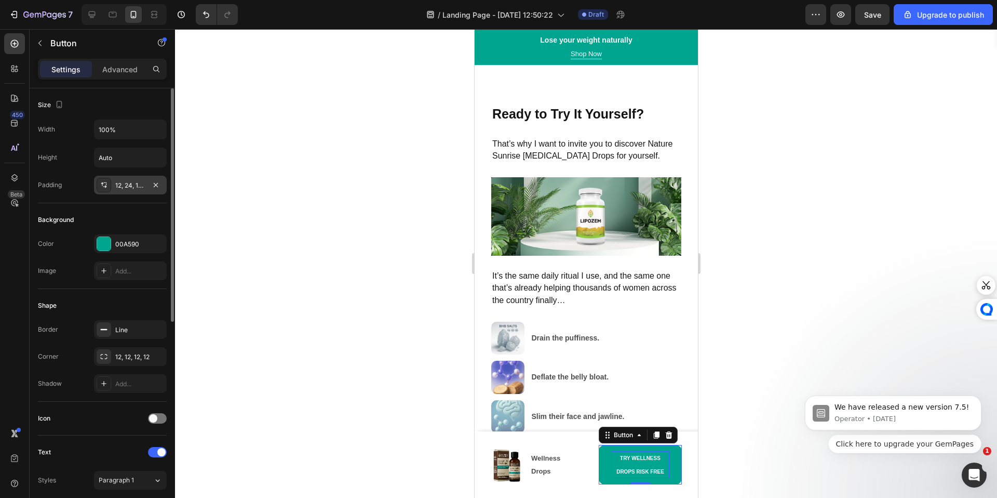
click at [127, 185] on div "12, 24, 12, 24" at bounding box center [130, 185] width 30 height 9
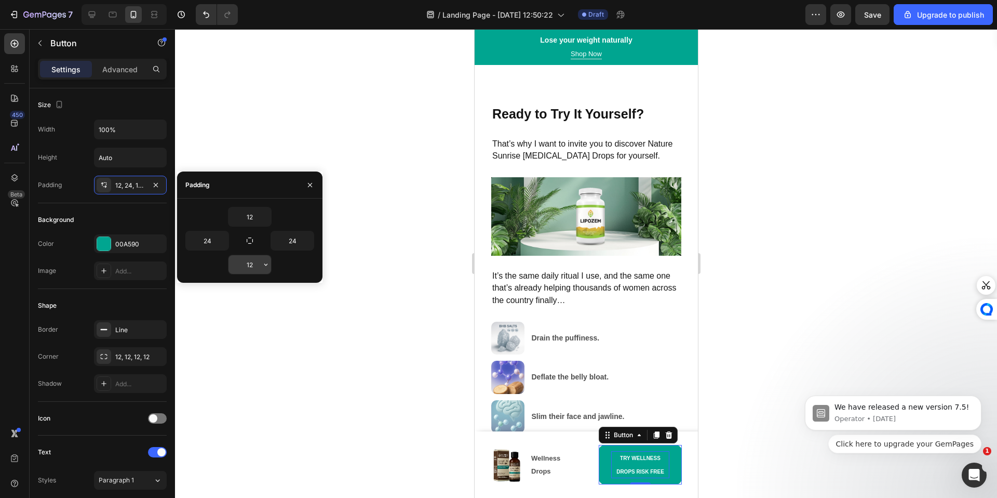
click at [249, 263] on input "12" at bounding box center [250, 264] width 43 height 19
type input "1"
type input "0"
type input "9"
click at [250, 217] on input "12" at bounding box center [250, 216] width 43 height 19
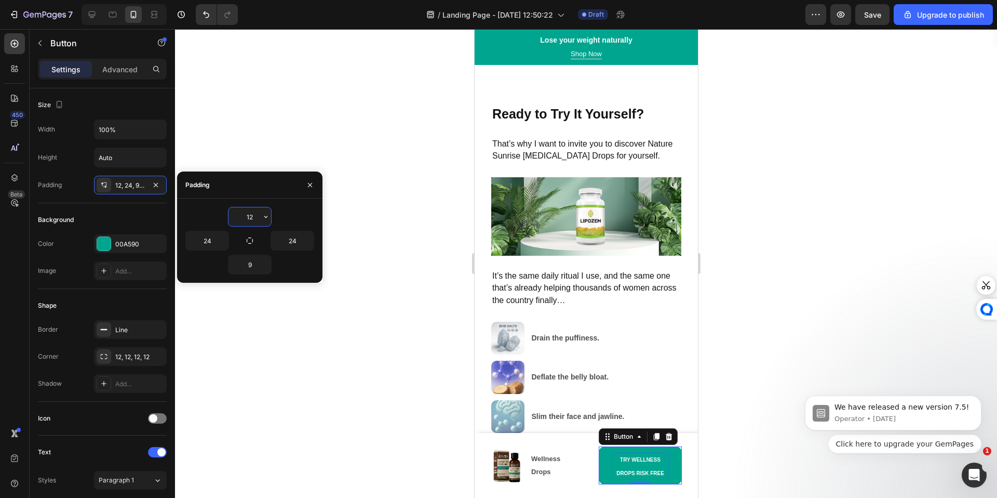
click at [250, 217] on input "12" at bounding box center [250, 216] width 43 height 19
type input "9"
type input "5"
click at [255, 270] on input "9" at bounding box center [250, 264] width 43 height 19
click at [254, 269] on input "9" at bounding box center [250, 264] width 43 height 19
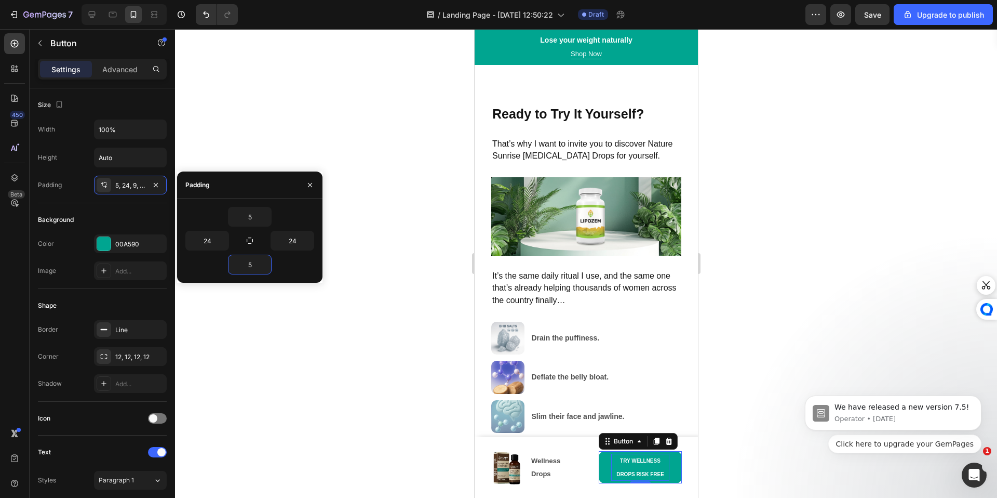
type input "5"
click at [216, 266] on div "5" at bounding box center [249, 265] width 129 height 20
click at [213, 240] on input "24" at bounding box center [207, 240] width 43 height 19
type input "12"
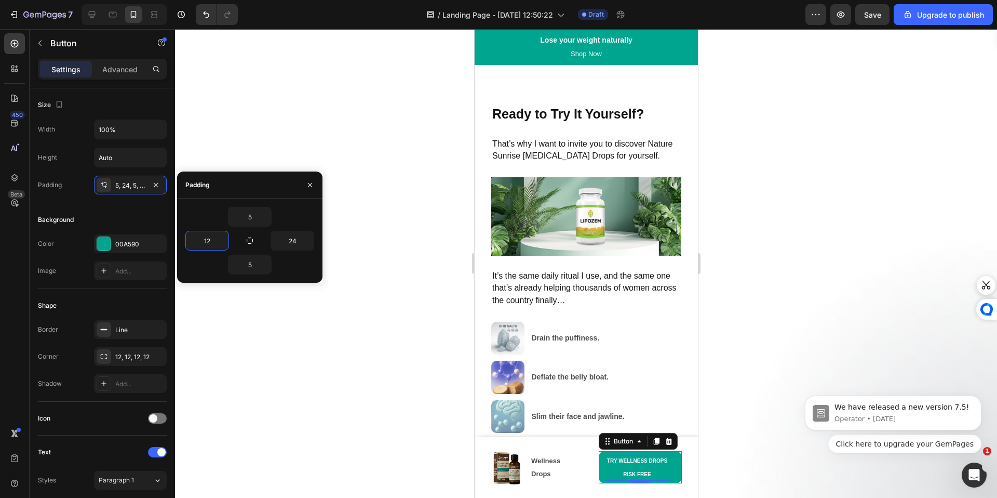
click at [213, 264] on div "5" at bounding box center [249, 265] width 129 height 20
click at [286, 238] on input "24" at bounding box center [292, 240] width 43 height 19
type input "12"
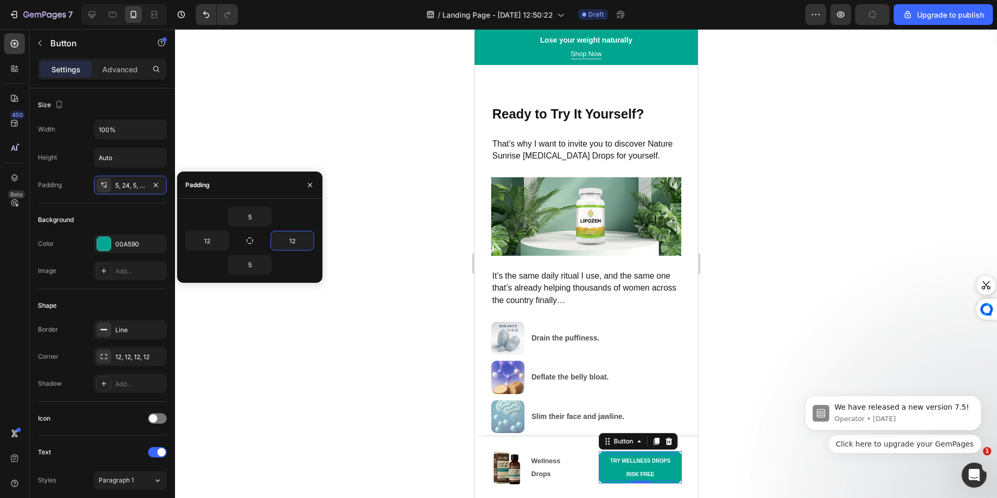
click at [288, 222] on div "5" at bounding box center [249, 217] width 129 height 20
click at [452, 310] on div at bounding box center [586, 263] width 822 height 469
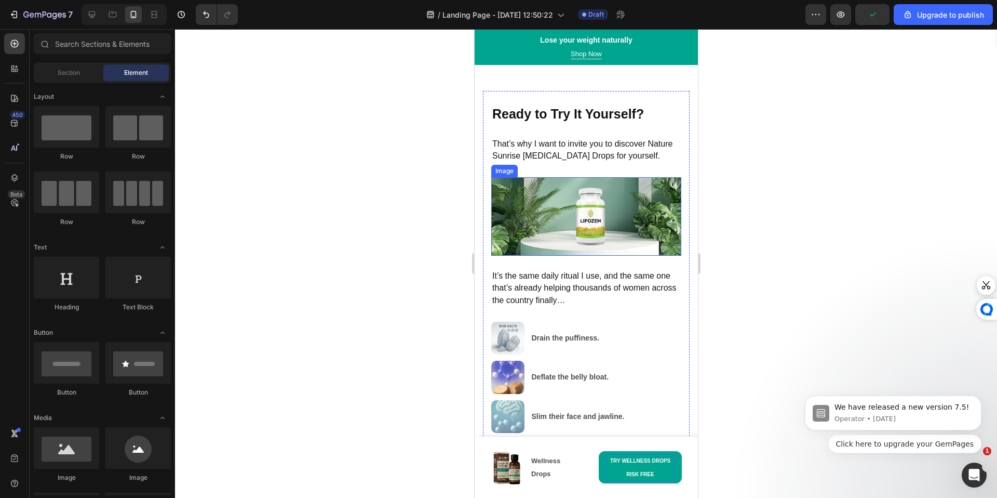
click at [542, 256] on img at bounding box center [586, 216] width 190 height 78
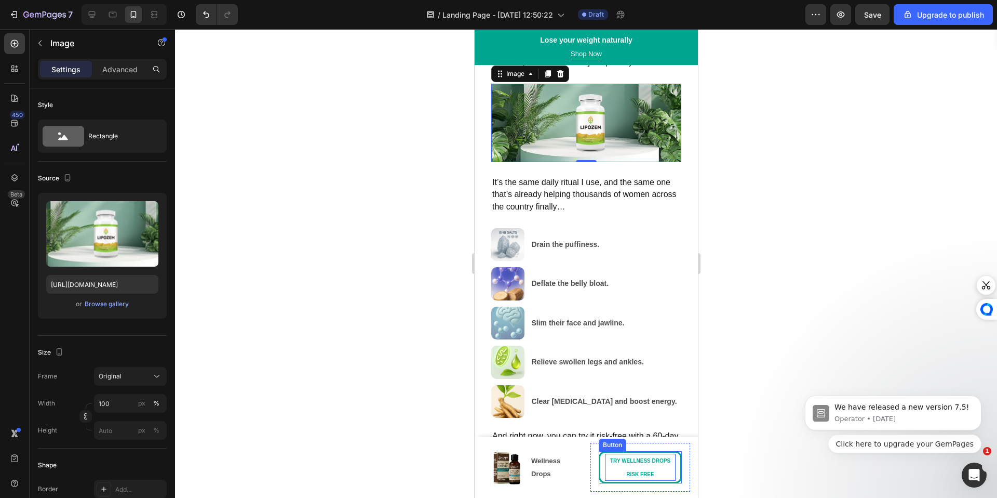
scroll to position [4485, 0]
click at [648, 475] on strong "TRY WELLNESS DROPS RISK FREE" at bounding box center [640, 467] width 60 height 19
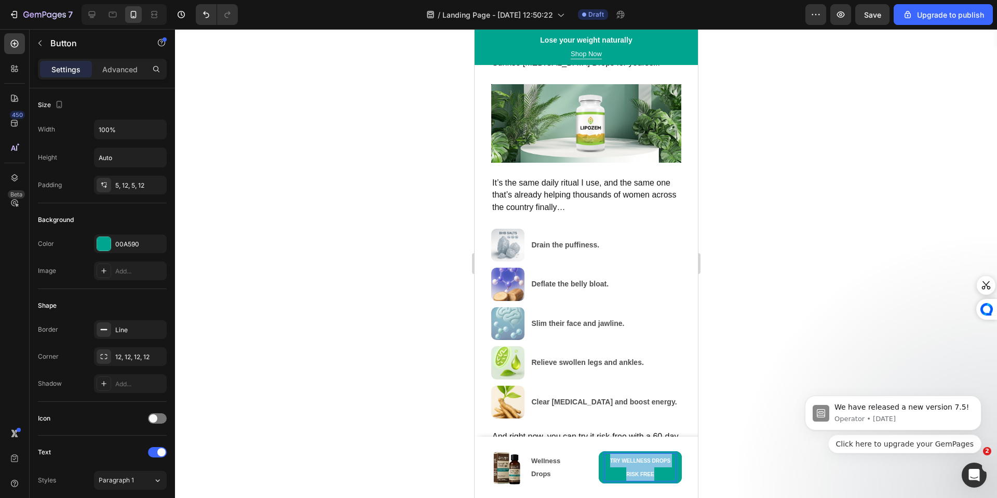
click at [648, 475] on strong "TRY WELLNESS DROPS RISK FREE" at bounding box center [640, 467] width 60 height 19
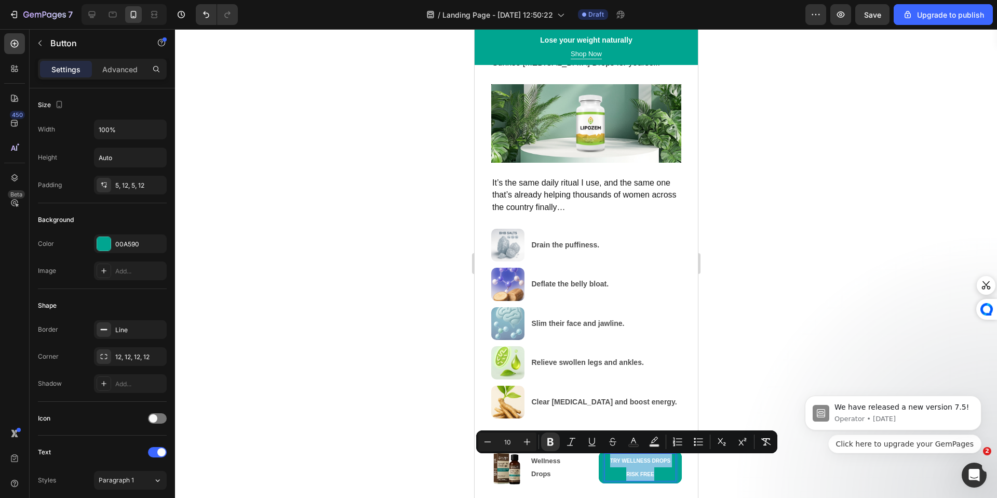
click at [648, 475] on strong "TRY WELLNESS DROPS RISK FREE" at bounding box center [640, 467] width 60 height 19
click at [359, 434] on div at bounding box center [586, 263] width 822 height 469
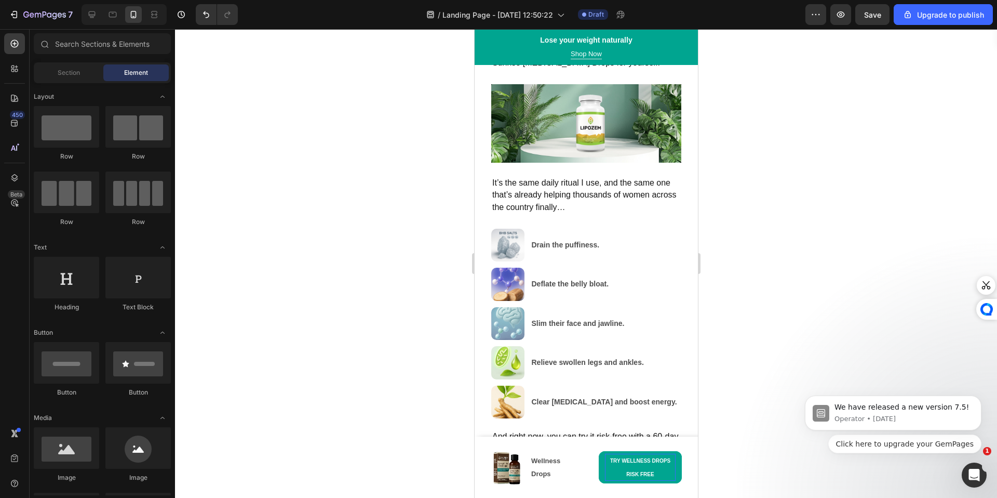
click at [367, 429] on div at bounding box center [586, 263] width 822 height 469
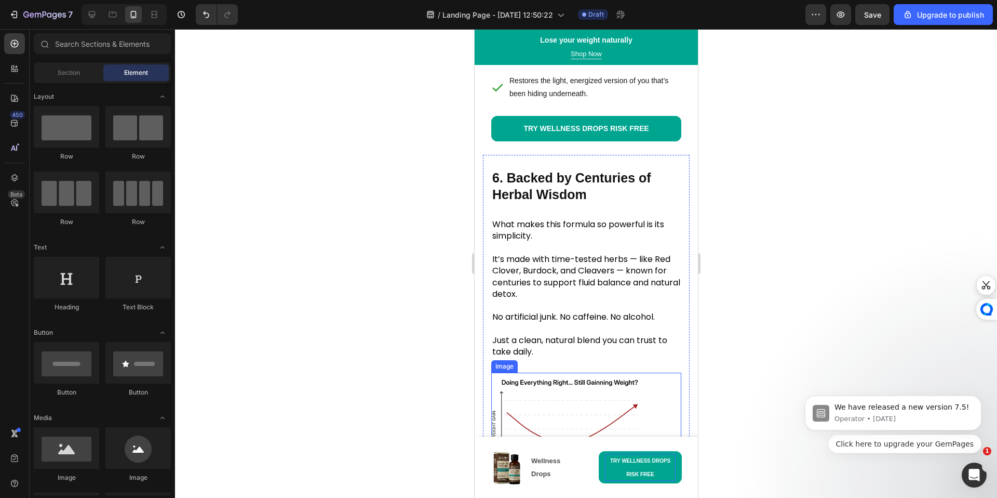
scroll to position [3556, 0]
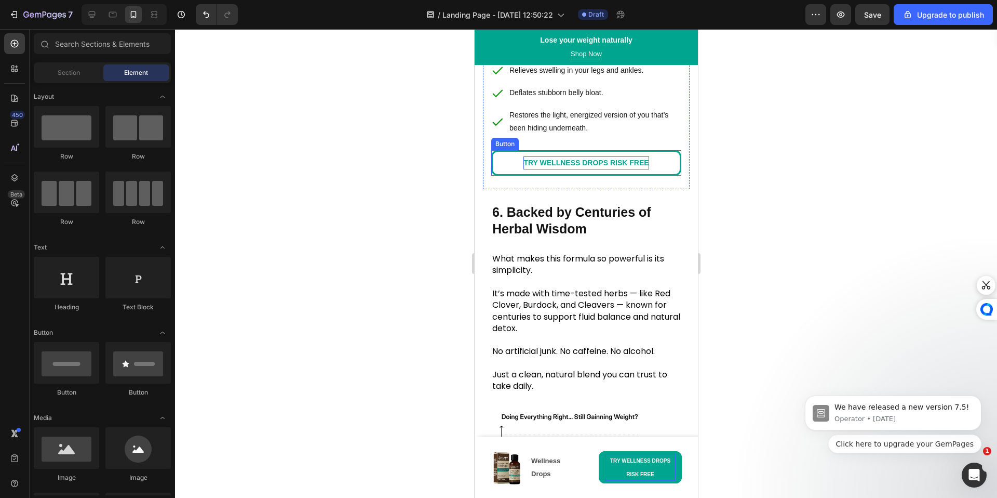
click at [579, 169] on p "TRY WELLNESS DROPS RISK FREE" at bounding box center [585, 162] width 125 height 13
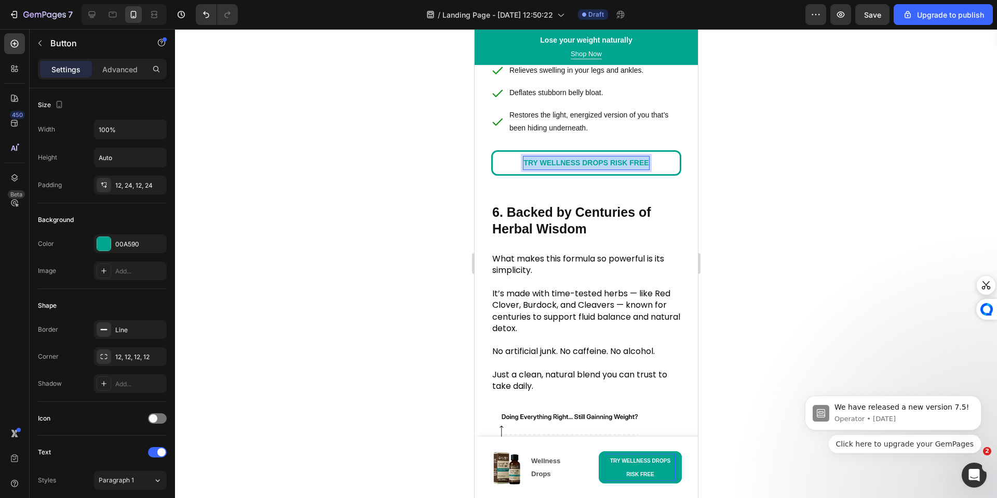
click at [579, 169] on p "TRY WELLNESS DROPS RISK FREE" at bounding box center [585, 162] width 125 height 13
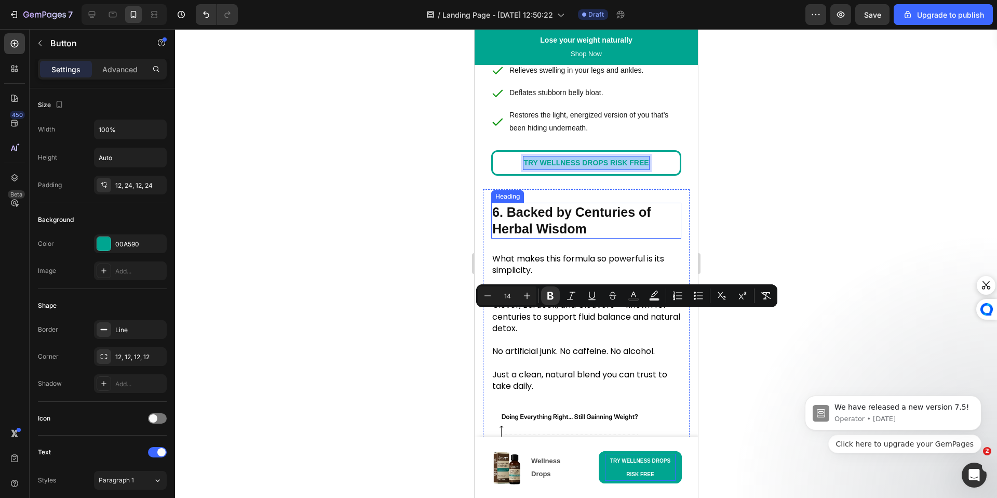
click at [575, 236] on strong "6. Backed by Centuries of Herbal Wisdom" at bounding box center [571, 221] width 159 height 32
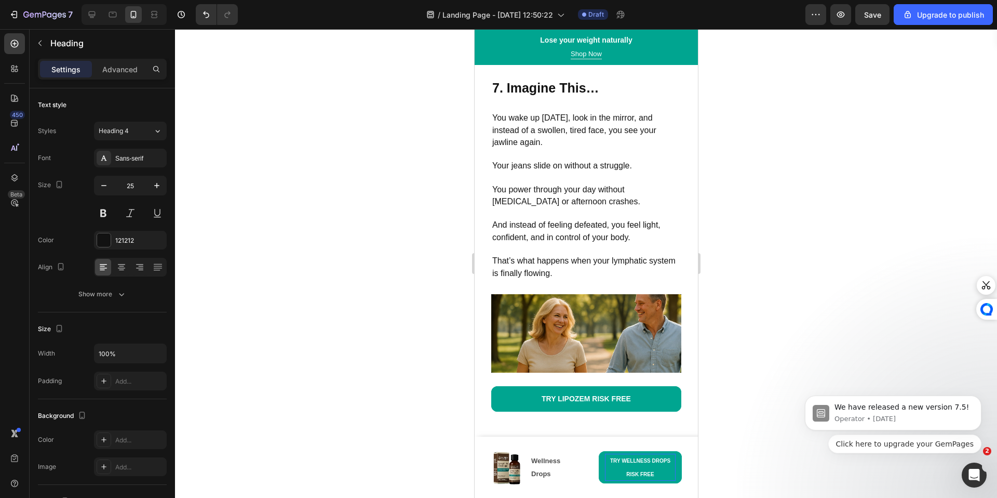
scroll to position [4074, 0]
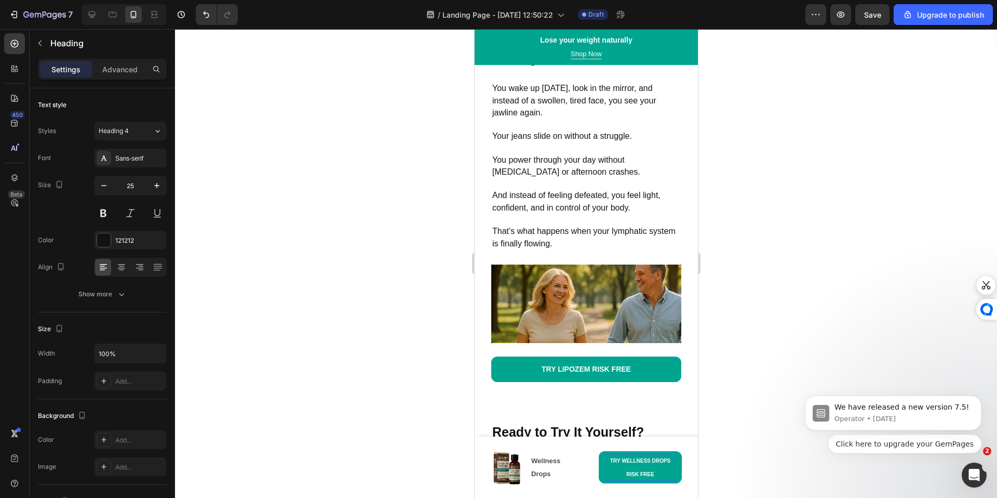
click at [563, 13] on strong "TRY WELLNESS DROPS RISK FREE" at bounding box center [585, 9] width 125 height 8
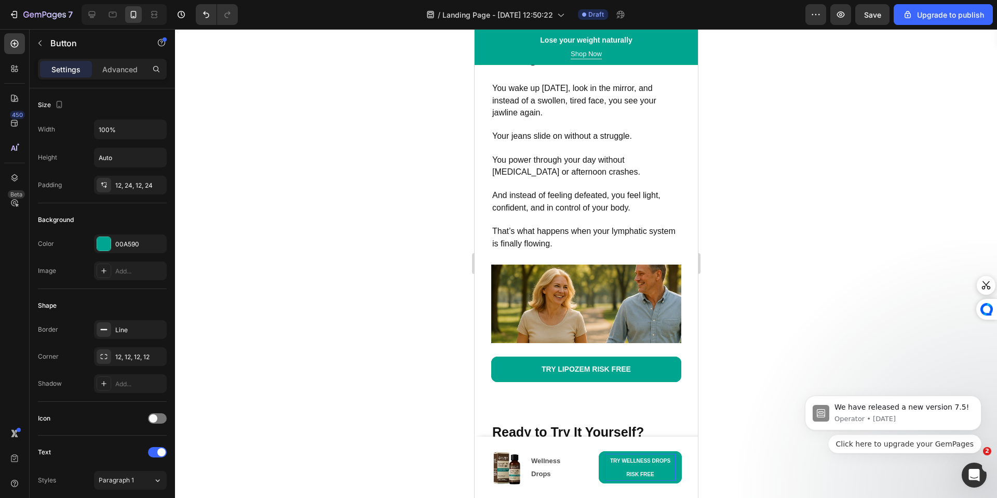
click at [563, 13] on strong "TRY WELLNESS DROPS RISK FREE" at bounding box center [585, 9] width 125 height 8
click at [571, 117] on span "You wake up [DATE], look in the mirror, and instead of a swollen, tired face, y…" at bounding box center [574, 100] width 164 height 33
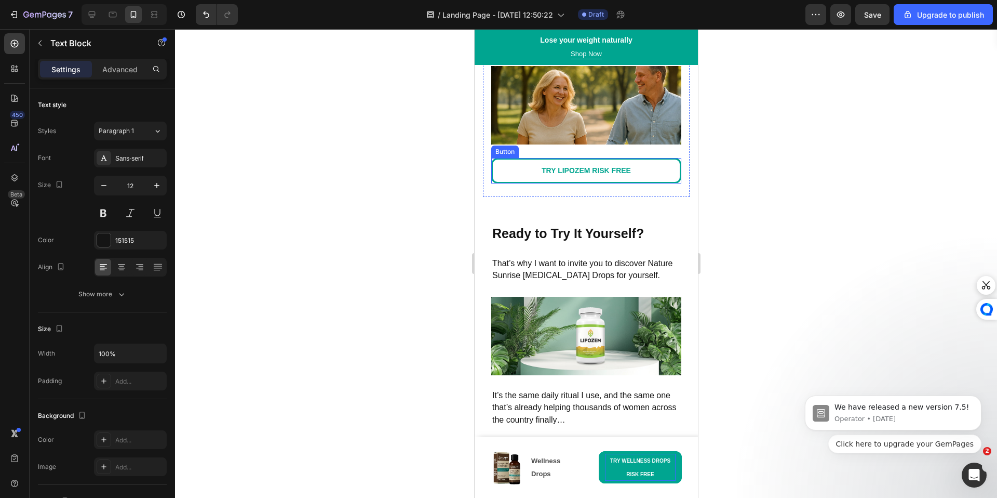
scroll to position [4273, 0]
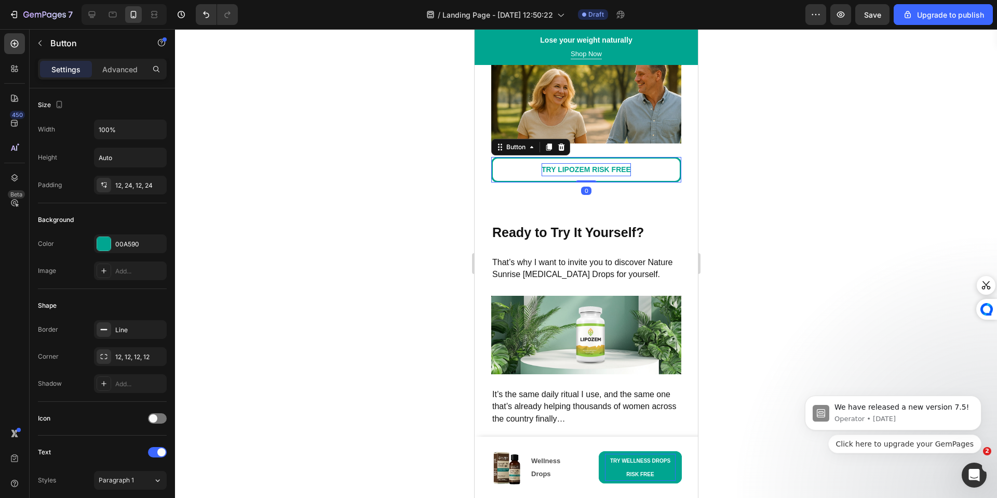
click at [569, 173] on strong "TRY LIPOZEM RISK FREE" at bounding box center [585, 169] width 89 height 8
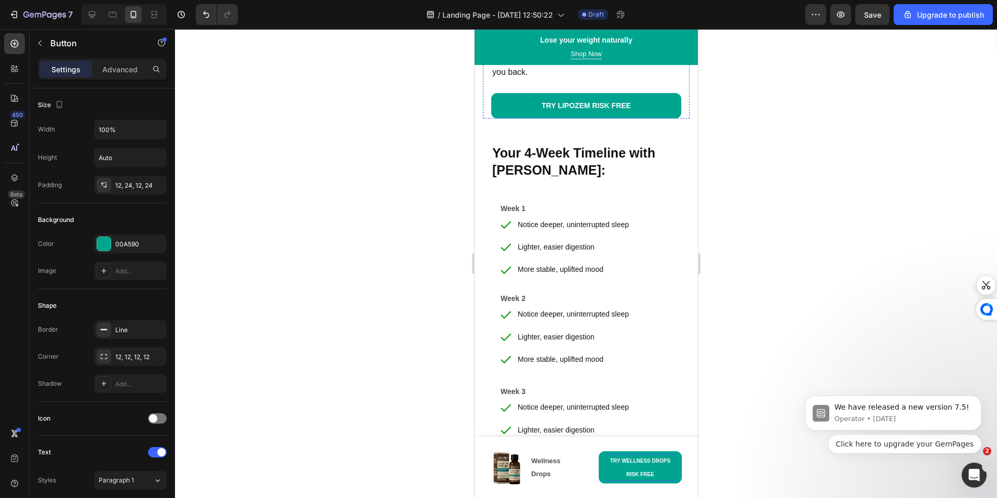
scroll to position [4914, 0]
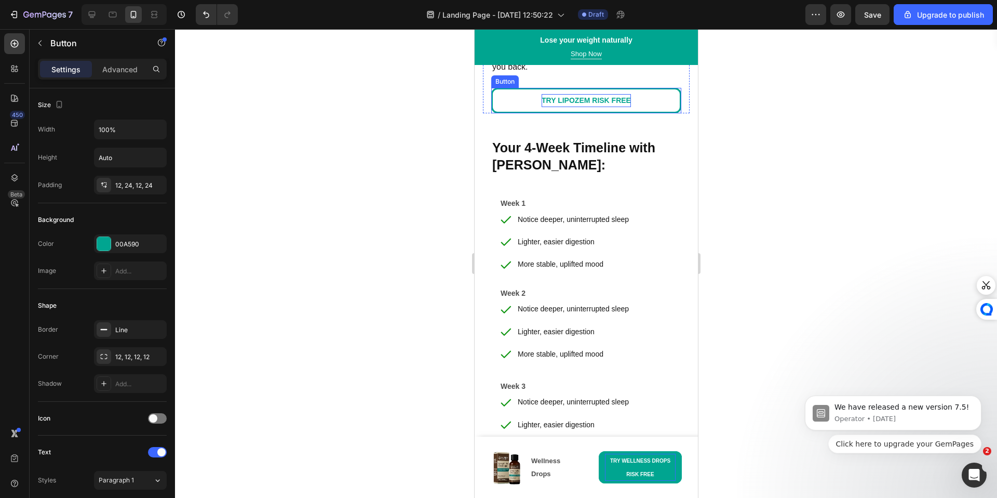
click at [571, 104] on strong "TRY LIPOZEM RISK FREE" at bounding box center [585, 100] width 89 height 8
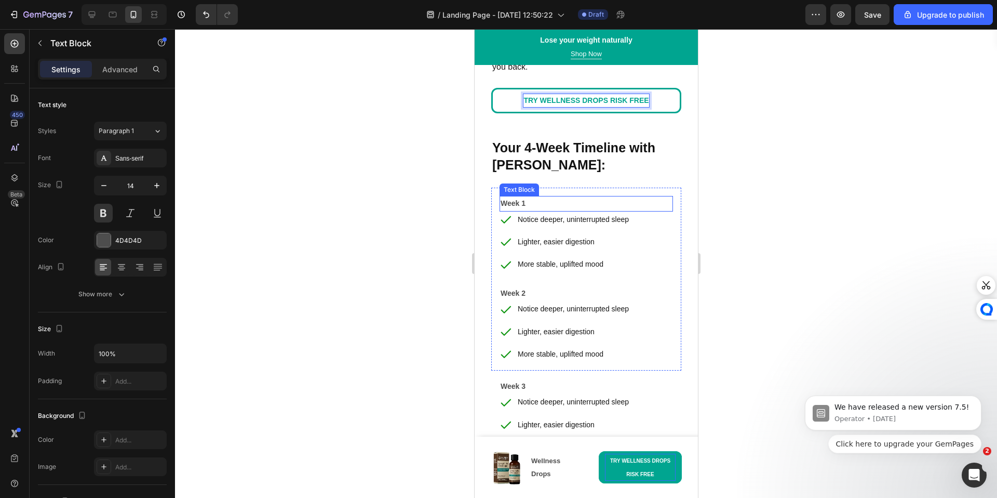
click at [582, 211] on div "Week 1" at bounding box center [585, 203] width 173 height 15
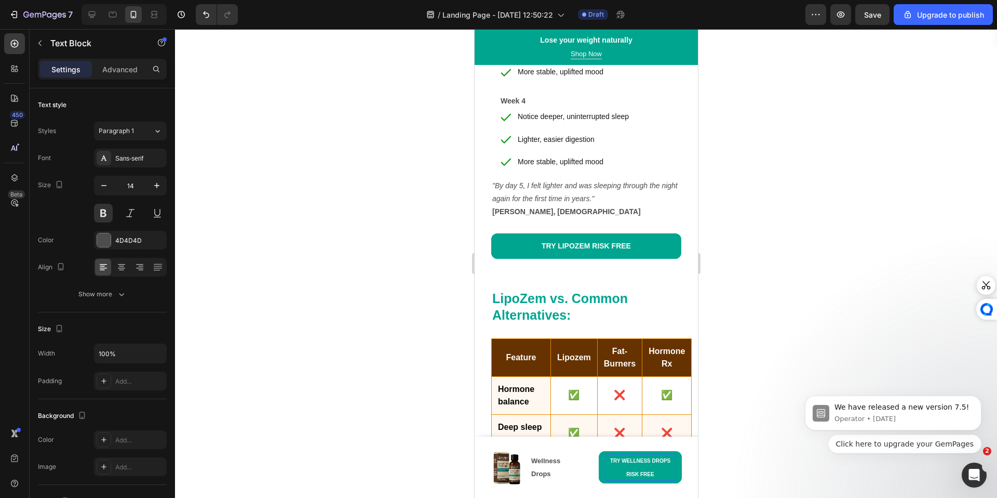
scroll to position [5429, 0]
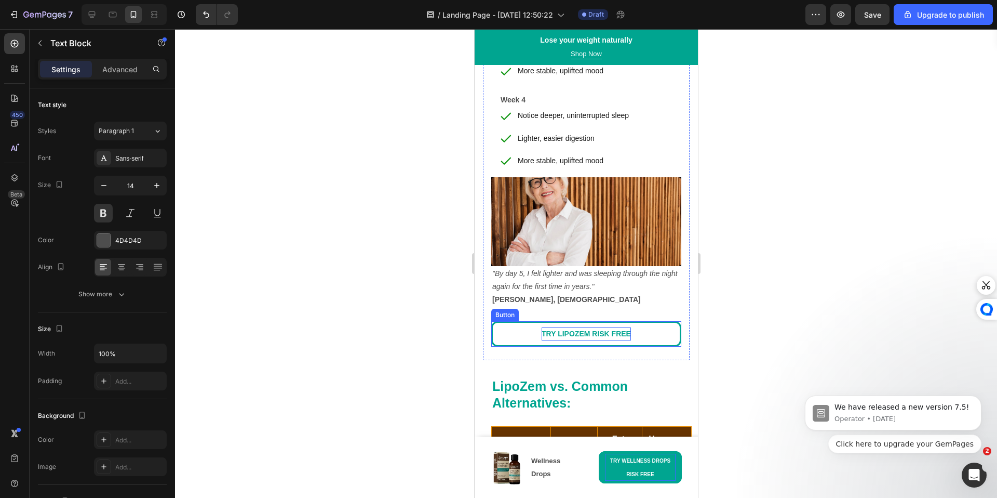
click at [585, 329] on strong "TRY LIPOZEM RISK FREE" at bounding box center [585, 333] width 89 height 8
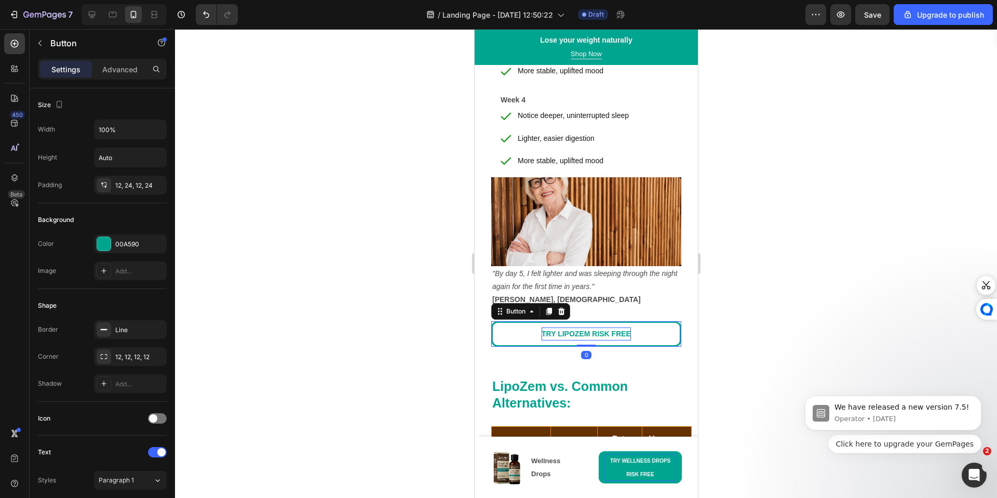
click at [585, 329] on strong "TRY LIPOZEM RISK FREE" at bounding box center [585, 333] width 89 height 8
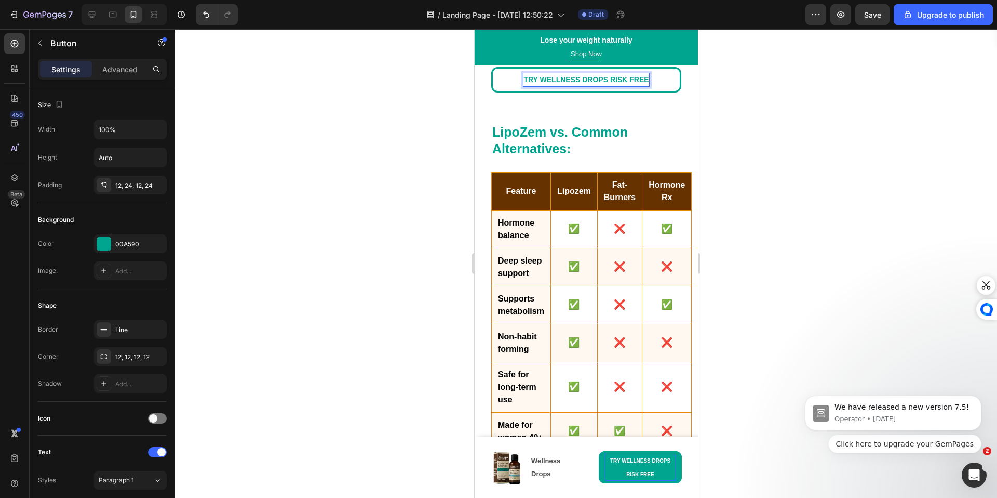
scroll to position [5819, 0]
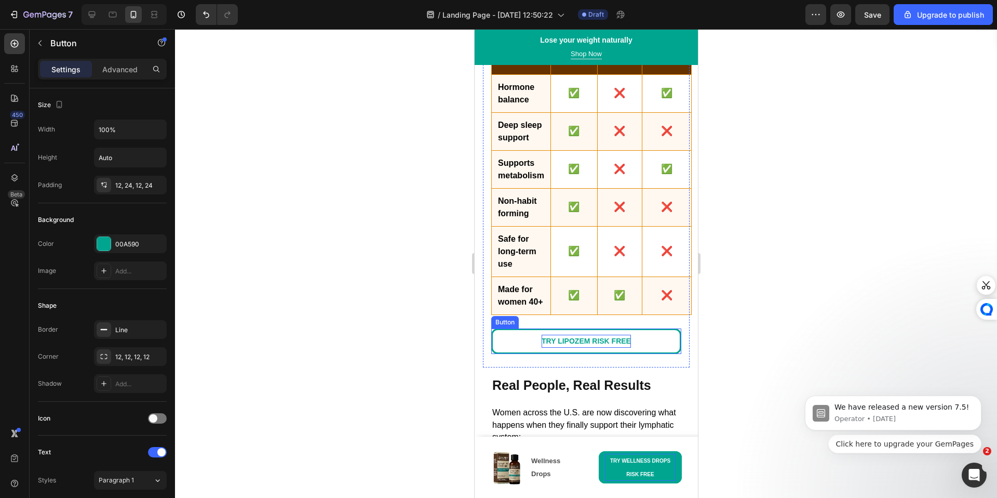
click at [584, 337] on strong "TRY LIPOZEM RISK FREE" at bounding box center [585, 341] width 89 height 8
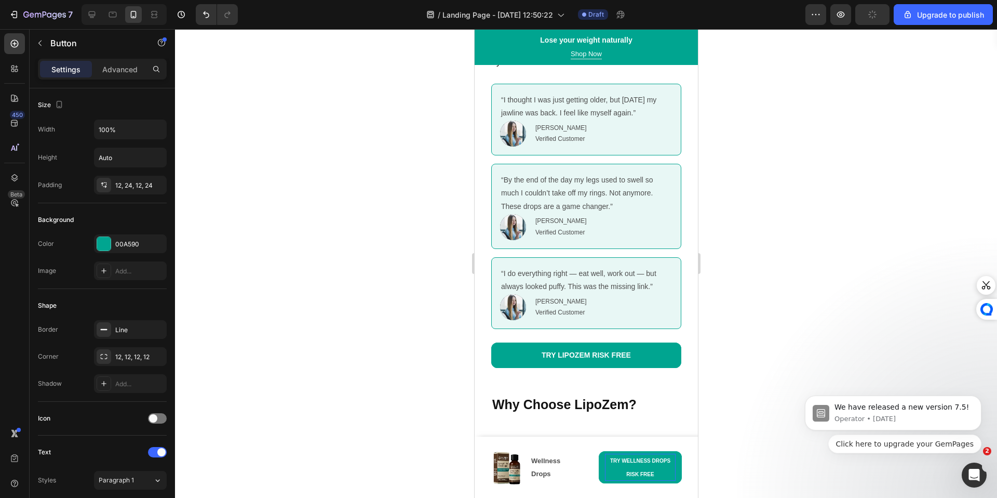
scroll to position [6260, 0]
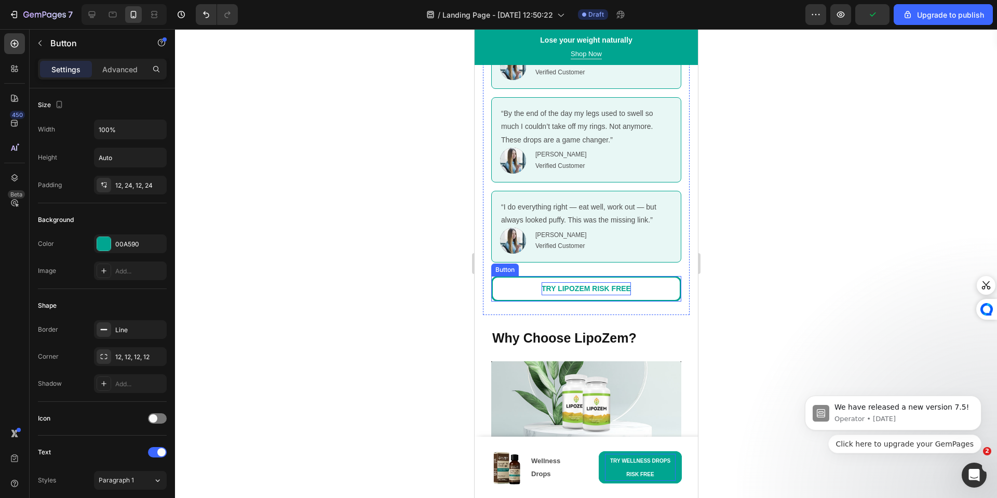
click at [584, 282] on p "TRY LIPOZEM RISK FREE" at bounding box center [585, 288] width 89 height 13
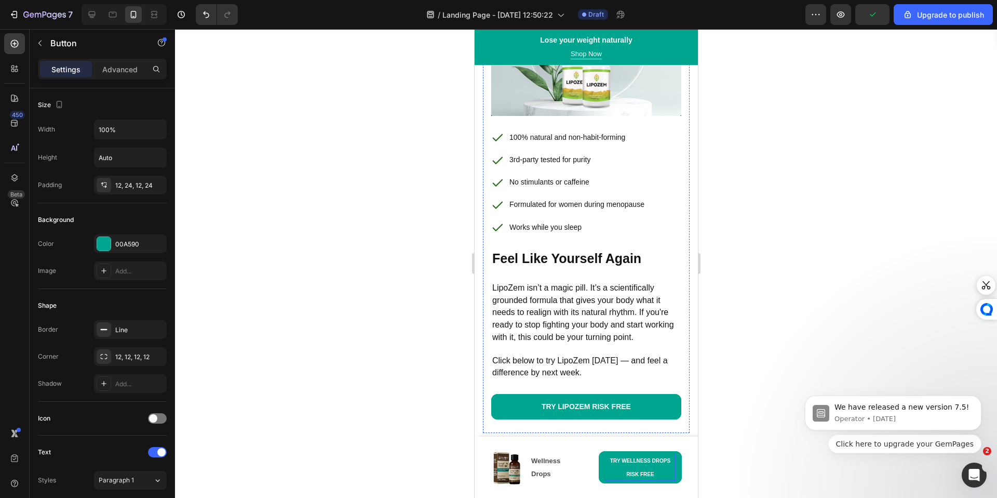
scroll to position [6584, 0]
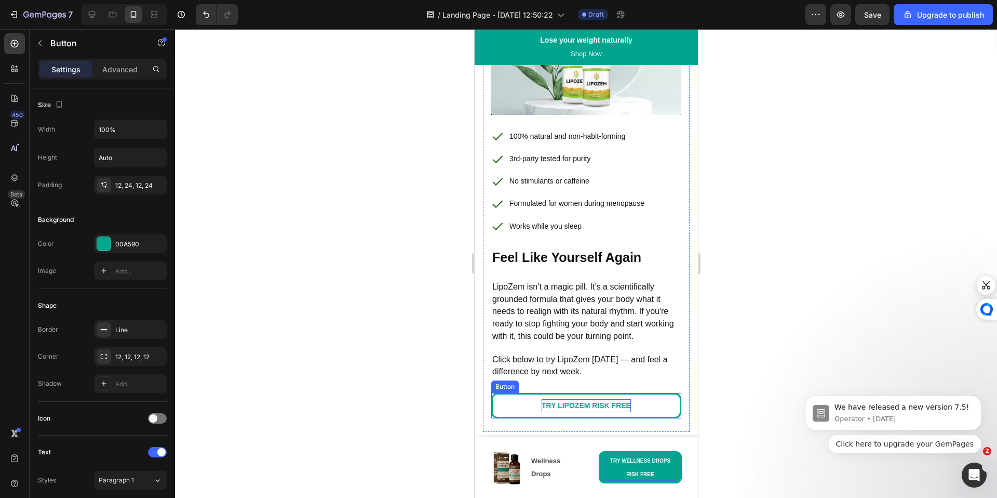
click at [598, 401] on strong "TRY LIPOZEM RISK FREE" at bounding box center [585, 405] width 89 height 8
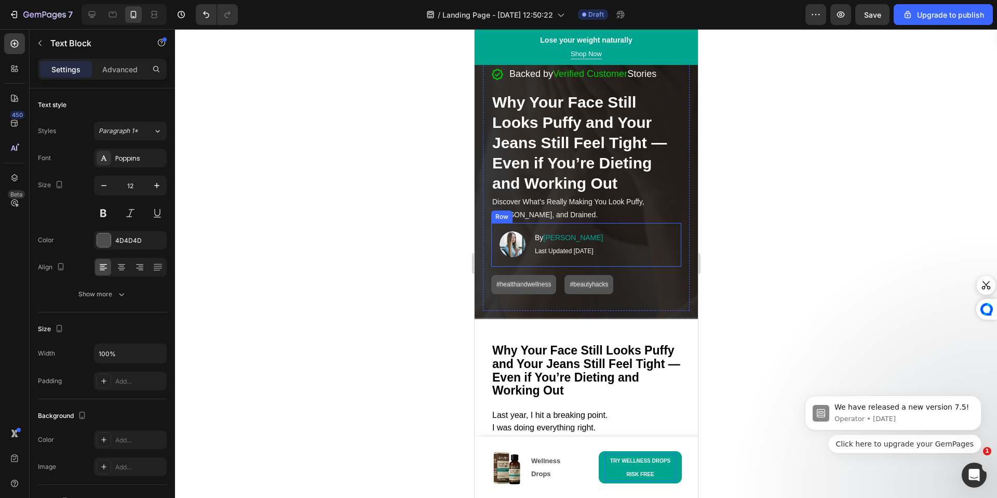
scroll to position [0, 0]
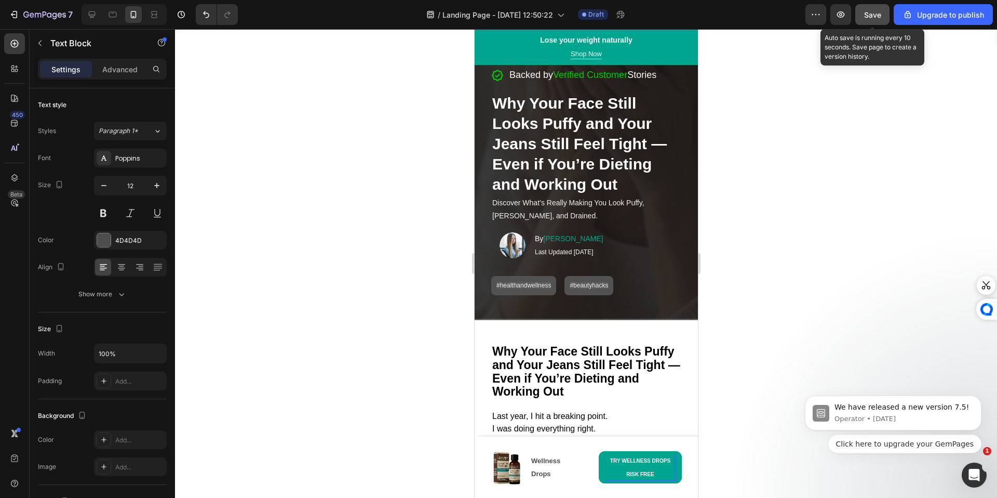
click at [881, 10] on span "Save" at bounding box center [872, 14] width 17 height 9
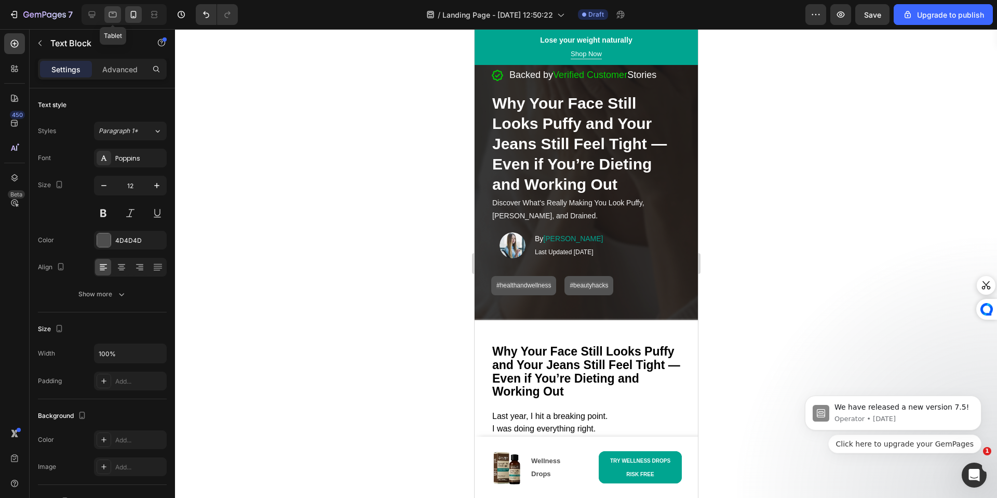
click at [112, 15] on icon at bounding box center [113, 14] width 10 height 10
type input "16"
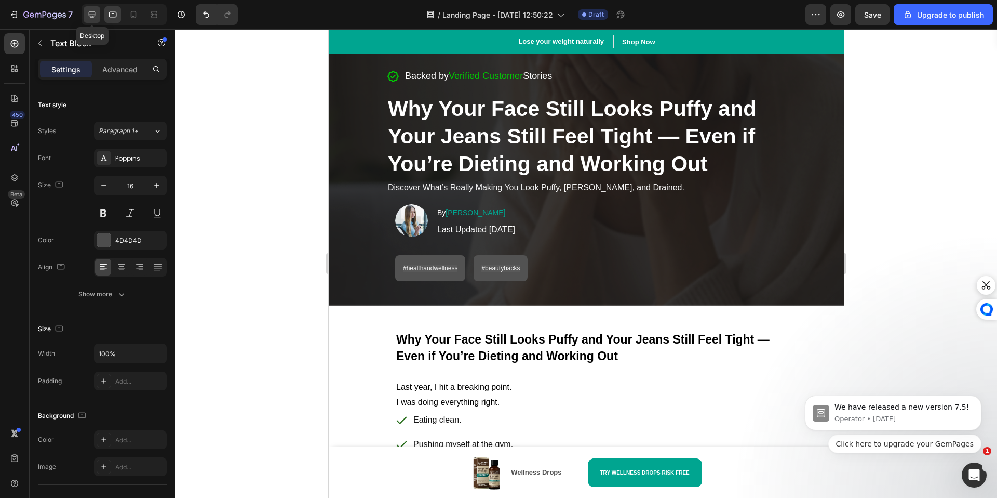
click at [89, 15] on icon at bounding box center [92, 14] width 10 height 10
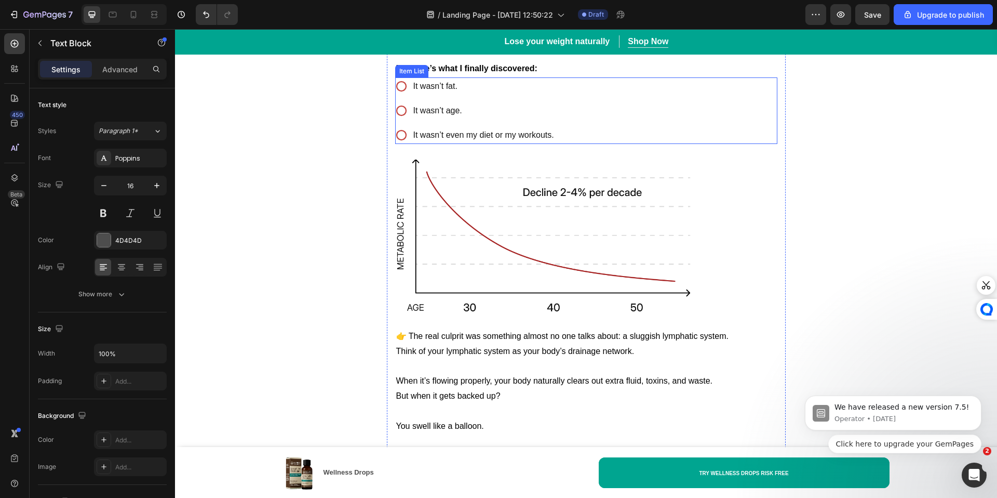
scroll to position [725, 0]
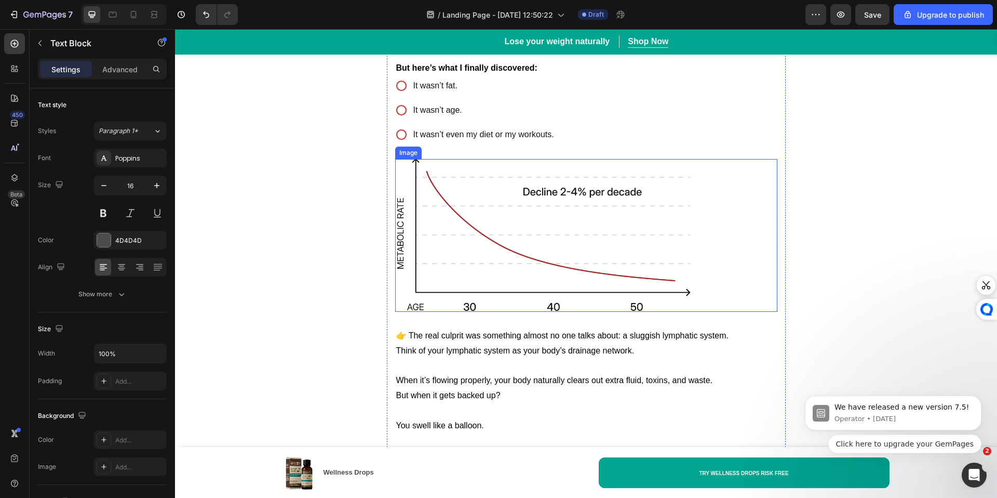
click at [640, 229] on img at bounding box center [548, 235] width 306 height 152
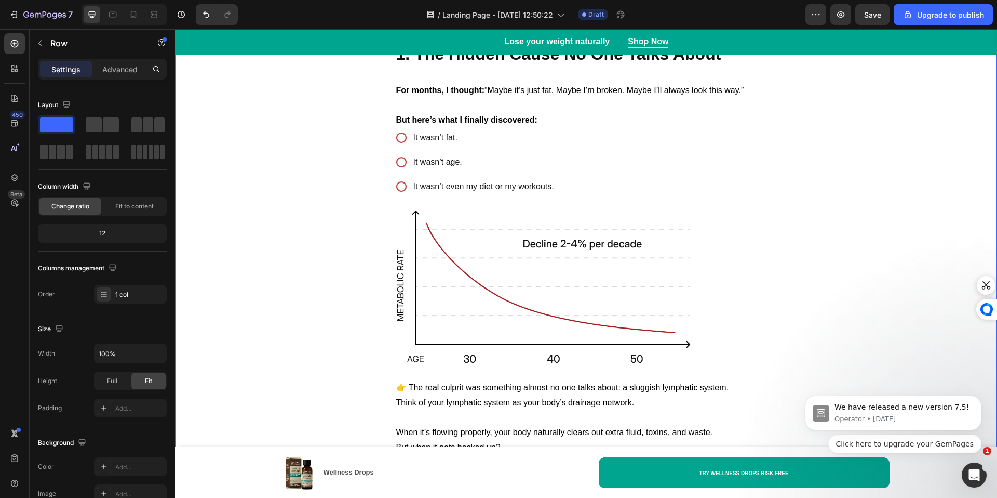
scroll to position [701, 0]
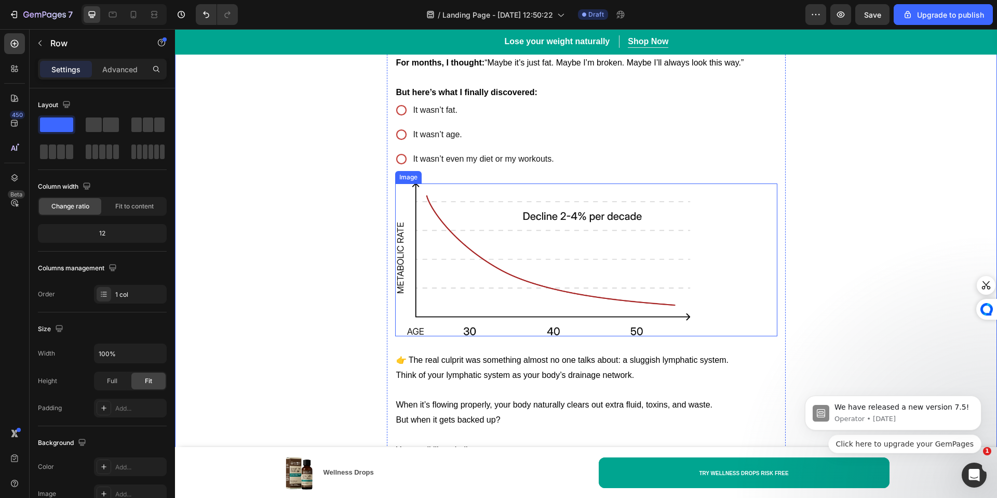
click at [461, 253] on img at bounding box center [548, 259] width 306 height 152
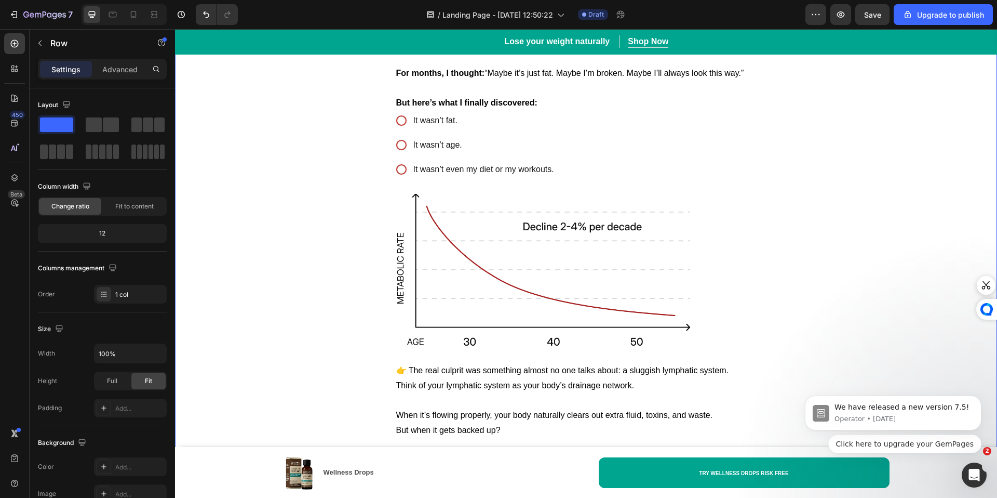
scroll to position [691, 0]
